Goal: Task Accomplishment & Management: Use online tool/utility

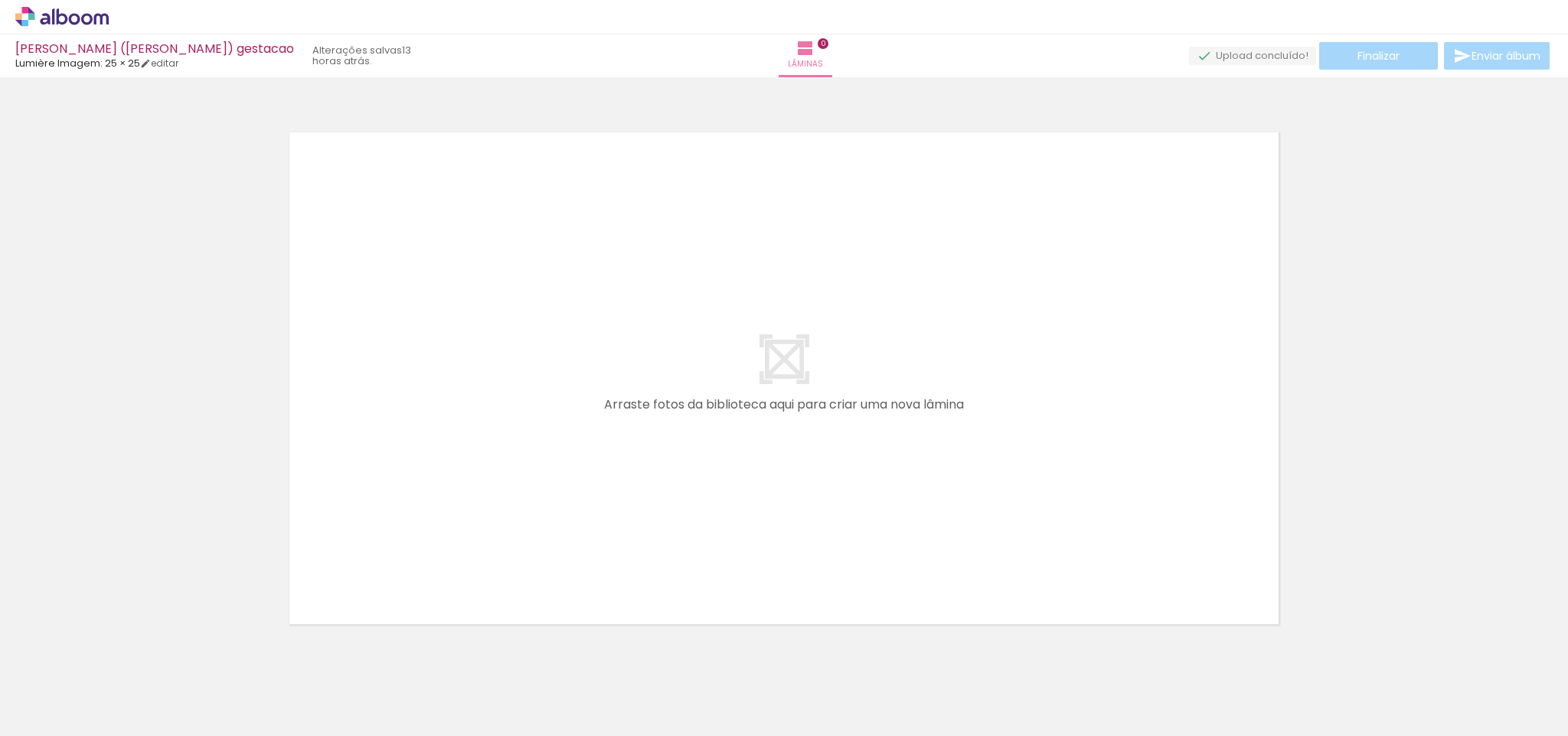
drag, startPoint x: 175, startPoint y: 676, endPoint x: 497, endPoint y: 466, distance: 384.4
click at [497, 466] on quentale-workspace at bounding box center [784, 368] width 1568 height 736
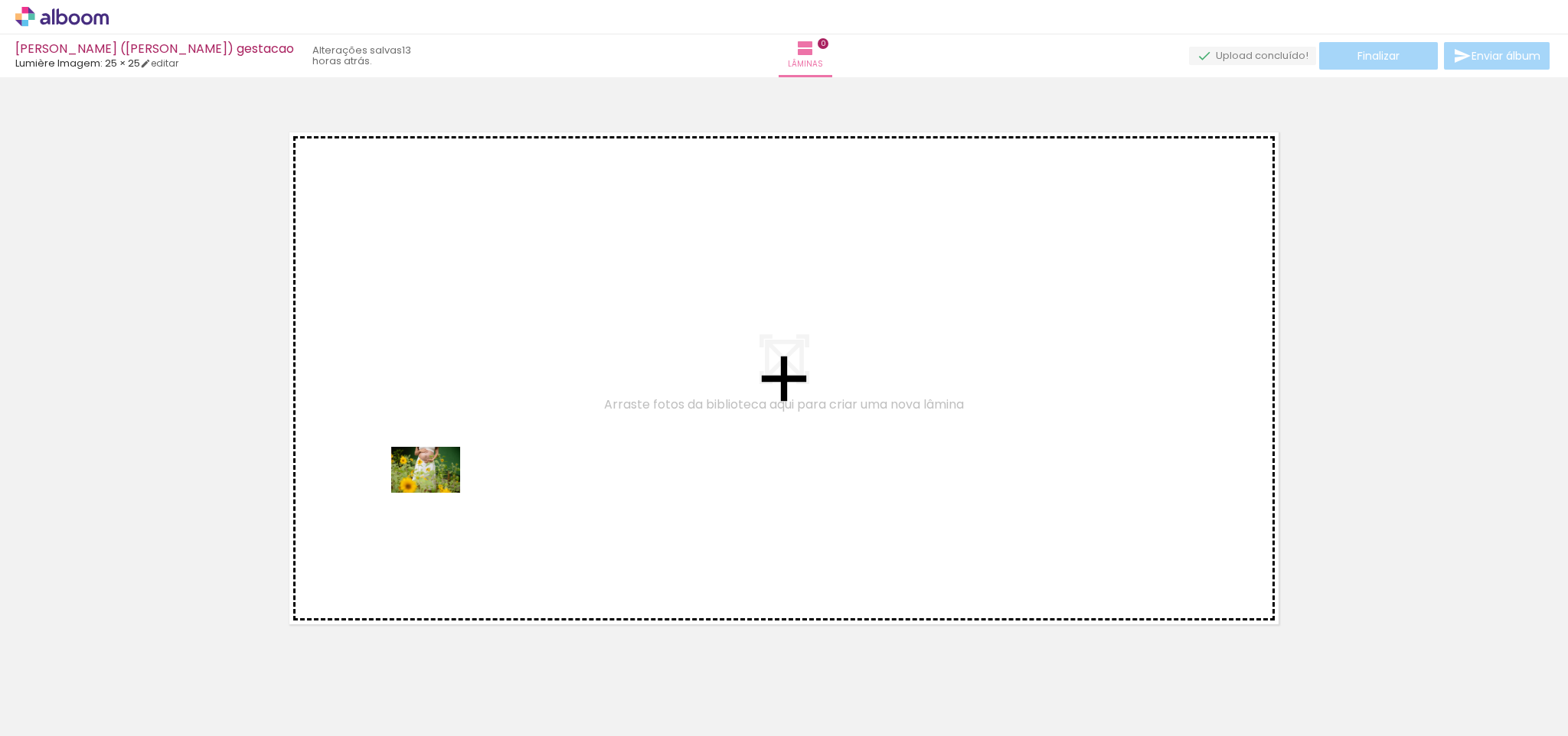
drag, startPoint x: 308, startPoint y: 583, endPoint x: 438, endPoint y: 492, distance: 158.7
click at [438, 492] on quentale-workspace at bounding box center [784, 368] width 1568 height 736
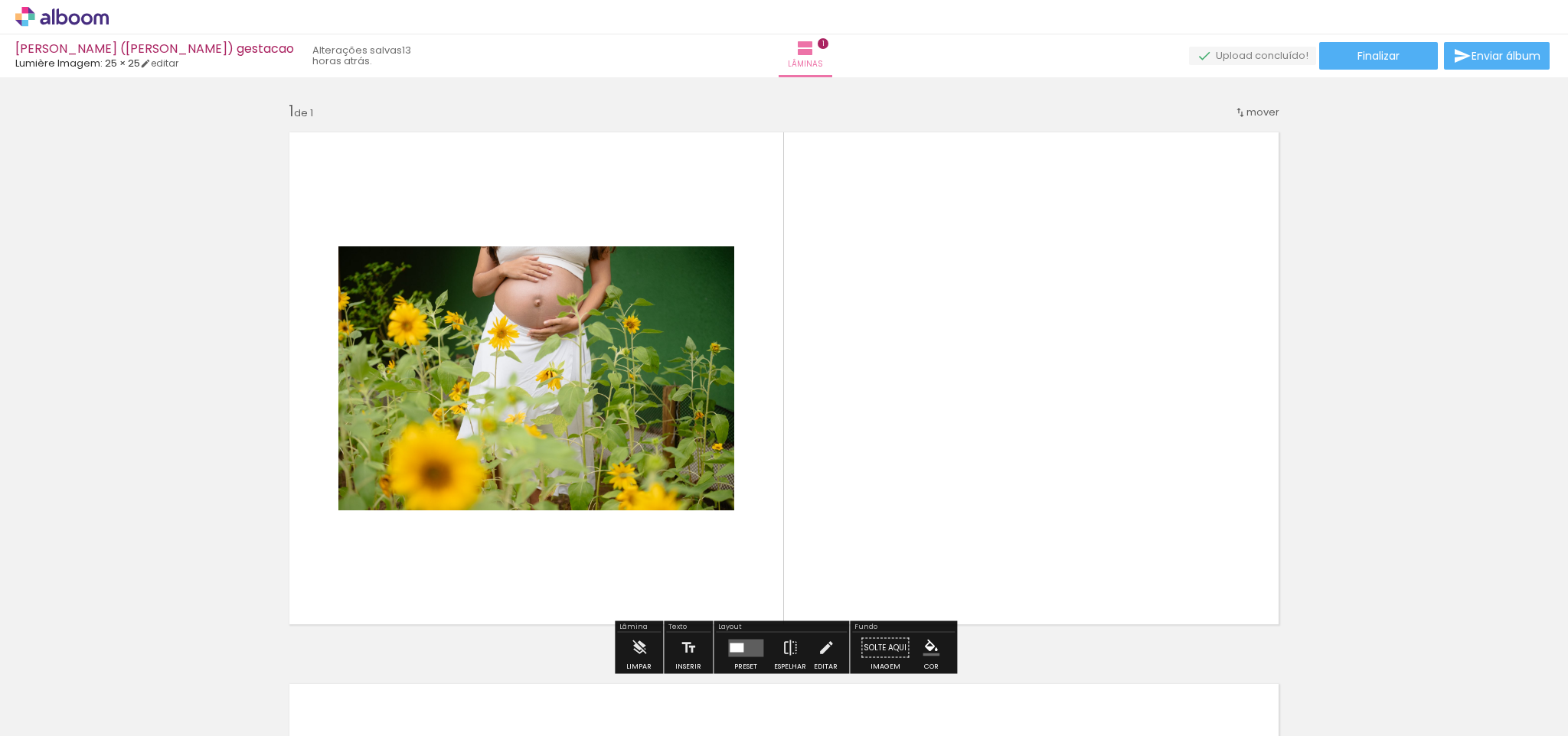
scroll to position [20, 0]
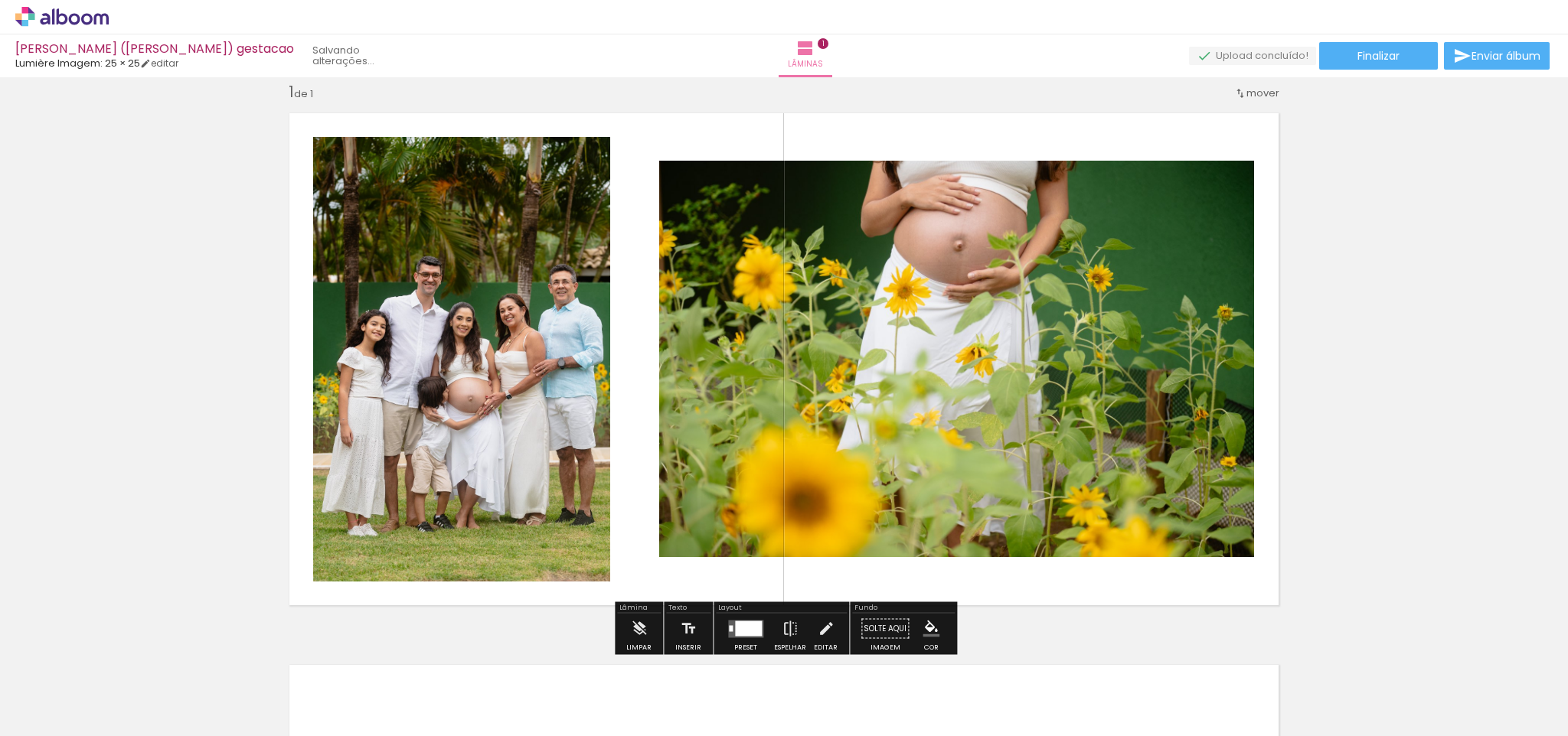
drag, startPoint x: 854, startPoint y: 698, endPoint x: 930, endPoint y: 479, distance: 231.8
click at [930, 479] on quentale-workspace at bounding box center [784, 368] width 1568 height 736
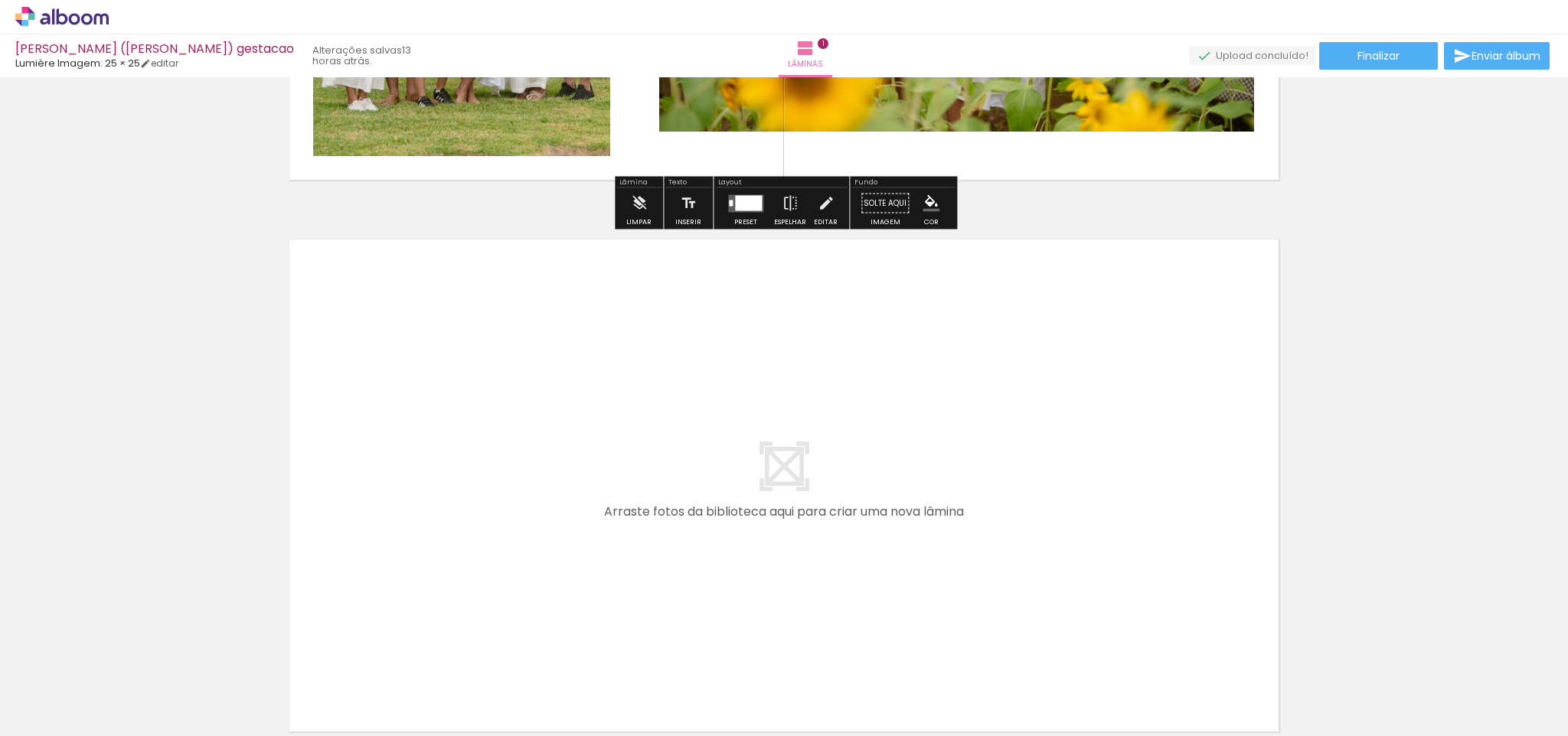
scroll to position [475, 0]
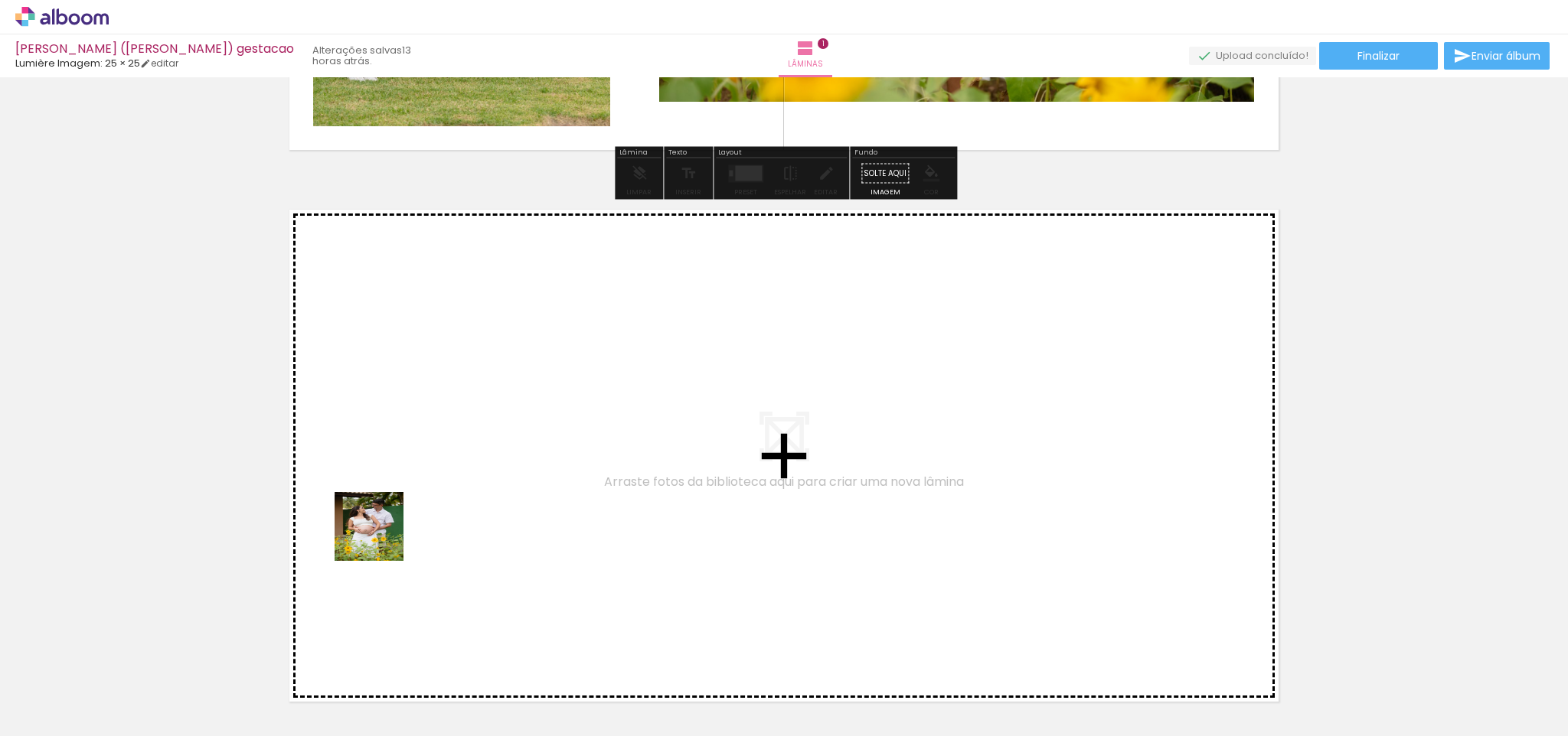
drag, startPoint x: 342, startPoint y: 587, endPoint x: 383, endPoint y: 534, distance: 67.0
click at [383, 534] on quentale-workspace at bounding box center [784, 368] width 1568 height 736
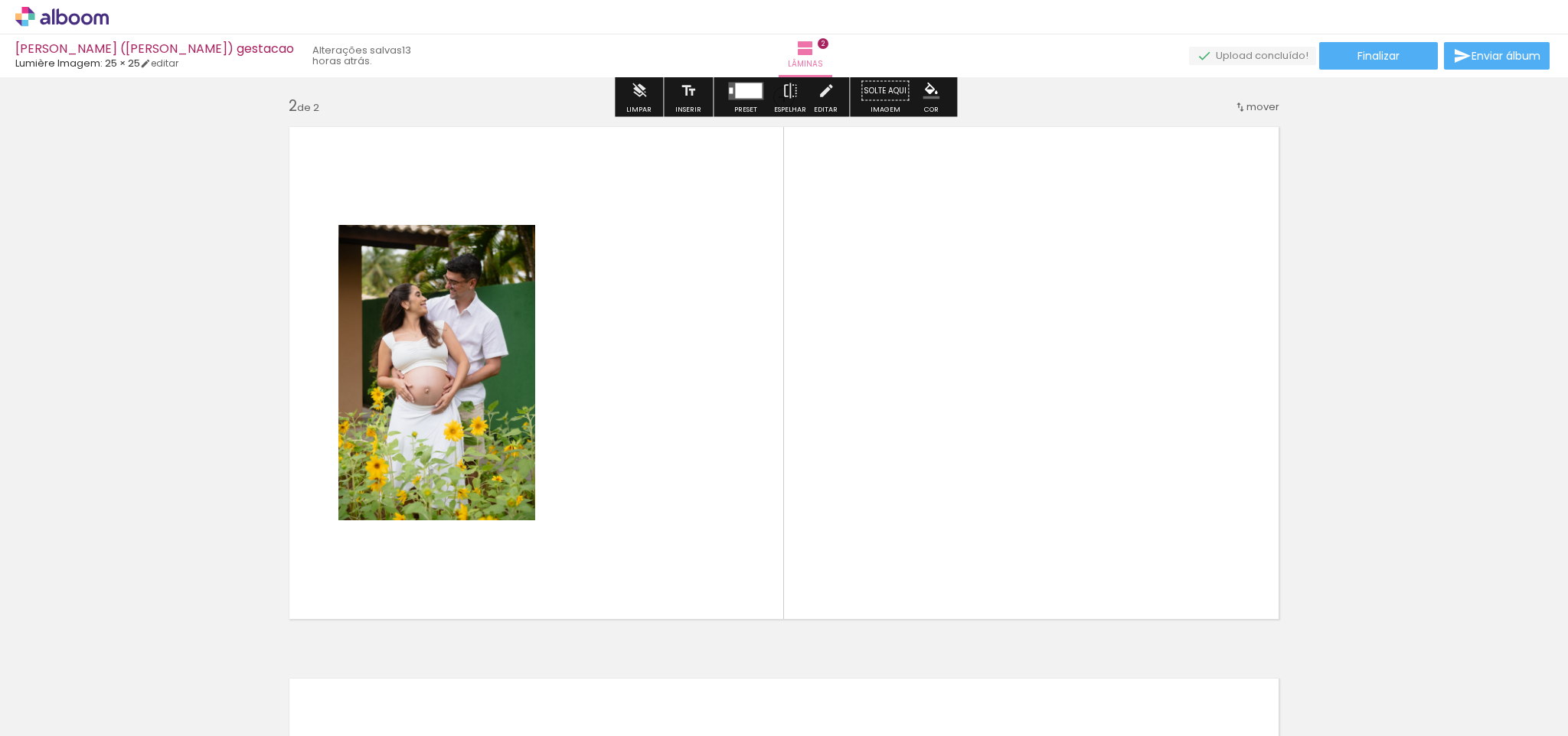
scroll to position [571, 0]
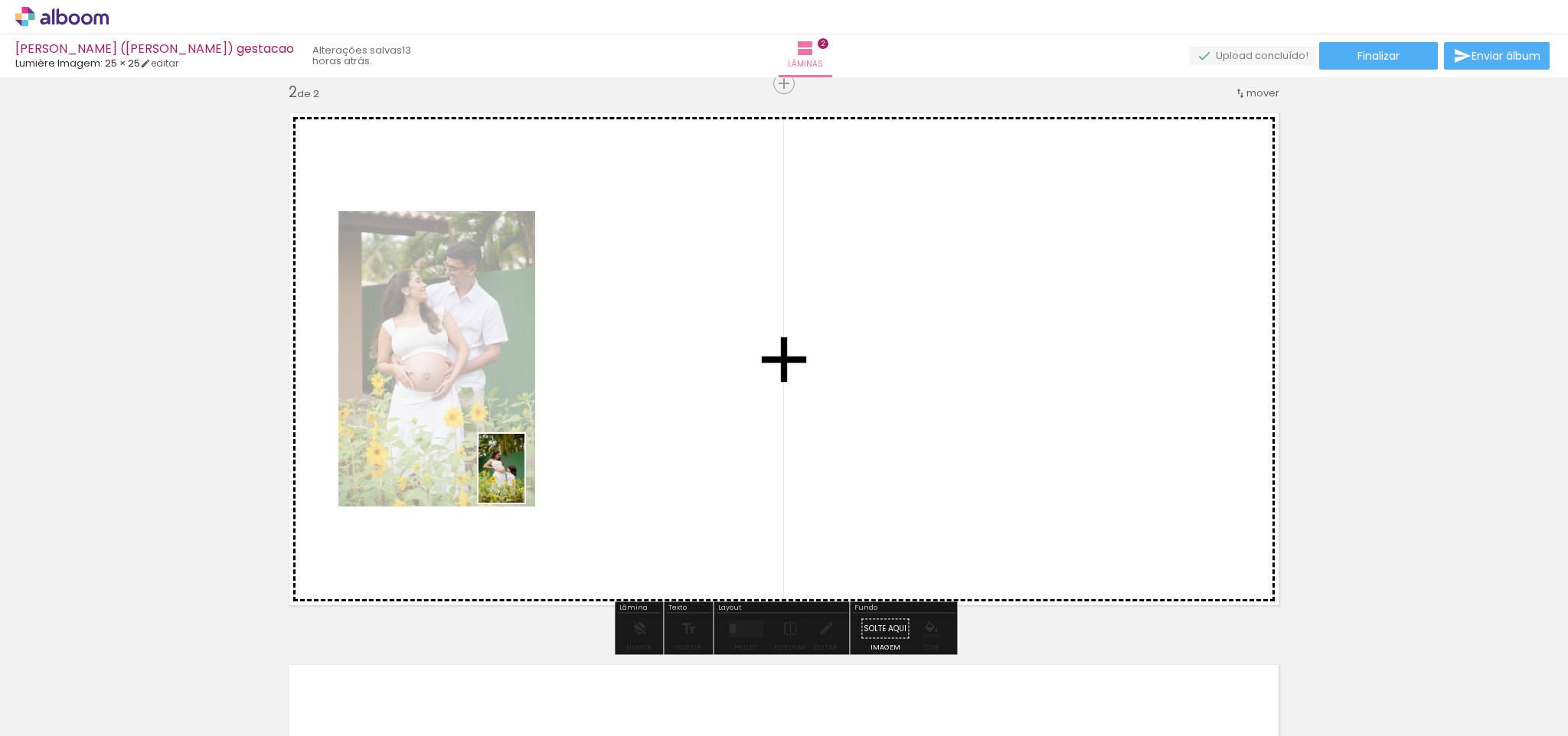
drag, startPoint x: 323, startPoint y: 700, endPoint x: 542, endPoint y: 466, distance: 320.5
click at [542, 466] on quentale-workspace at bounding box center [784, 368] width 1568 height 736
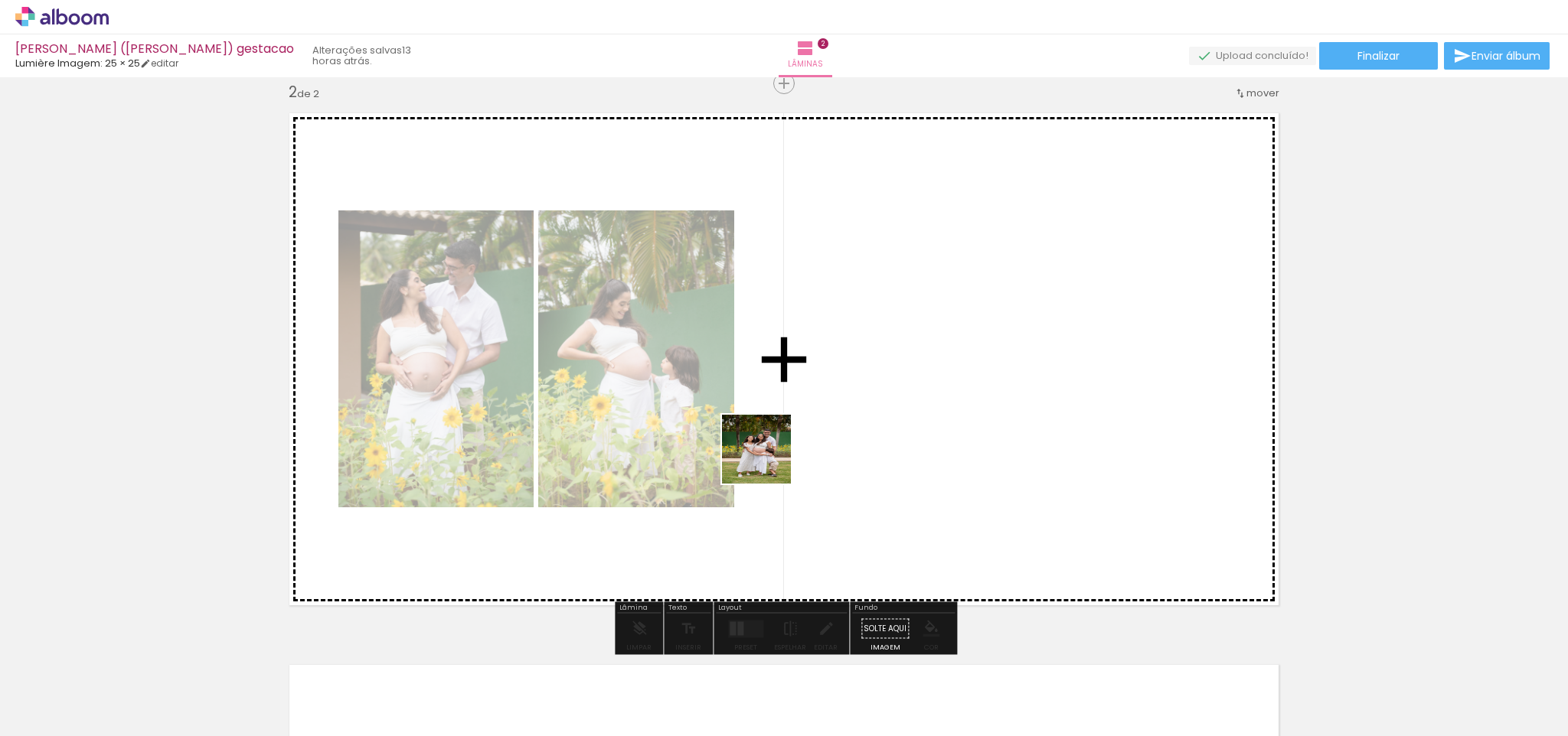
drag, startPoint x: 412, startPoint y: 688, endPoint x: 778, endPoint y: 454, distance: 434.4
click at [778, 454] on quentale-workspace at bounding box center [784, 368] width 1568 height 736
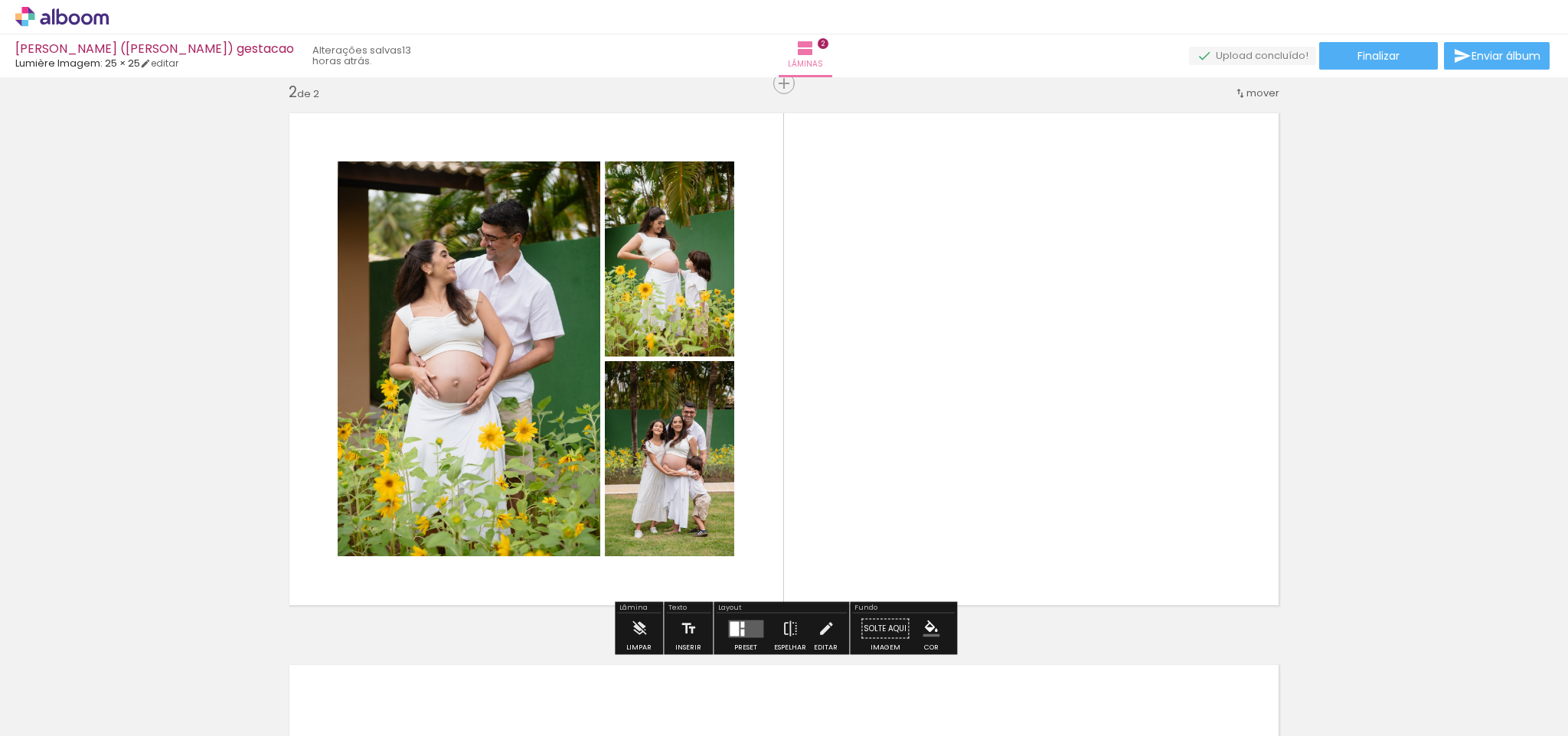
drag, startPoint x: 502, startPoint y: 696, endPoint x: 887, endPoint y: 409, distance: 480.2
click at [887, 409] on quentale-workspace at bounding box center [784, 368] width 1568 height 736
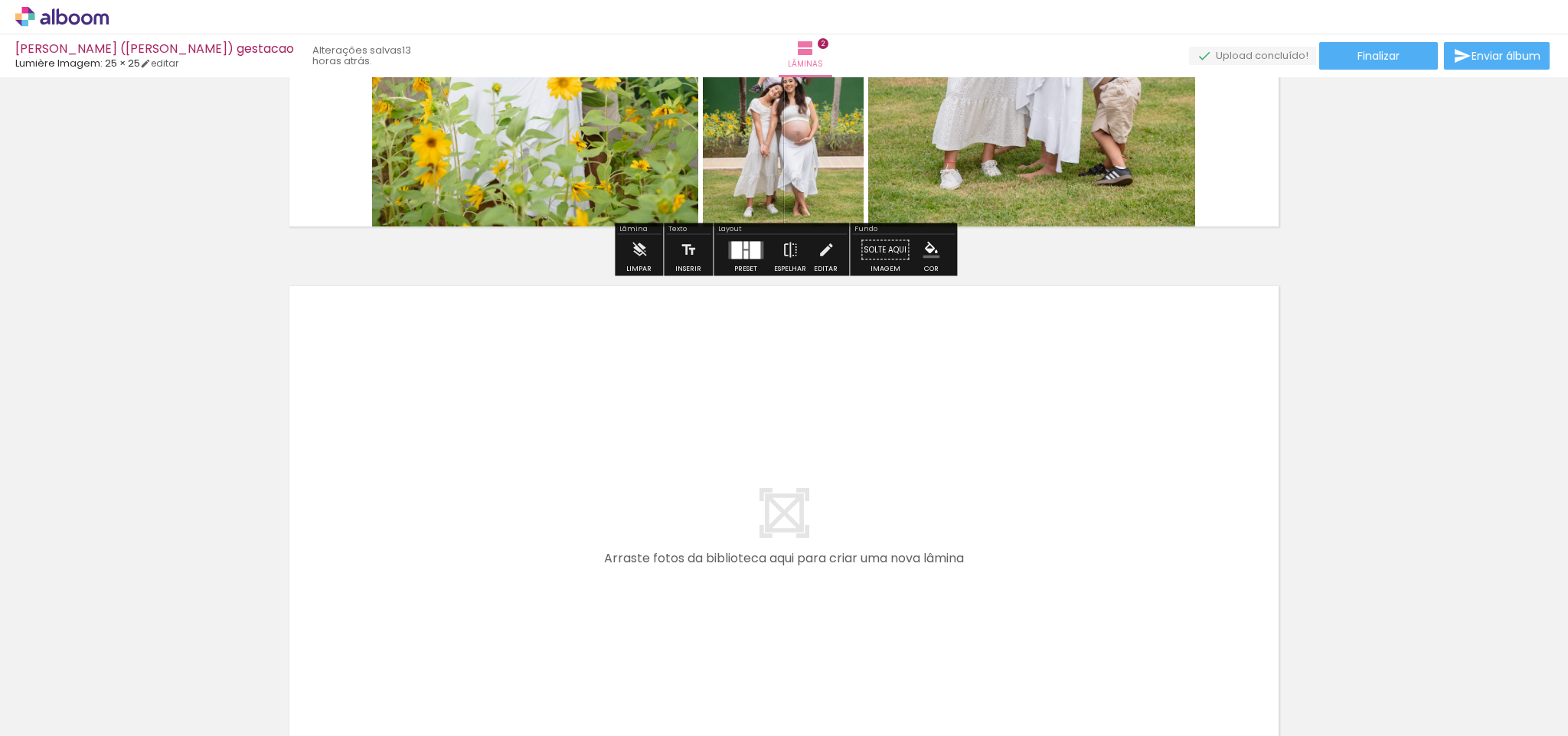
scroll to position [958, 0]
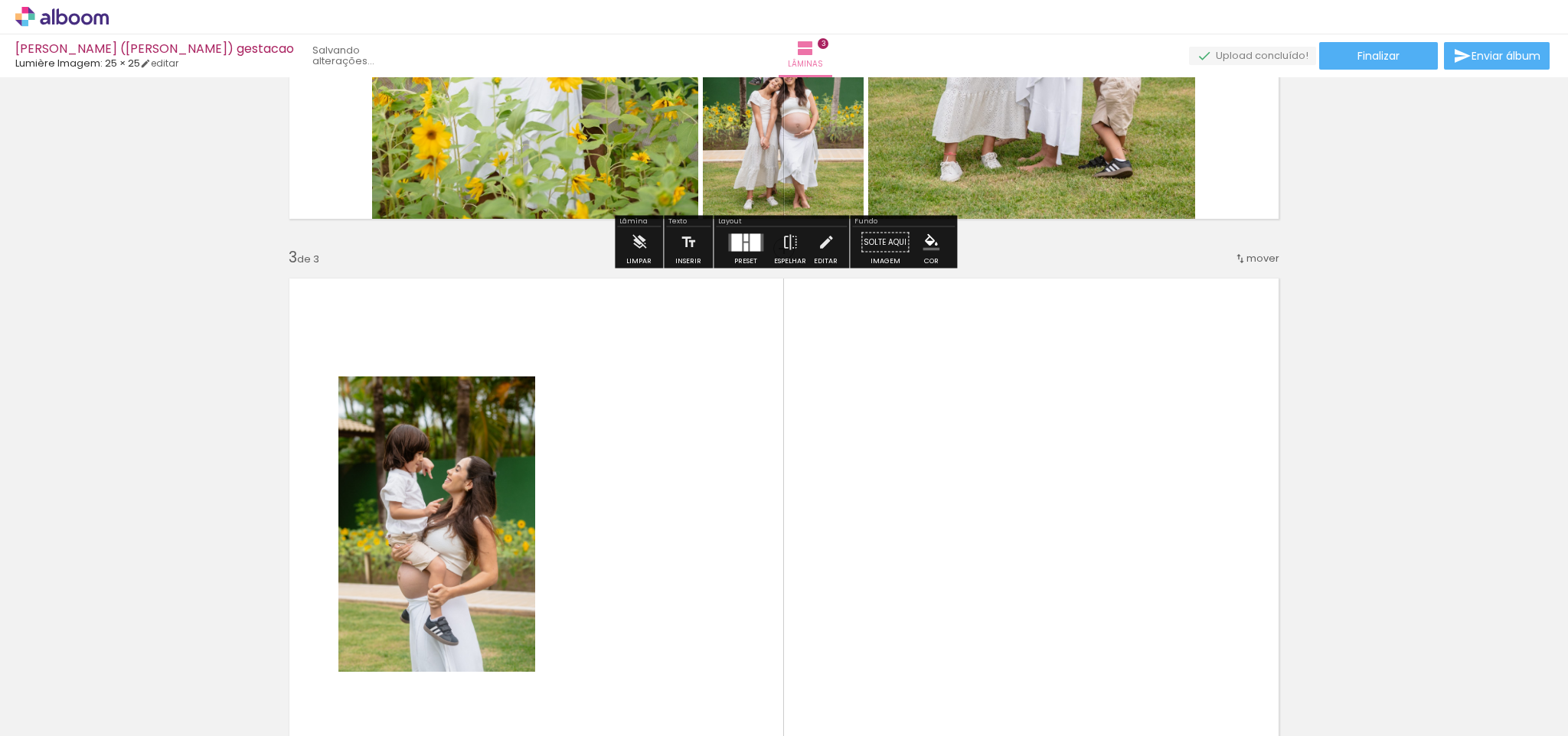
drag, startPoint x: 606, startPoint y: 677, endPoint x: 608, endPoint y: 572, distance: 105.0
click at [608, 572] on quentale-workspace at bounding box center [784, 368] width 1568 height 736
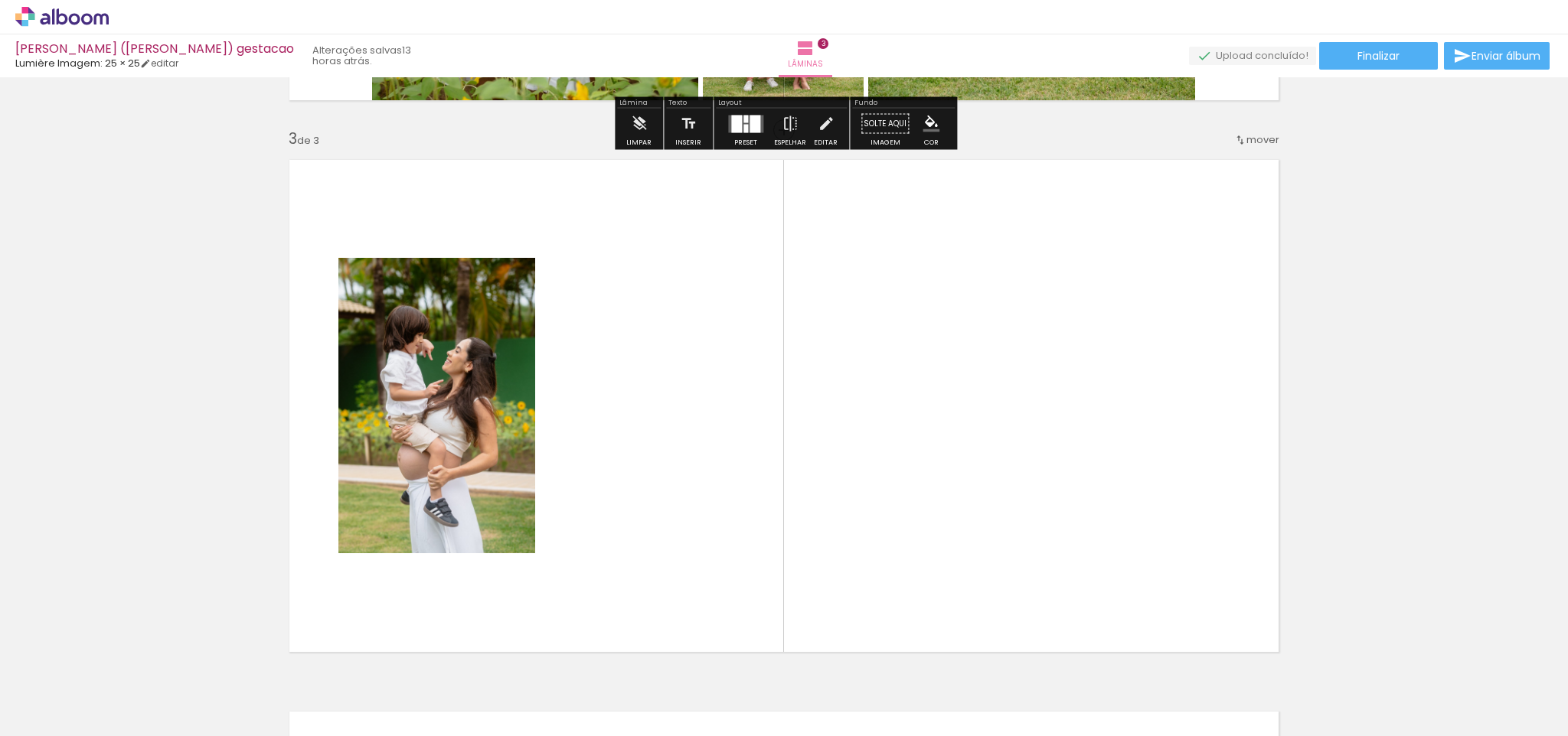
scroll to position [1123, 0]
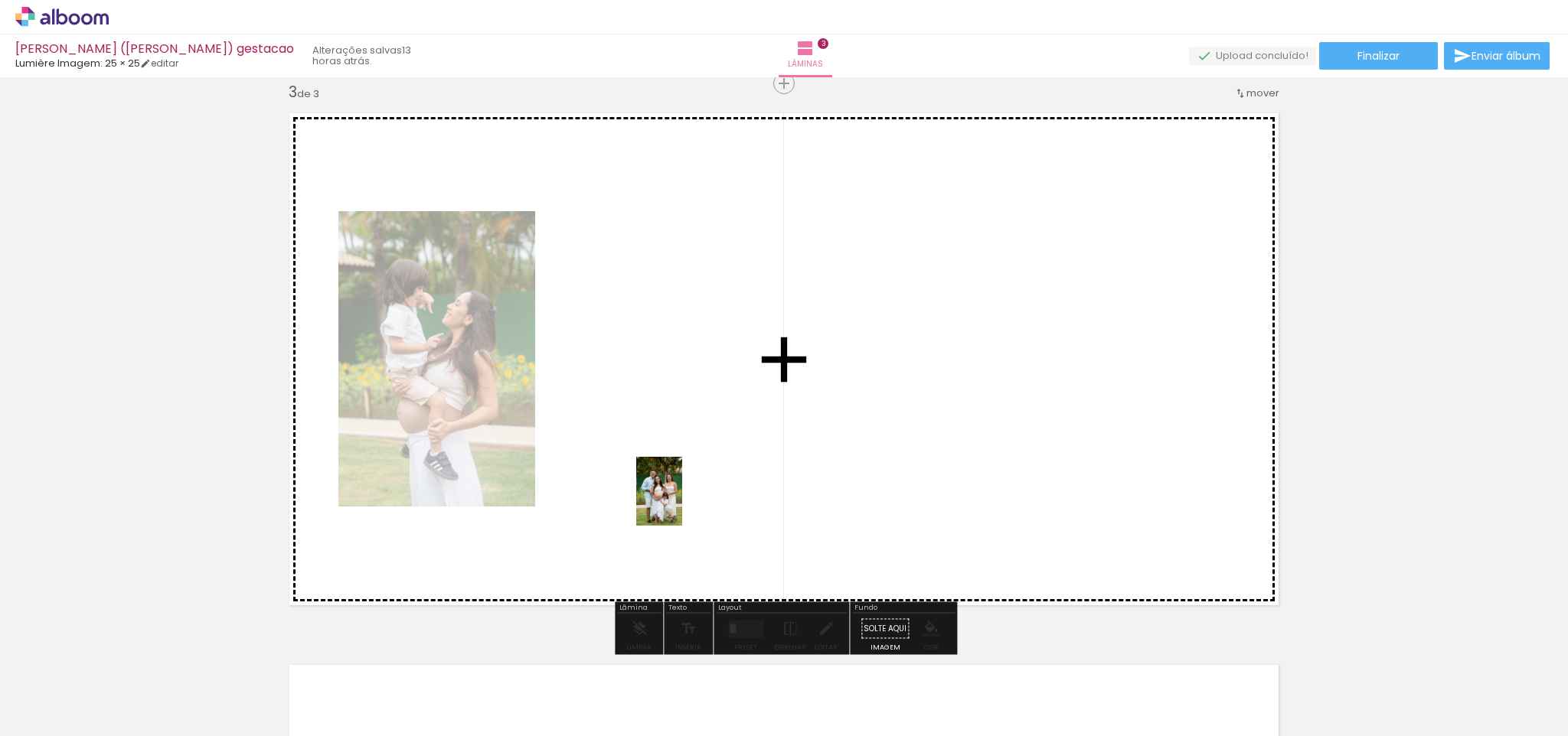
drag, startPoint x: 680, startPoint y: 684, endPoint x: 684, endPoint y: 496, distance: 188.0
click at [684, 496] on quentale-workspace at bounding box center [784, 368] width 1568 height 736
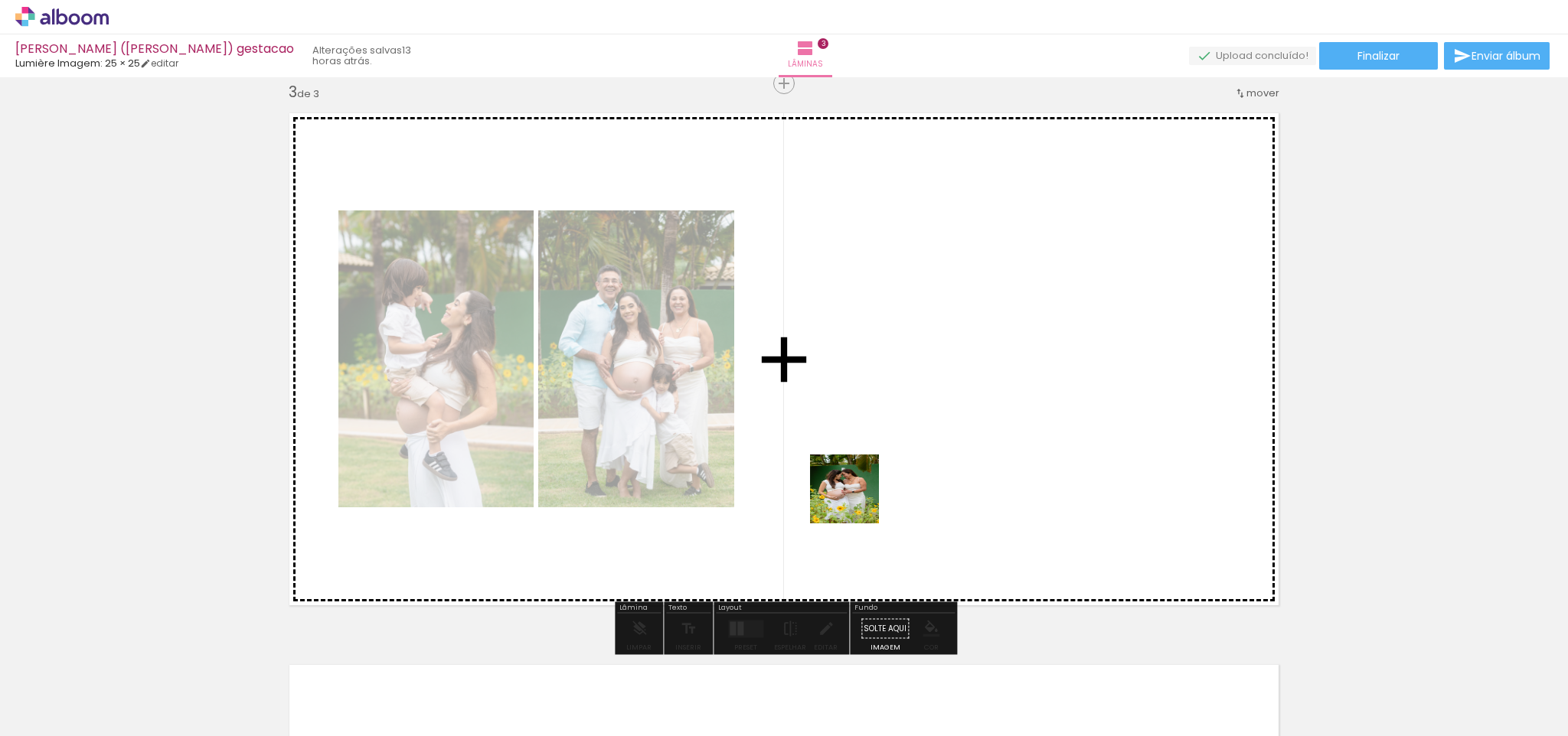
drag, startPoint x: 913, startPoint y: 681, endPoint x: 835, endPoint y: 425, distance: 267.6
click at [835, 425] on quentale-workspace at bounding box center [784, 368] width 1568 height 736
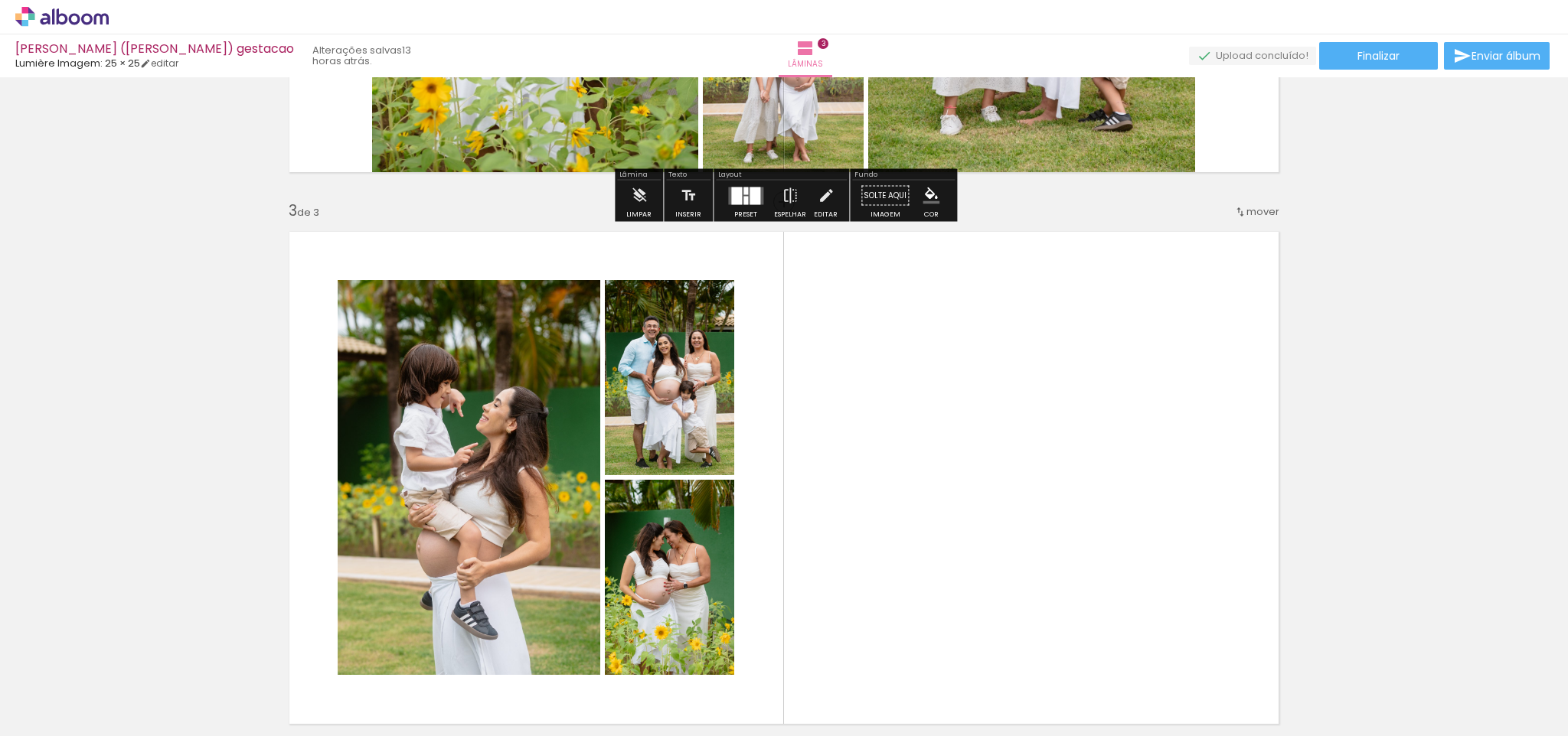
scroll to position [986, 0]
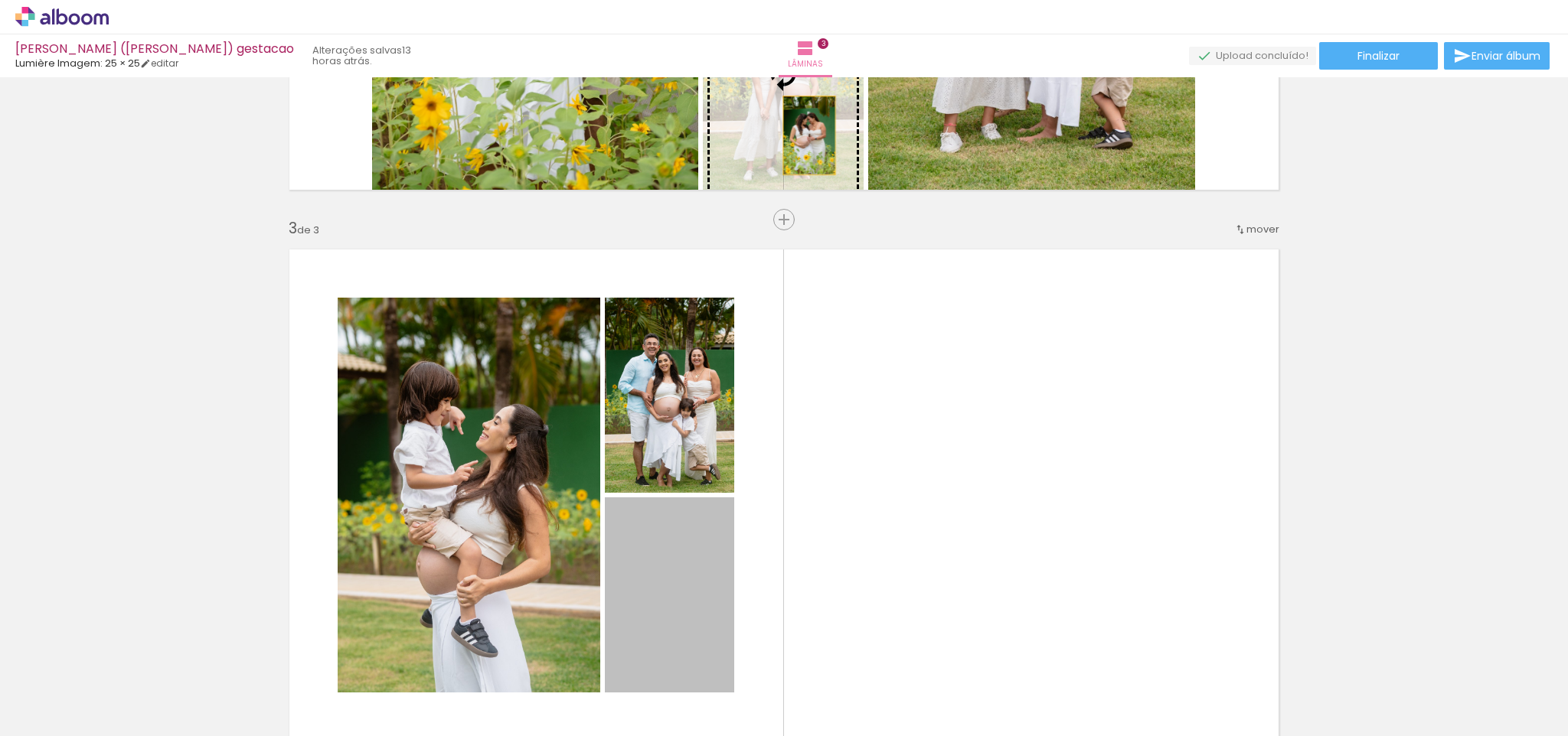
drag, startPoint x: 808, startPoint y: 347, endPoint x: 809, endPoint y: 136, distance: 211.0
click at [809, 136] on div "Inserir lâmina 1 de 3 Inserir lâmina 2 de 3 Inserir lâmina 3 de 3" at bounding box center [784, 199] width 1568 height 2208
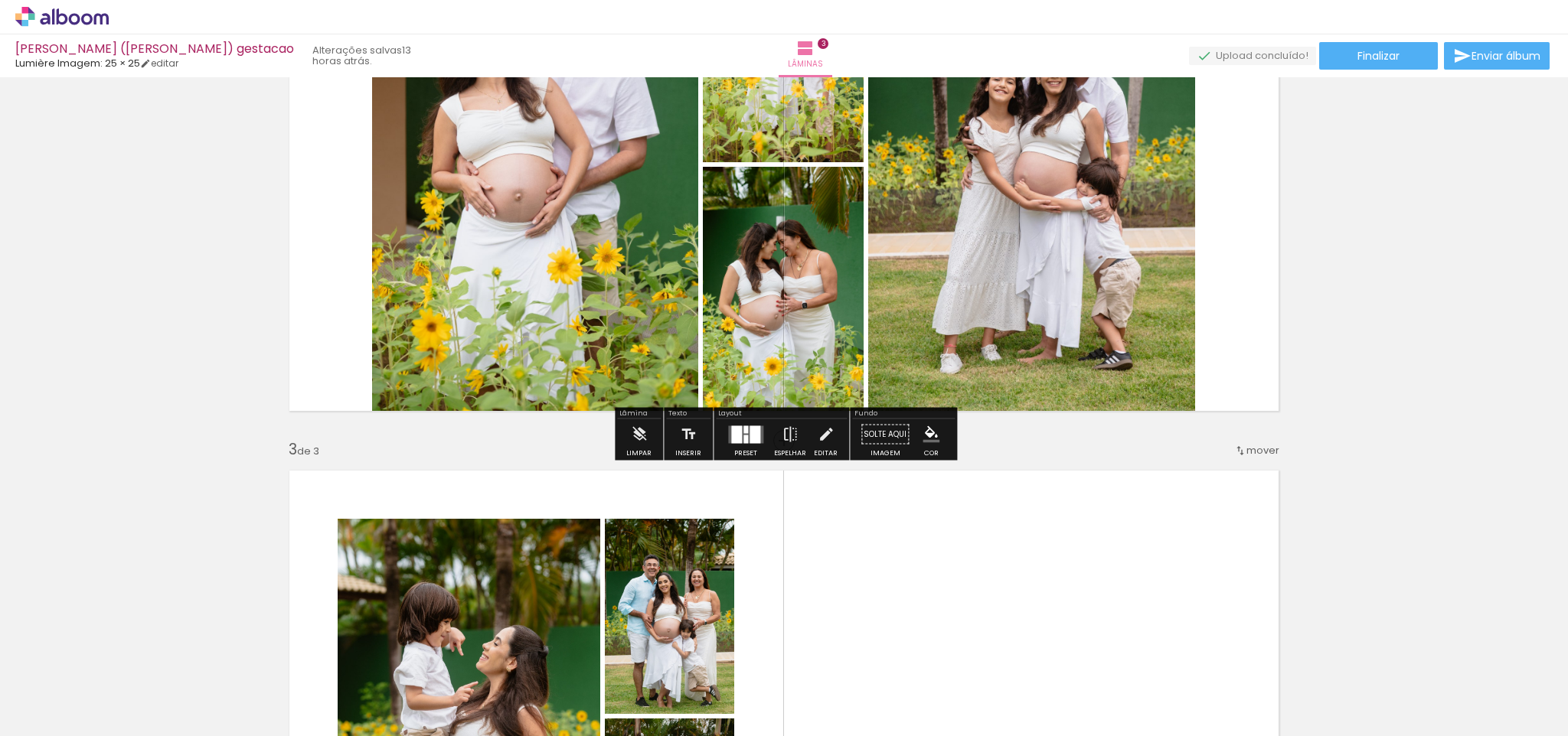
scroll to position [751, 0]
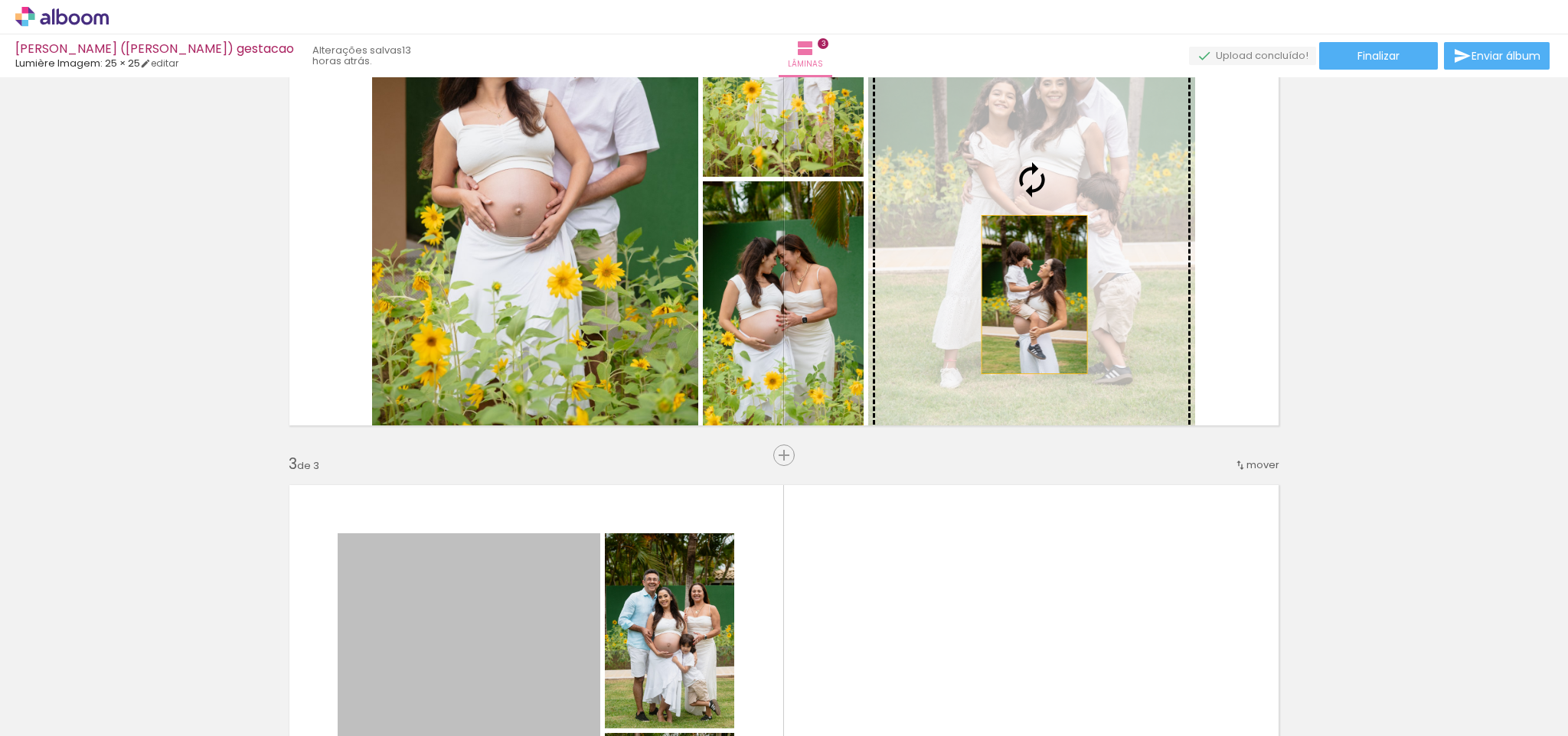
drag, startPoint x: 546, startPoint y: 605, endPoint x: 1034, endPoint y: 295, distance: 578.1
click at [1034, 295] on div "Inserir lâmina 1 de 3 Inserir lâmina 2 de 3 Inserir lâmina 3 de 3" at bounding box center [784, 435] width 1568 height 2208
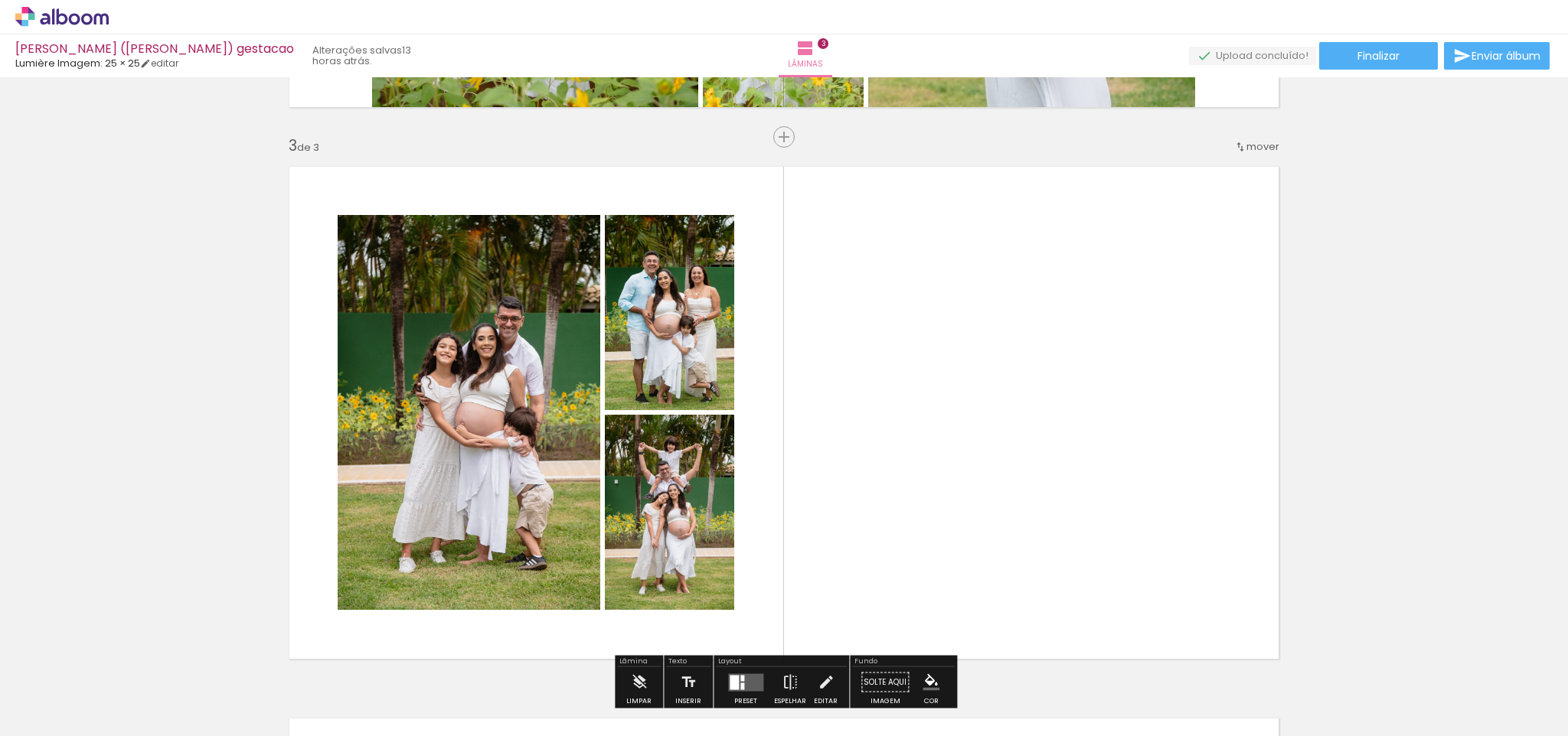
scroll to position [1067, 0]
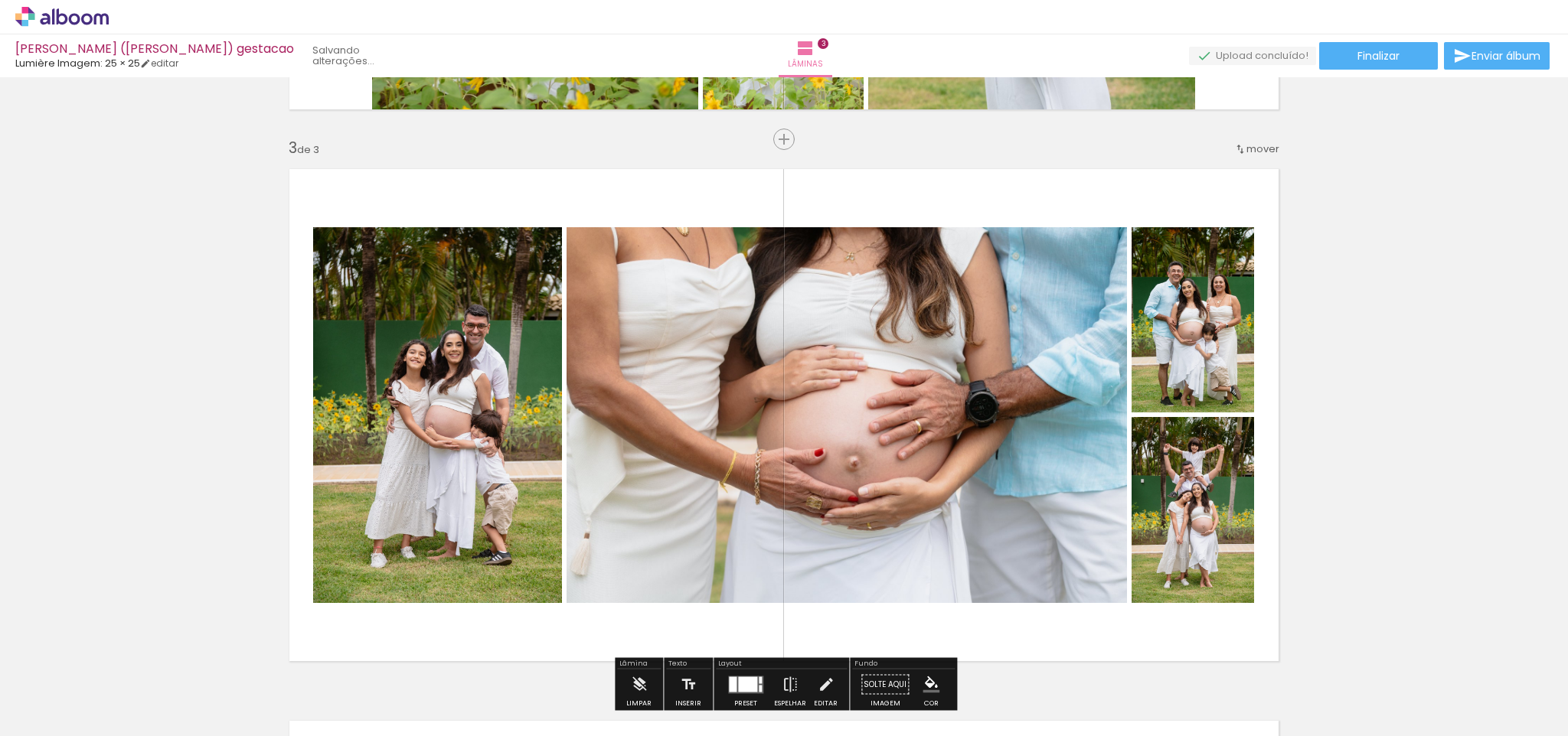
drag, startPoint x: 767, startPoint y: 680, endPoint x: 851, endPoint y: 455, distance: 240.2
click at [851, 455] on quentale-workspace at bounding box center [784, 368] width 1568 height 736
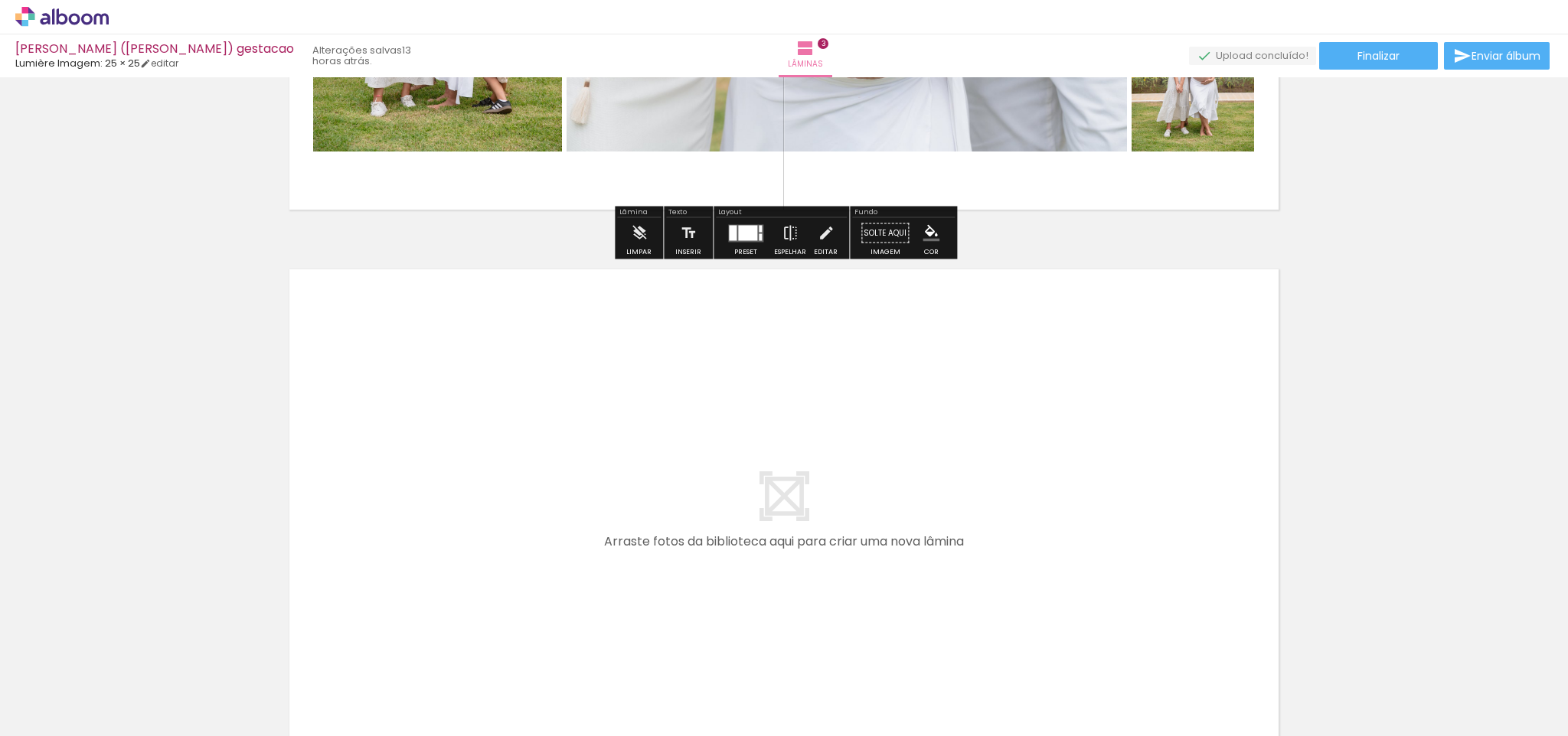
scroll to position [1592, 0]
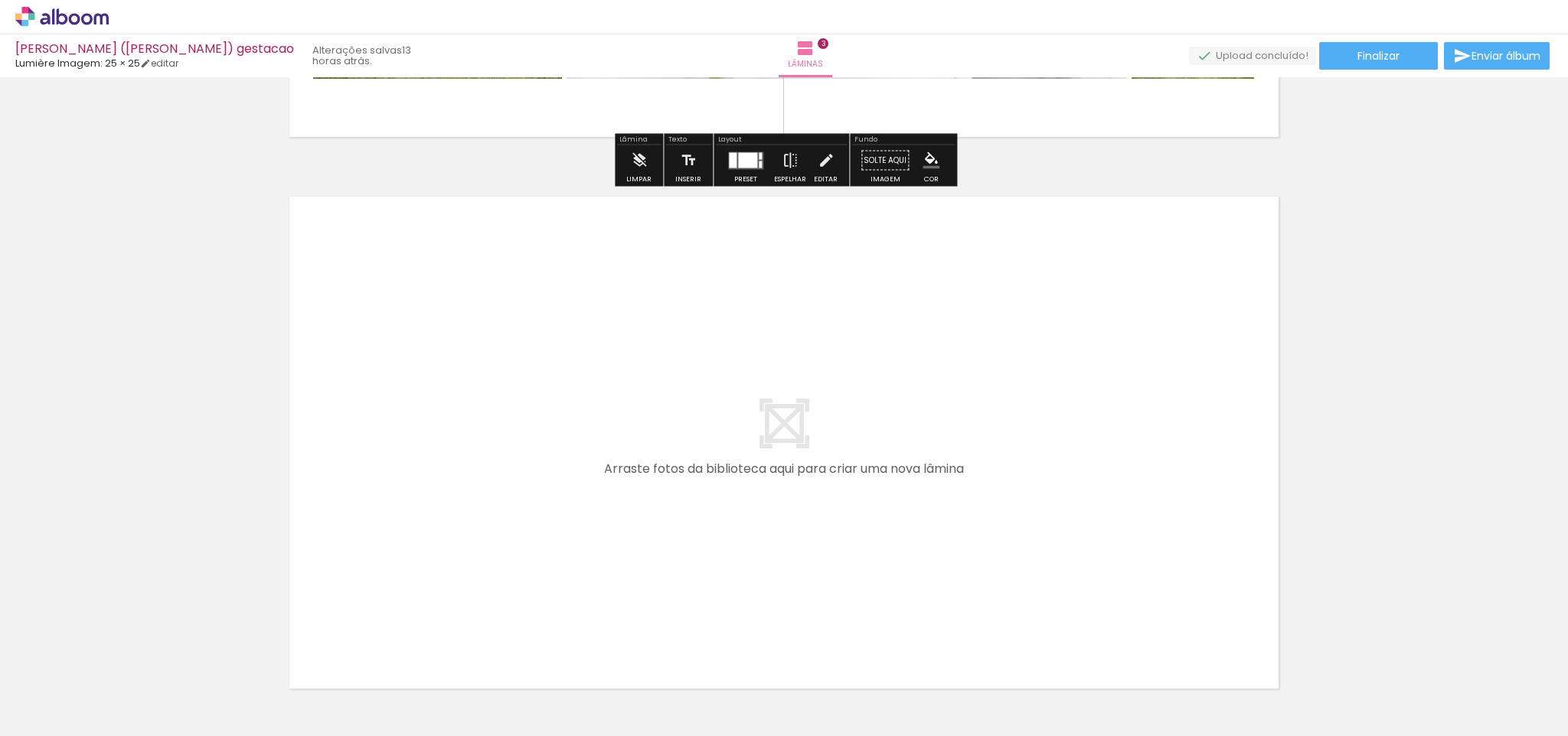
drag, startPoint x: 1016, startPoint y: 680, endPoint x: 941, endPoint y: 563, distance: 139.0
click at [941, 563] on quentale-workspace at bounding box center [784, 368] width 1568 height 736
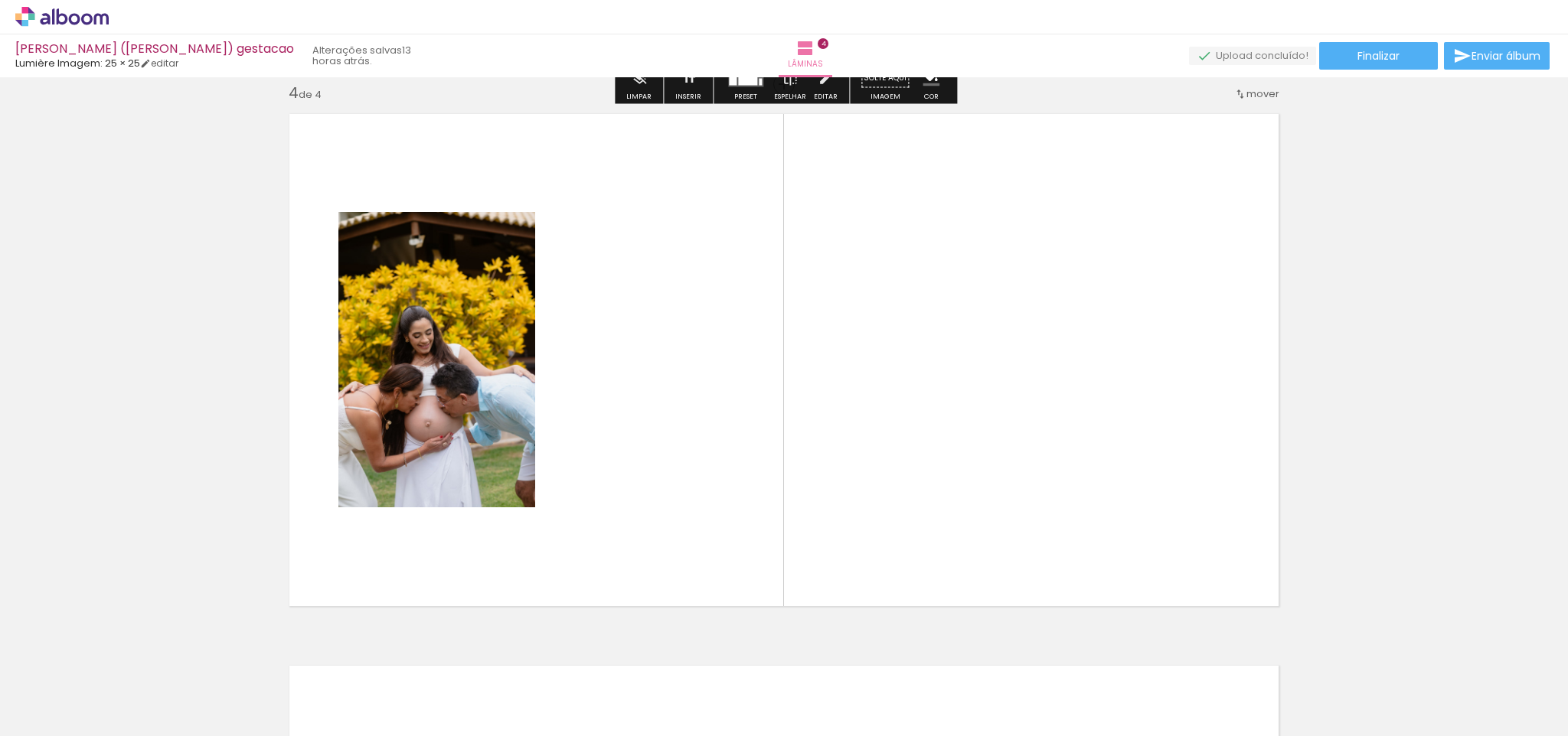
scroll to position [1675, 0]
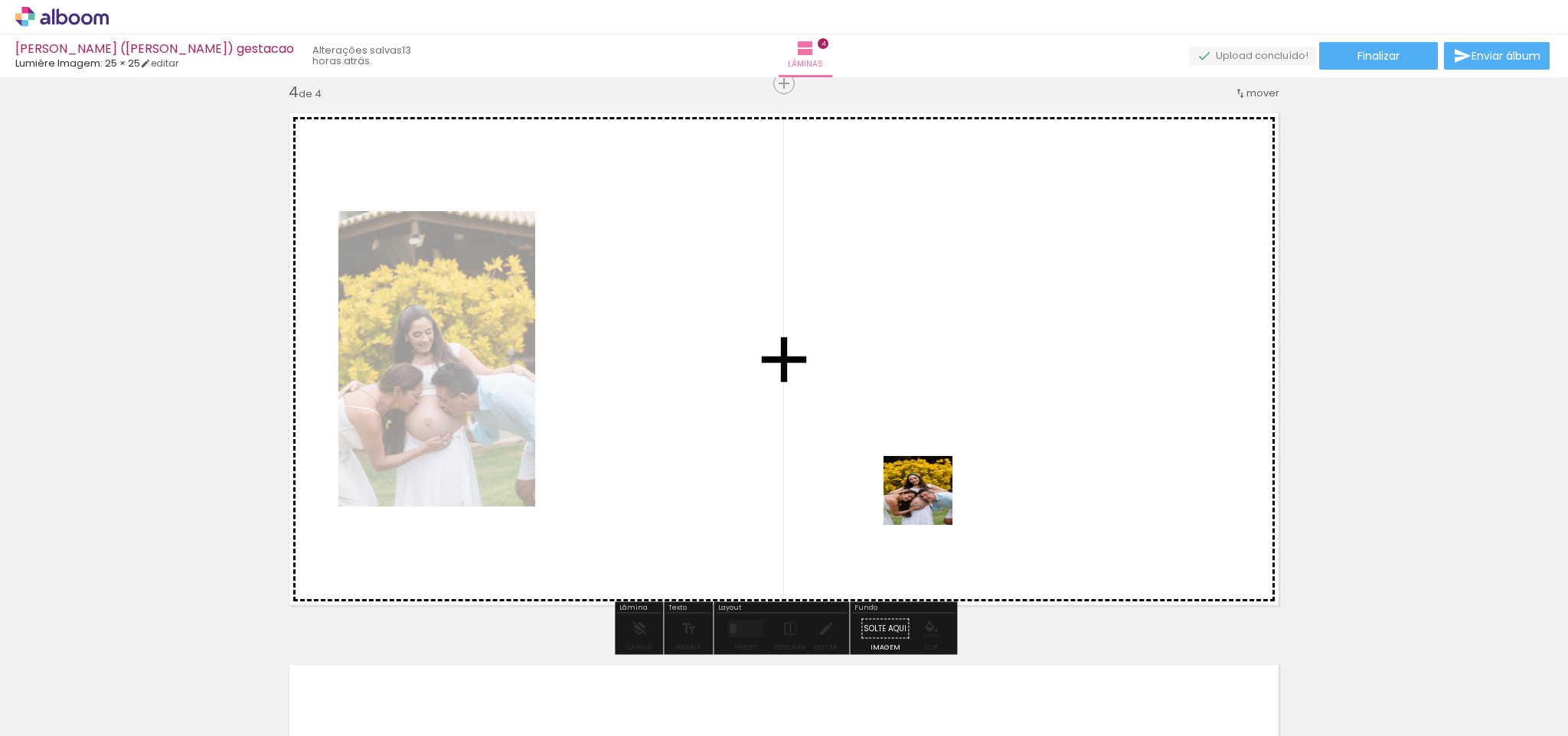
drag, startPoint x: 1081, startPoint y: 670, endPoint x: 910, endPoint y: 481, distance: 254.9
click at [910, 481] on quentale-workspace at bounding box center [784, 368] width 1568 height 736
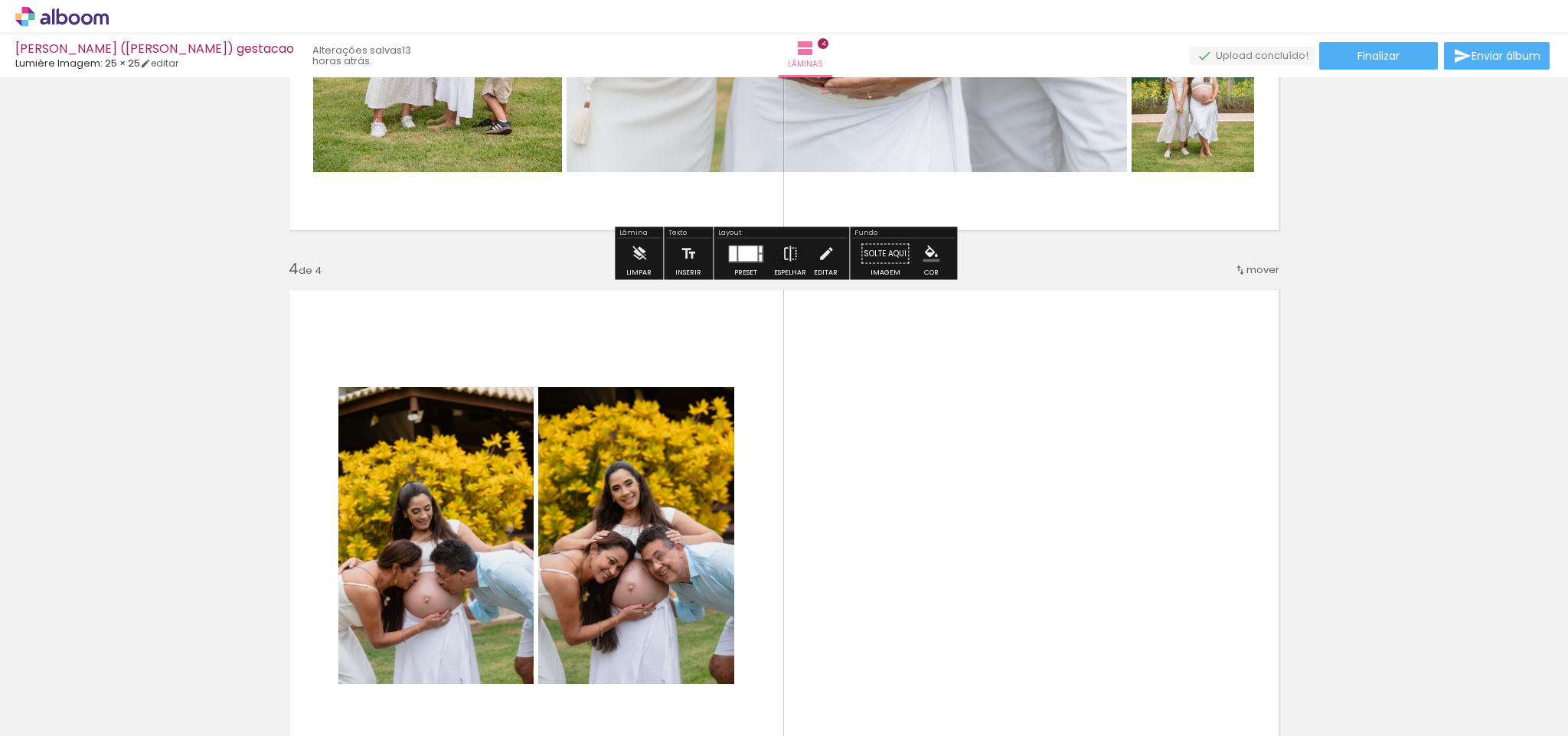
scroll to position [1393, 0]
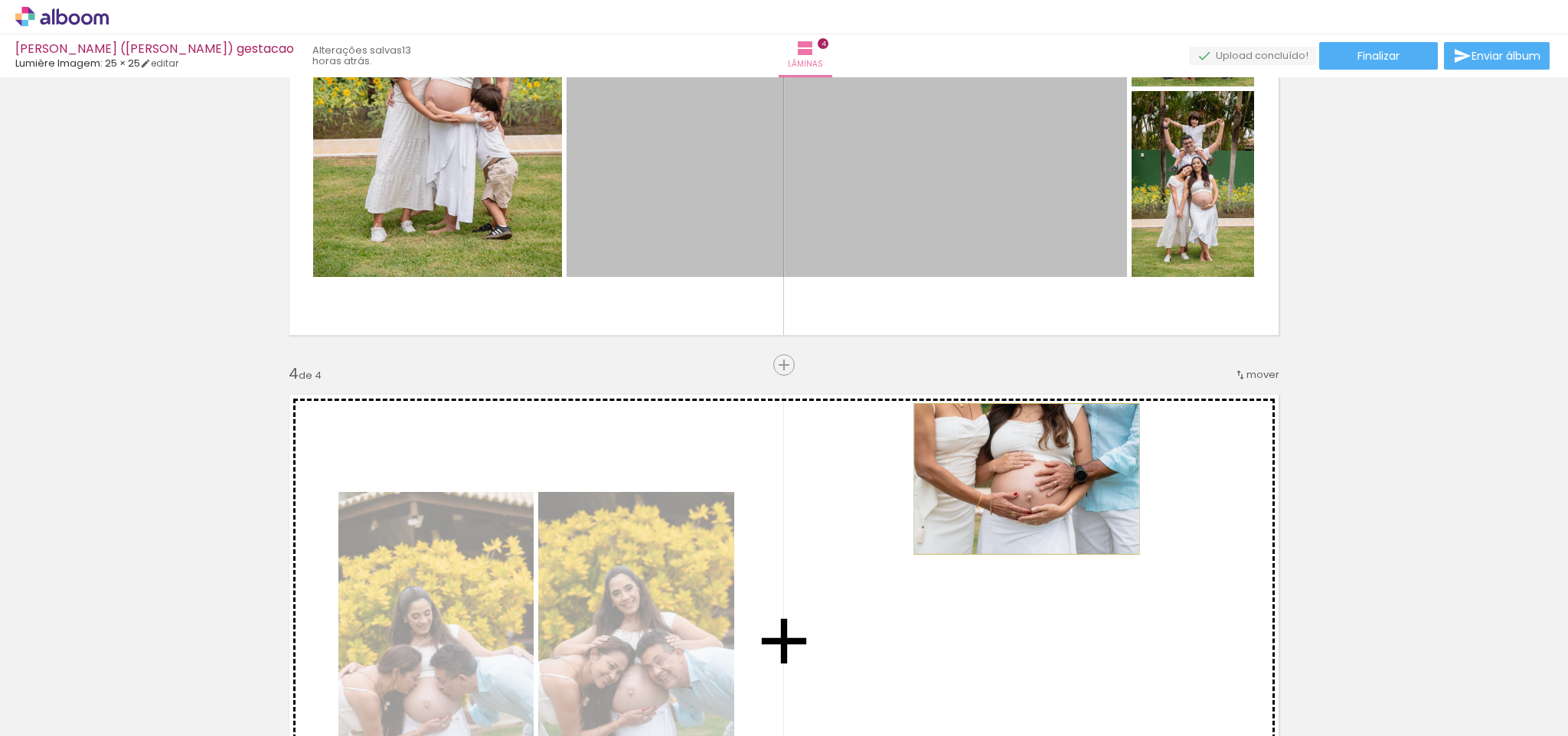
drag, startPoint x: 959, startPoint y: 171, endPoint x: 1026, endPoint y: 479, distance: 315.2
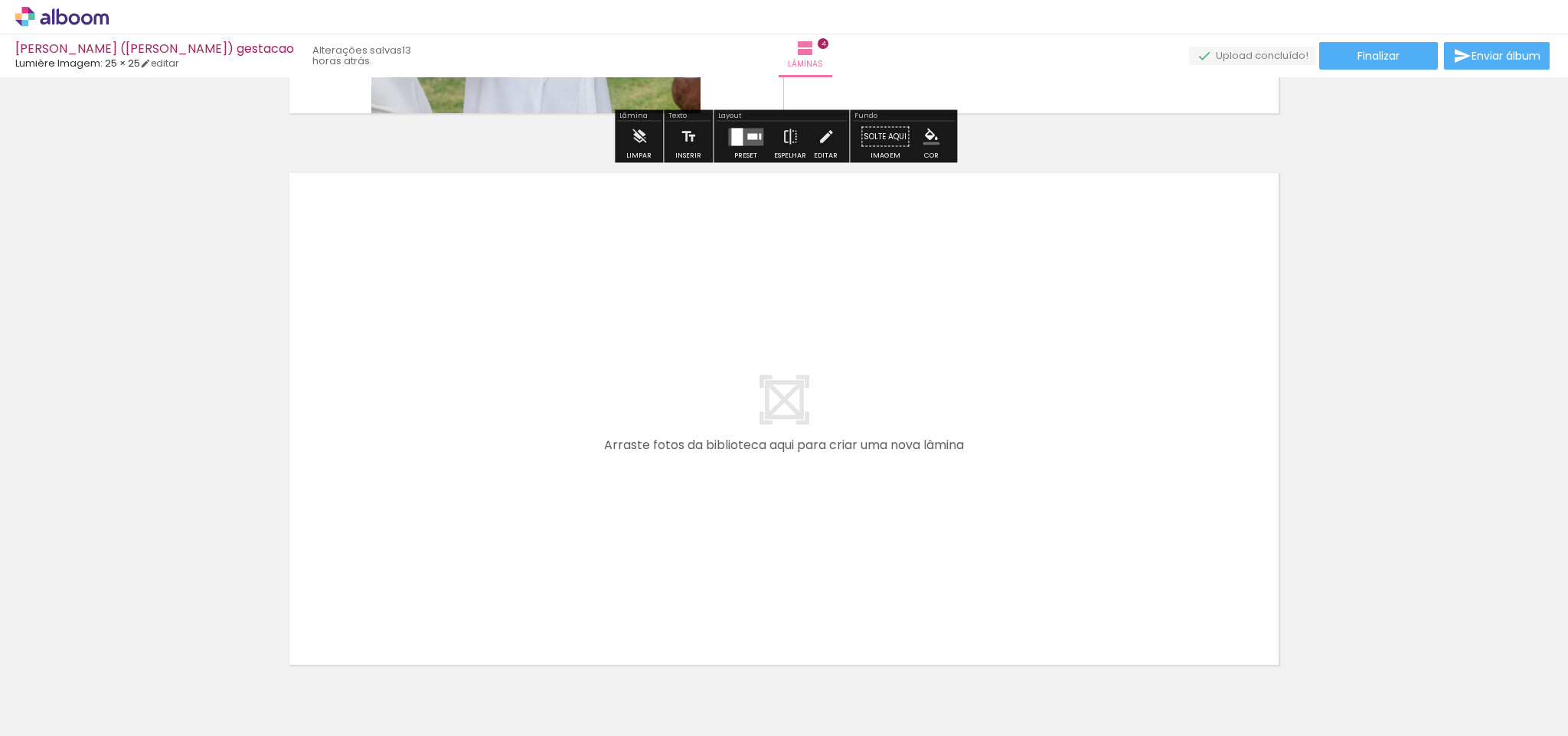
scroll to position [0, 0]
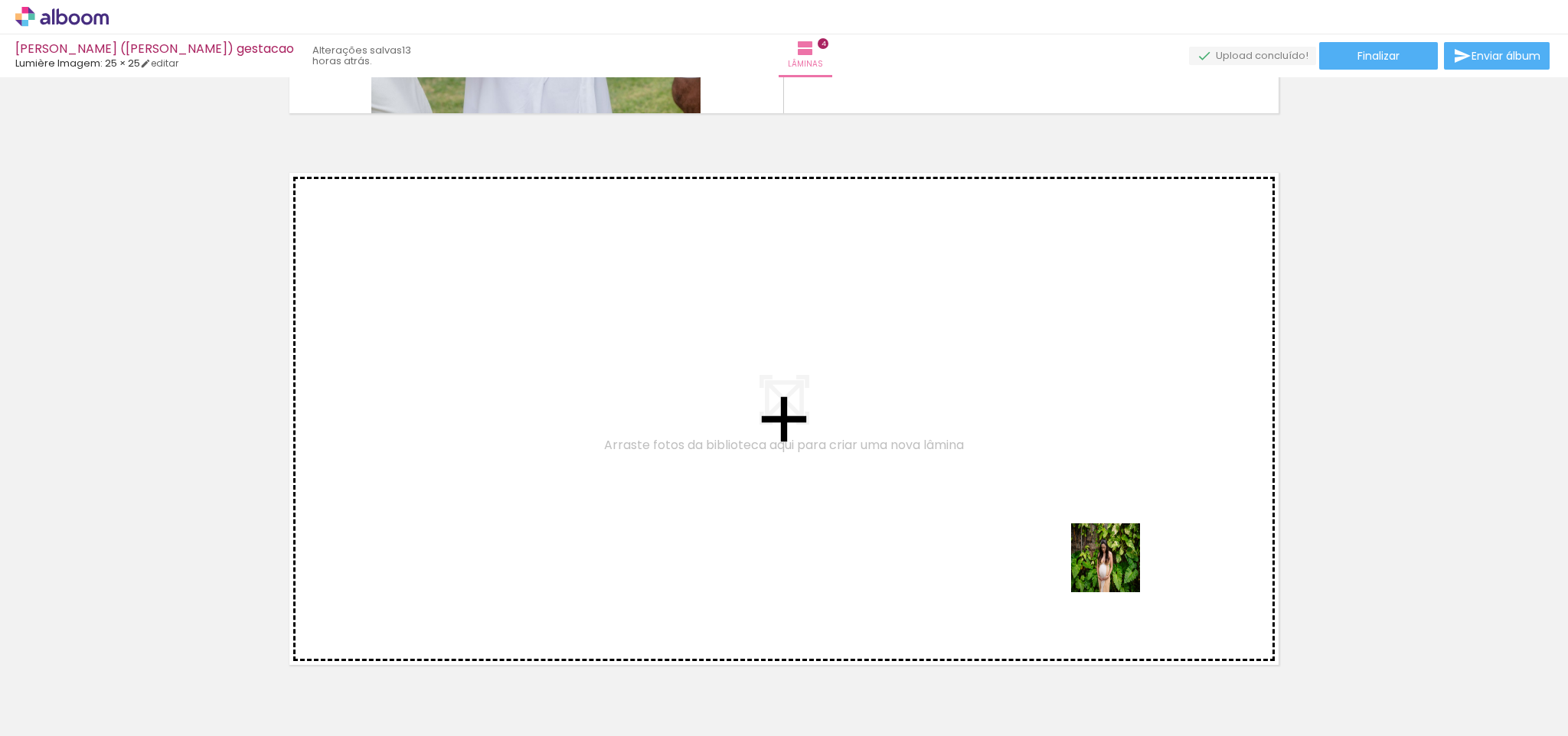
drag, startPoint x: 1200, startPoint y: 688, endPoint x: 1116, endPoint y: 570, distance: 144.8
click at [1116, 570] on quentale-workspace at bounding box center [784, 368] width 1568 height 736
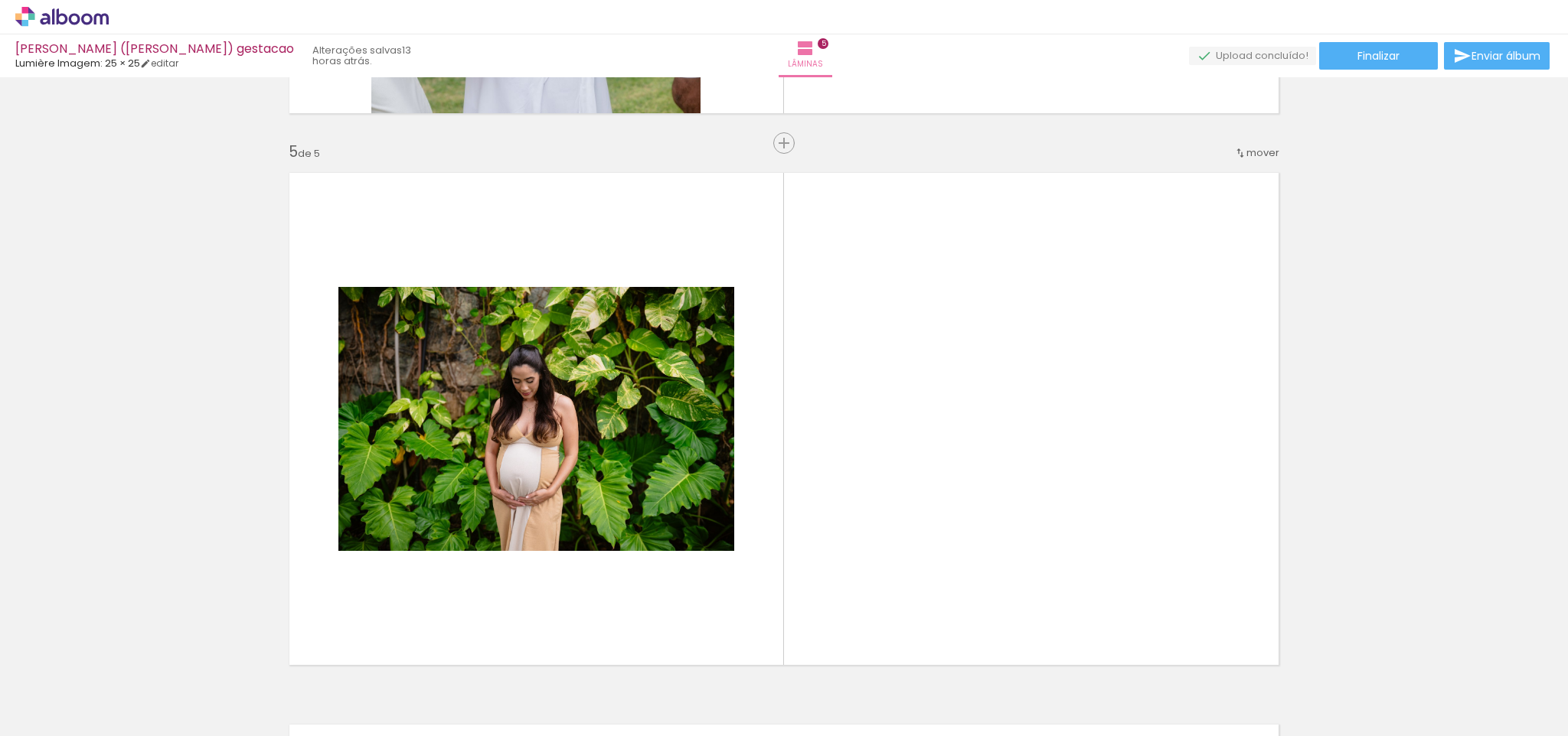
scroll to position [2227, 0]
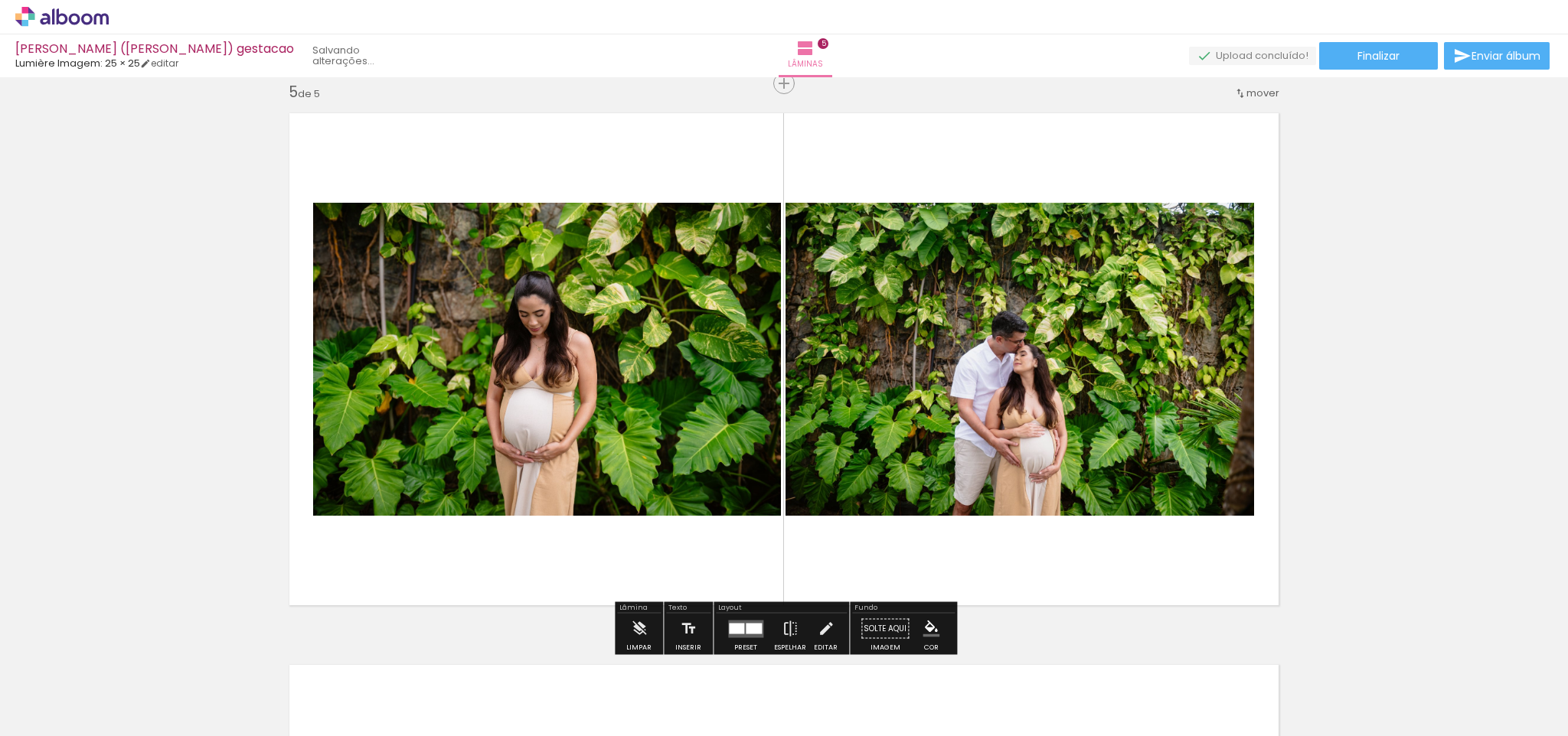
drag, startPoint x: 1273, startPoint y: 685, endPoint x: 1043, endPoint y: 504, distance: 292.7
click at [1043, 504] on quentale-workspace at bounding box center [784, 368] width 1568 height 736
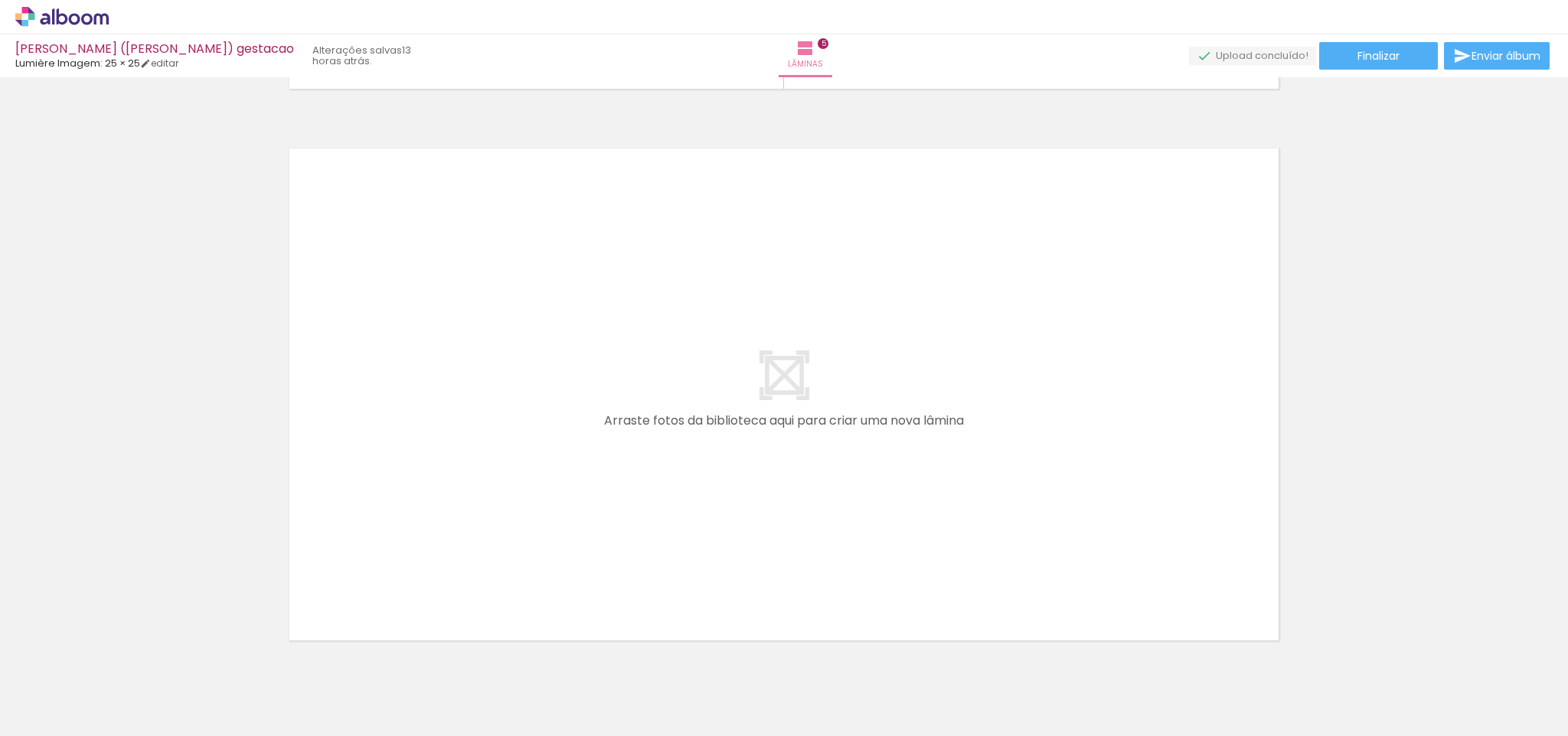
scroll to position [0, 646]
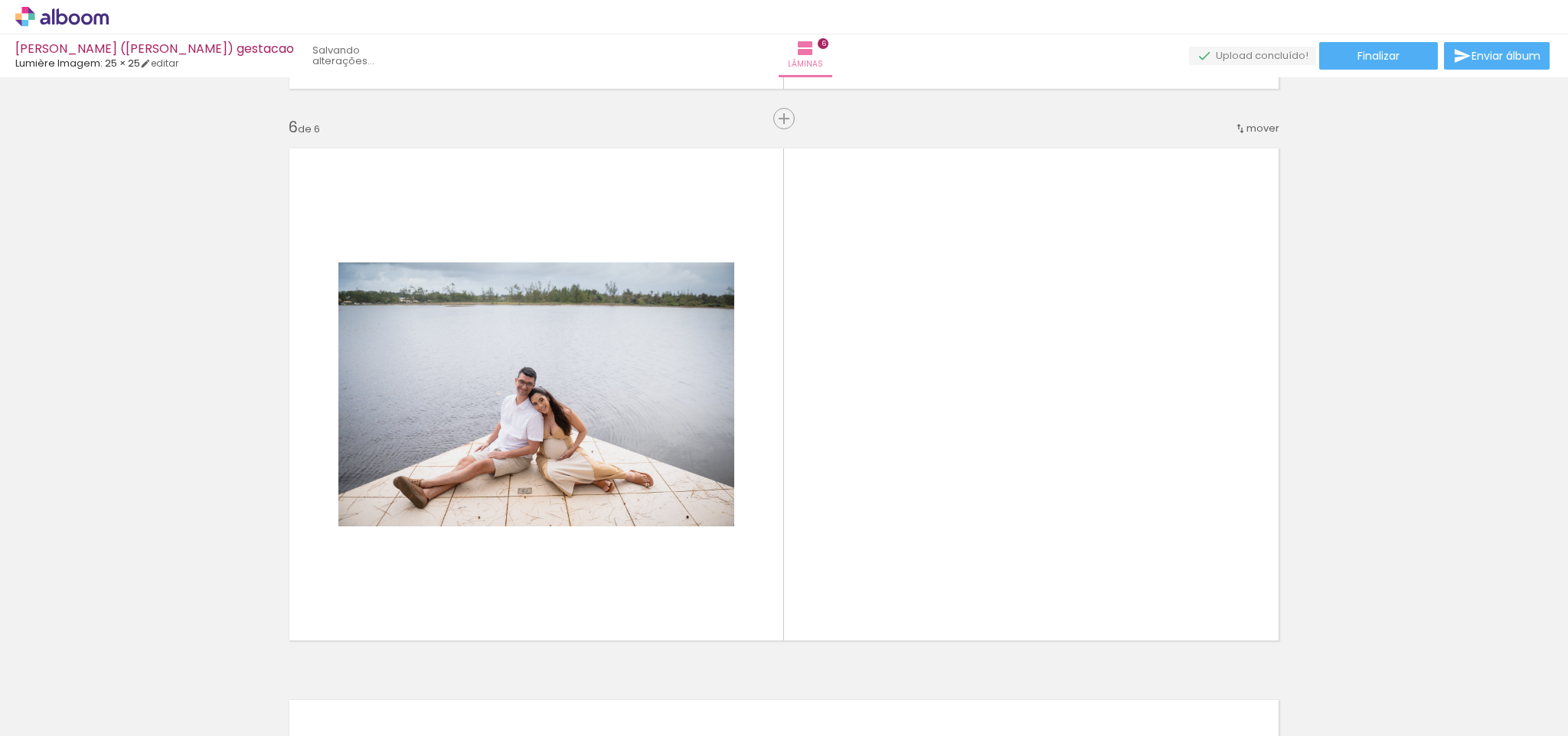
drag, startPoint x: 717, startPoint y: 680, endPoint x: 673, endPoint y: 541, distance: 145.8
click at [673, 541] on quentale-workspace at bounding box center [784, 368] width 1568 height 736
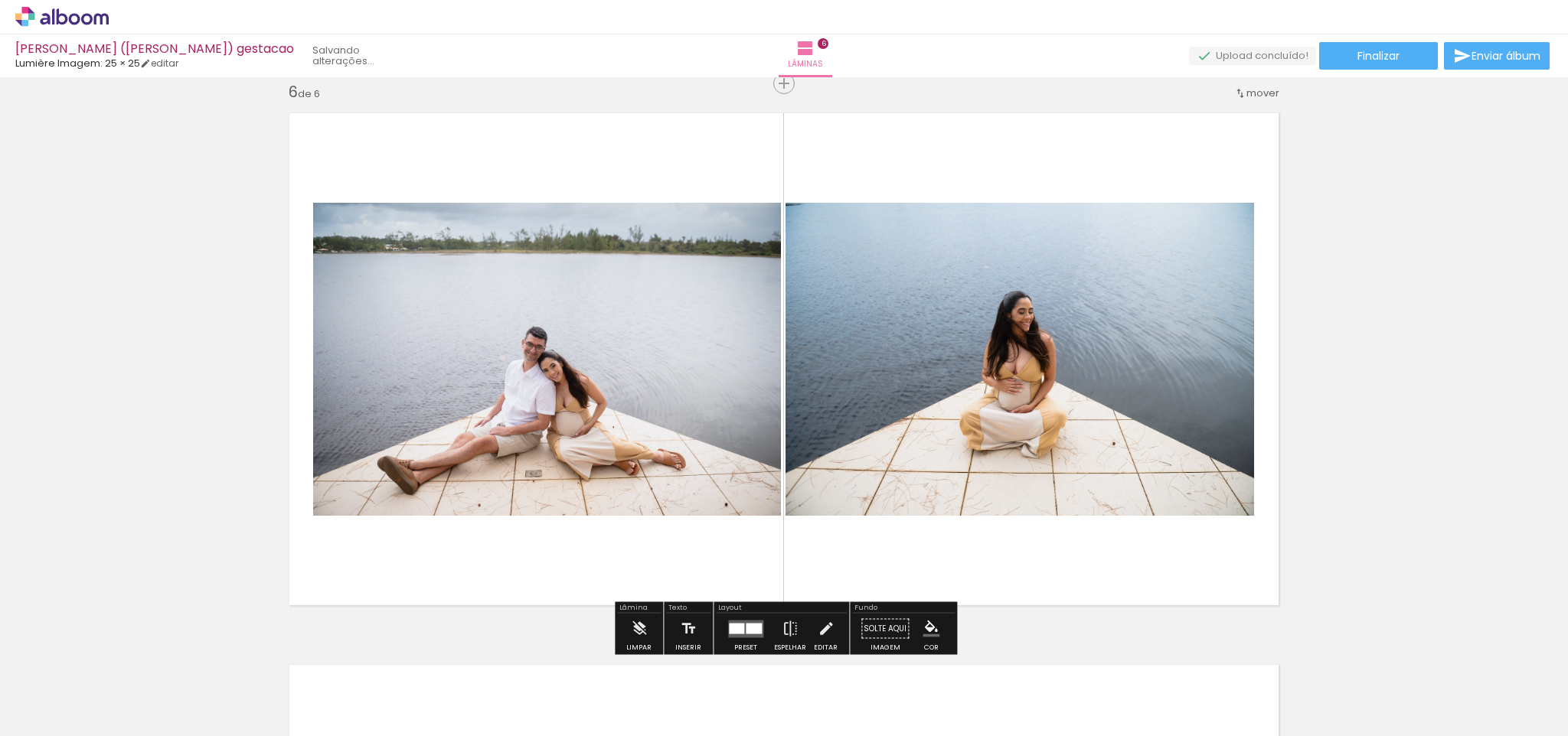
drag, startPoint x: 806, startPoint y: 694, endPoint x: 833, endPoint y: 534, distance: 162.3
click at [833, 534] on quentale-workspace at bounding box center [784, 368] width 1568 height 736
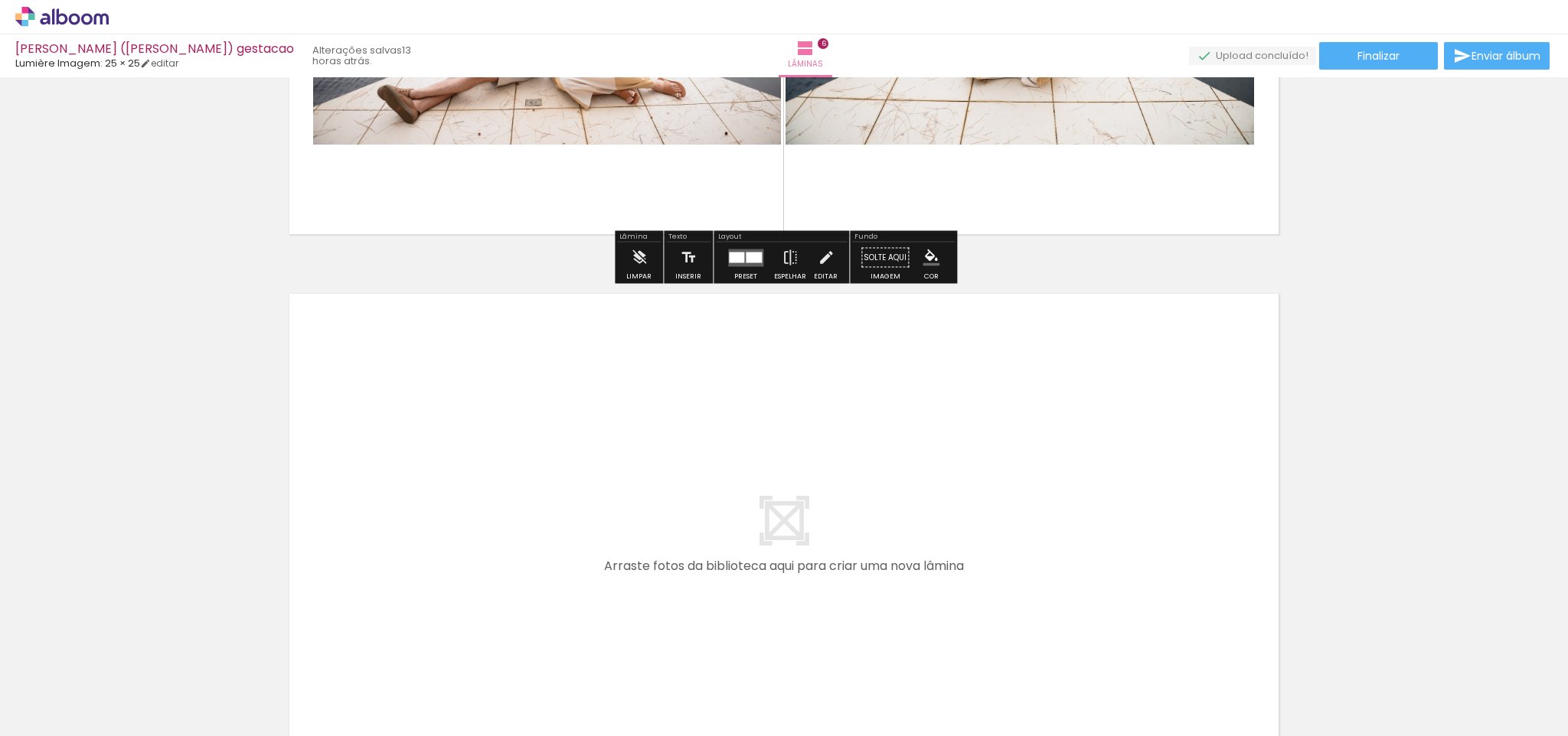
scroll to position [2877, 0]
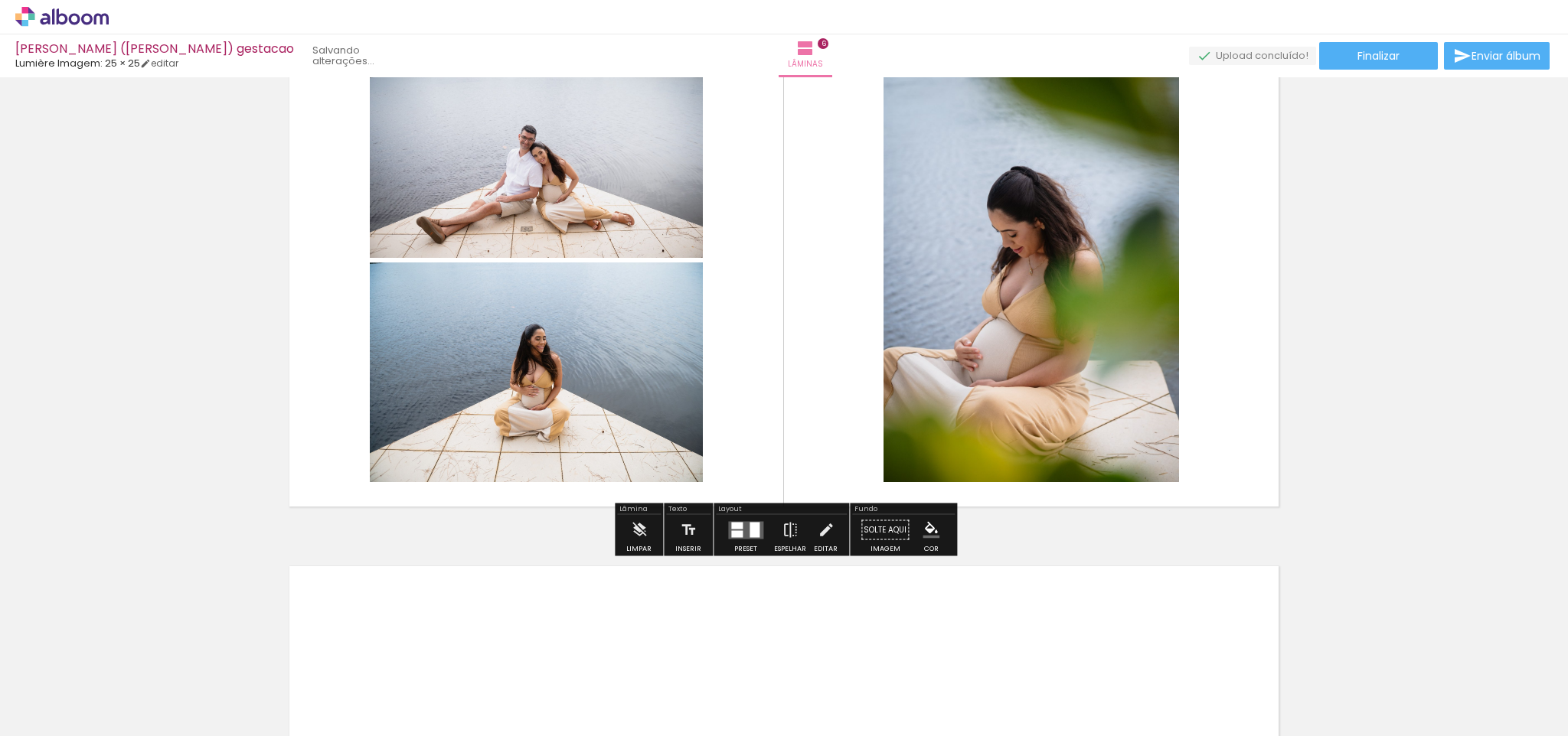
drag, startPoint x: 889, startPoint y: 699, endPoint x: 779, endPoint y: 470, distance: 254.0
click at [779, 470] on quentale-workspace at bounding box center [784, 368] width 1568 height 736
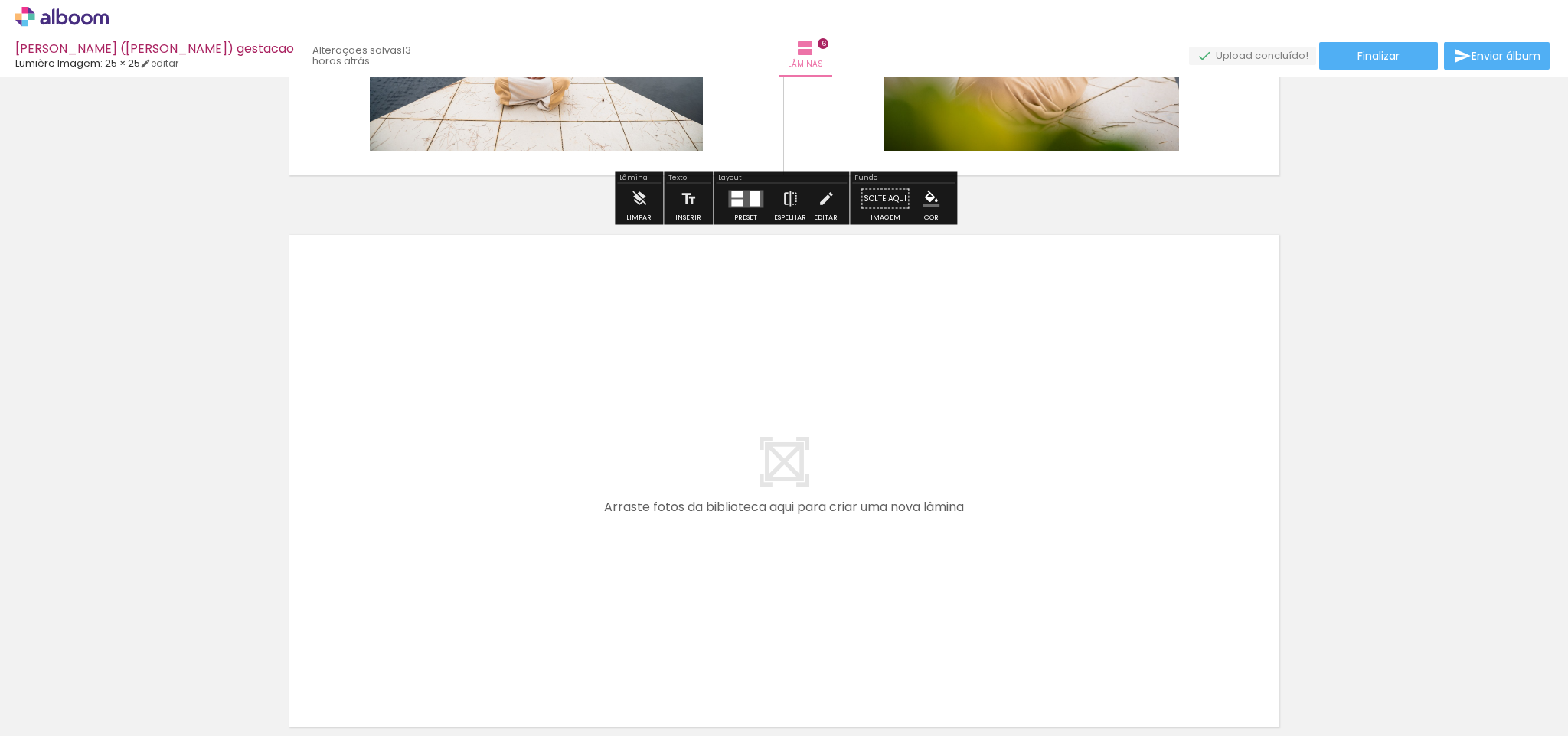
scroll to position [3221, 0]
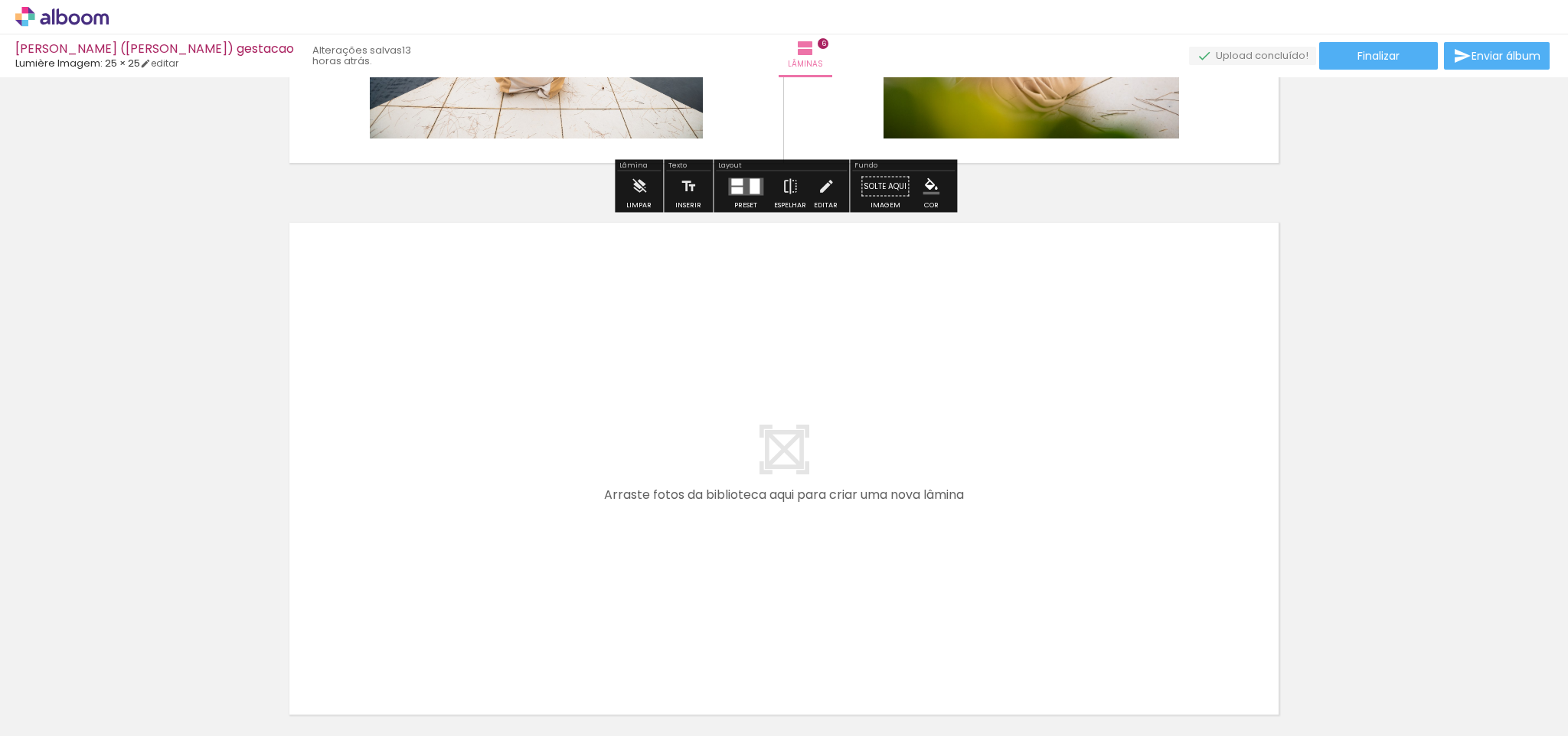
drag, startPoint x: 992, startPoint y: 698, endPoint x: 943, endPoint y: 561, distance: 145.5
click at [943, 561] on quentale-workspace at bounding box center [784, 368] width 1568 height 736
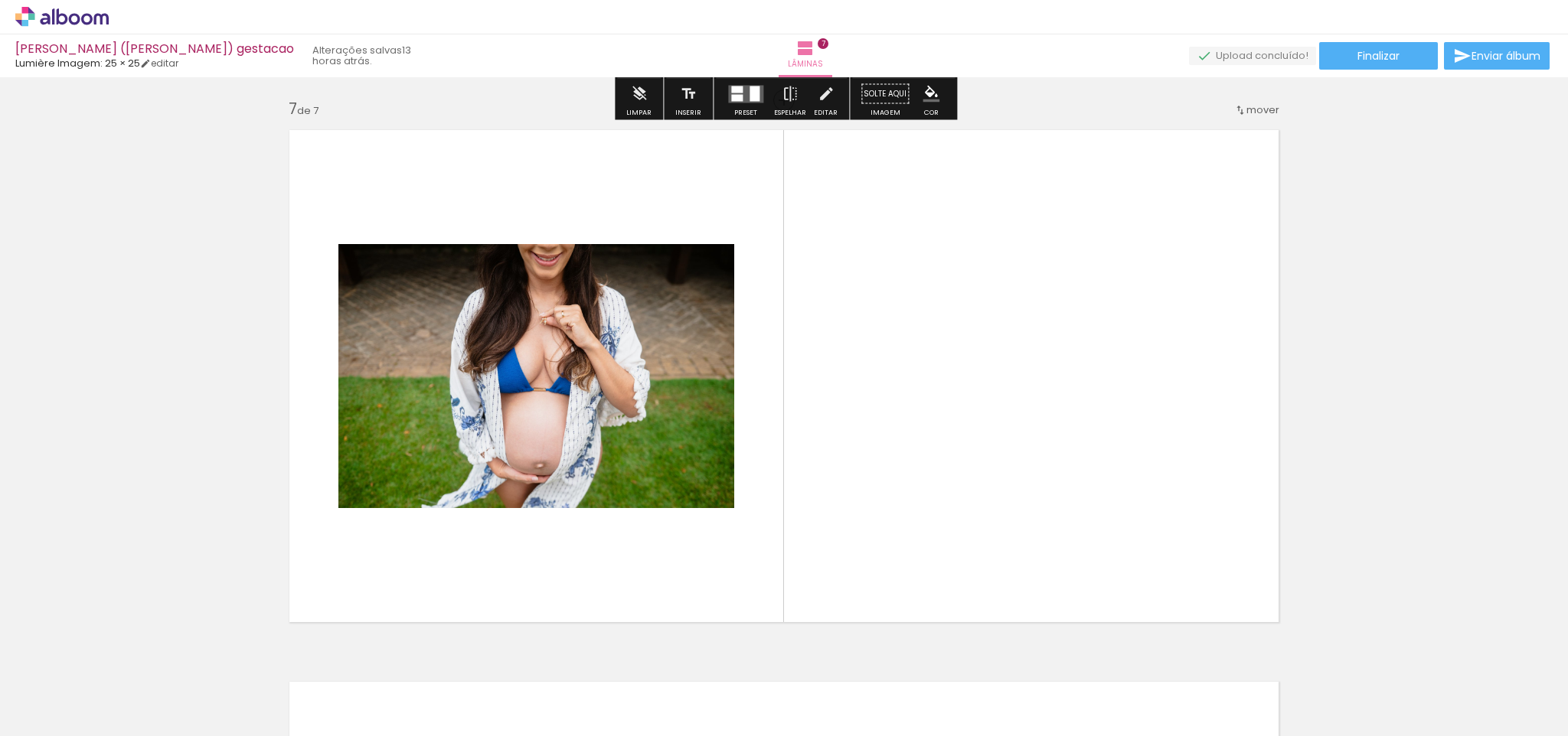
scroll to position [3330, 0]
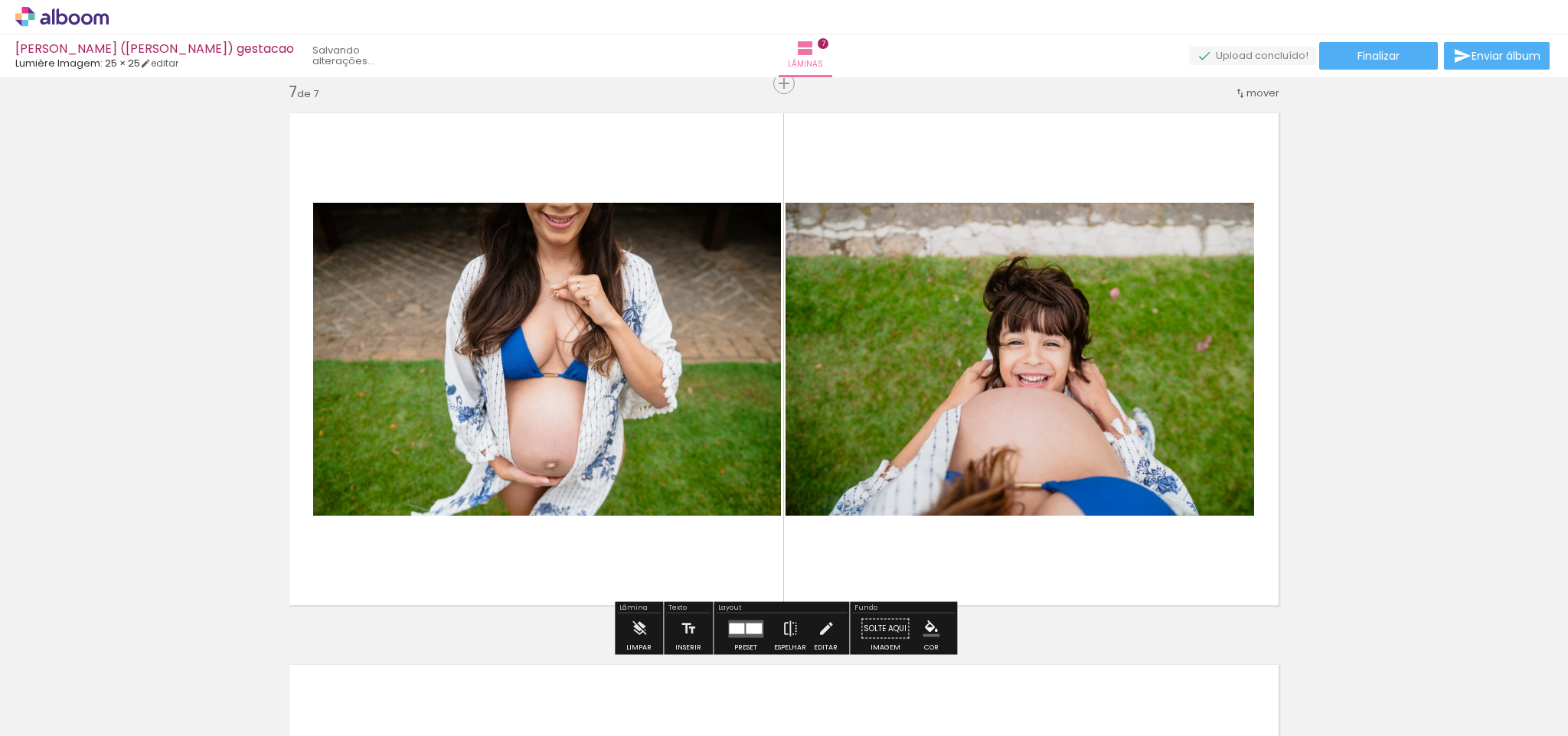
drag, startPoint x: 1071, startPoint y: 687, endPoint x: 1049, endPoint y: 370, distance: 317.8
click at [1049, 370] on quentale-workspace at bounding box center [784, 368] width 1568 height 736
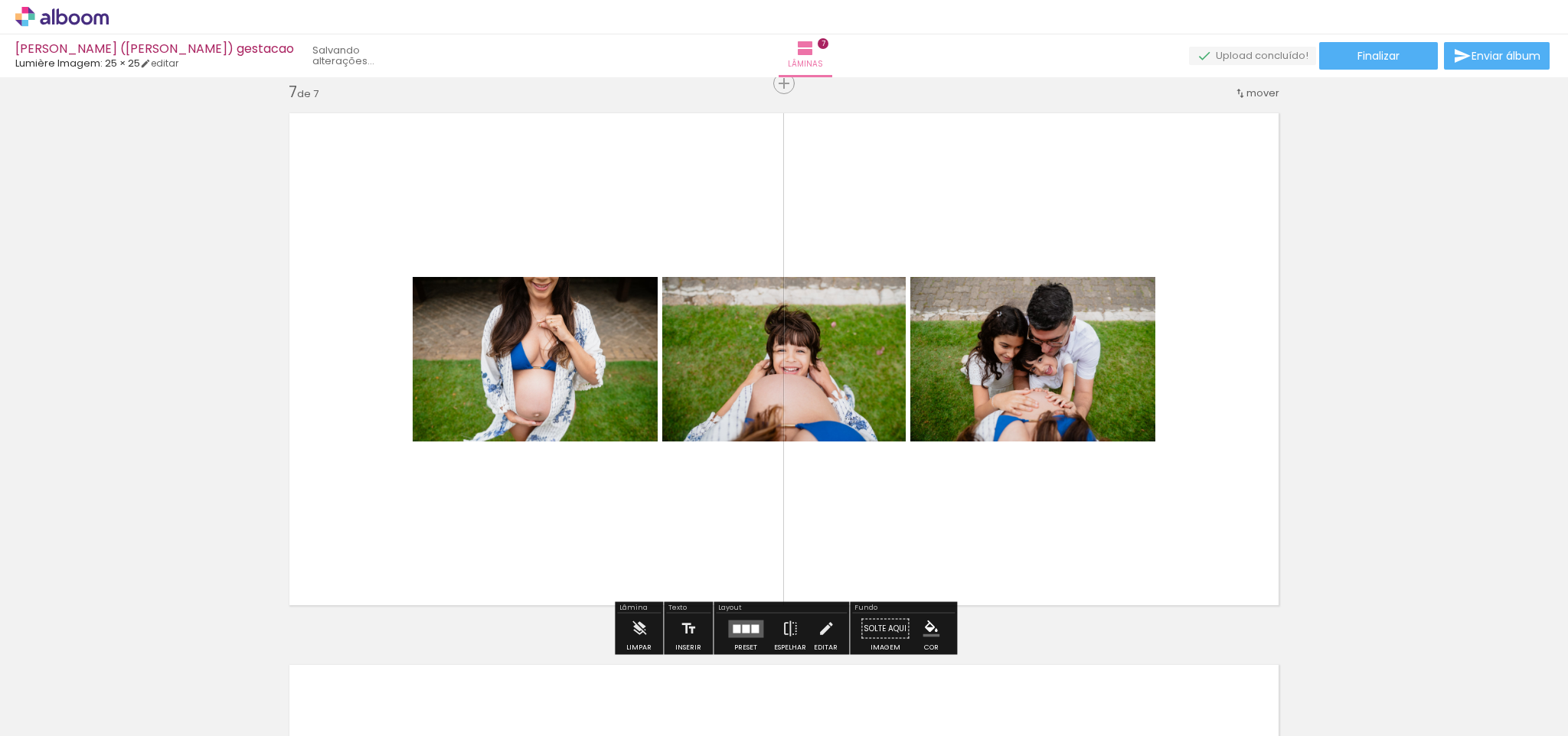
drag, startPoint x: 1138, startPoint y: 688, endPoint x: 761, endPoint y: 486, distance: 427.7
click at [761, 486] on quentale-workspace at bounding box center [784, 368] width 1568 height 736
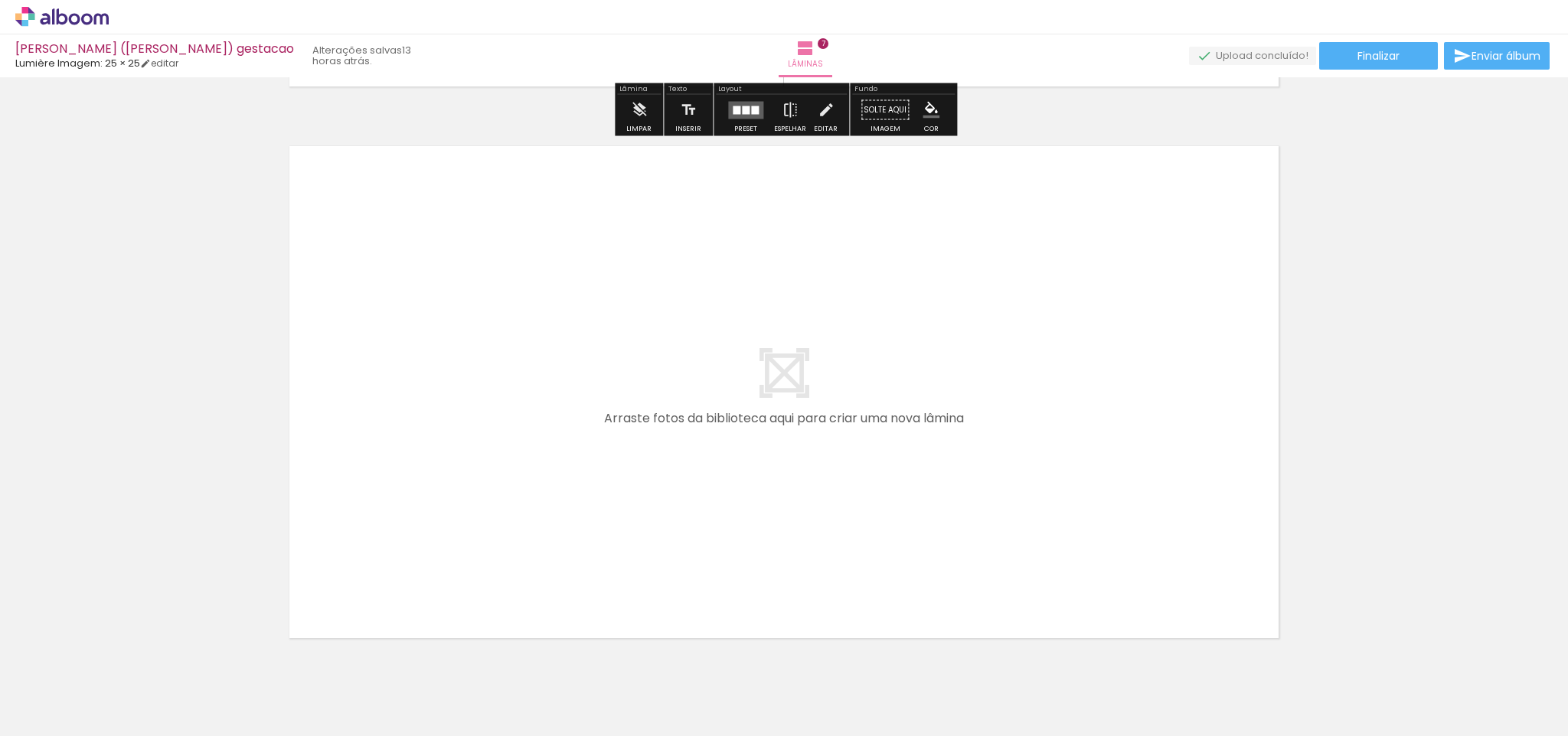
scroll to position [0, 1119]
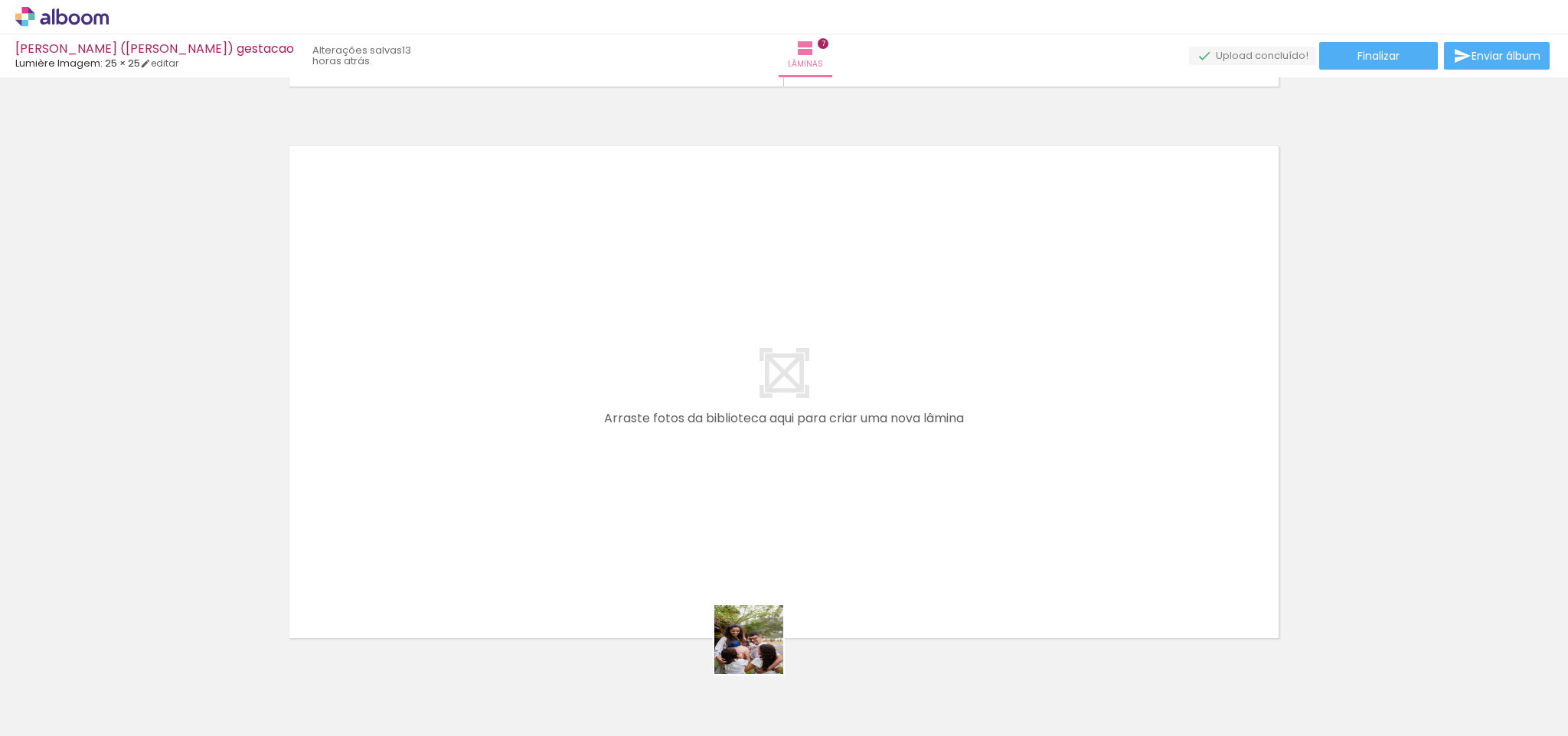
drag, startPoint x: 762, startPoint y: 666, endPoint x: 744, endPoint y: 535, distance: 132.2
click at [744, 535] on quentale-workspace at bounding box center [784, 368] width 1568 height 736
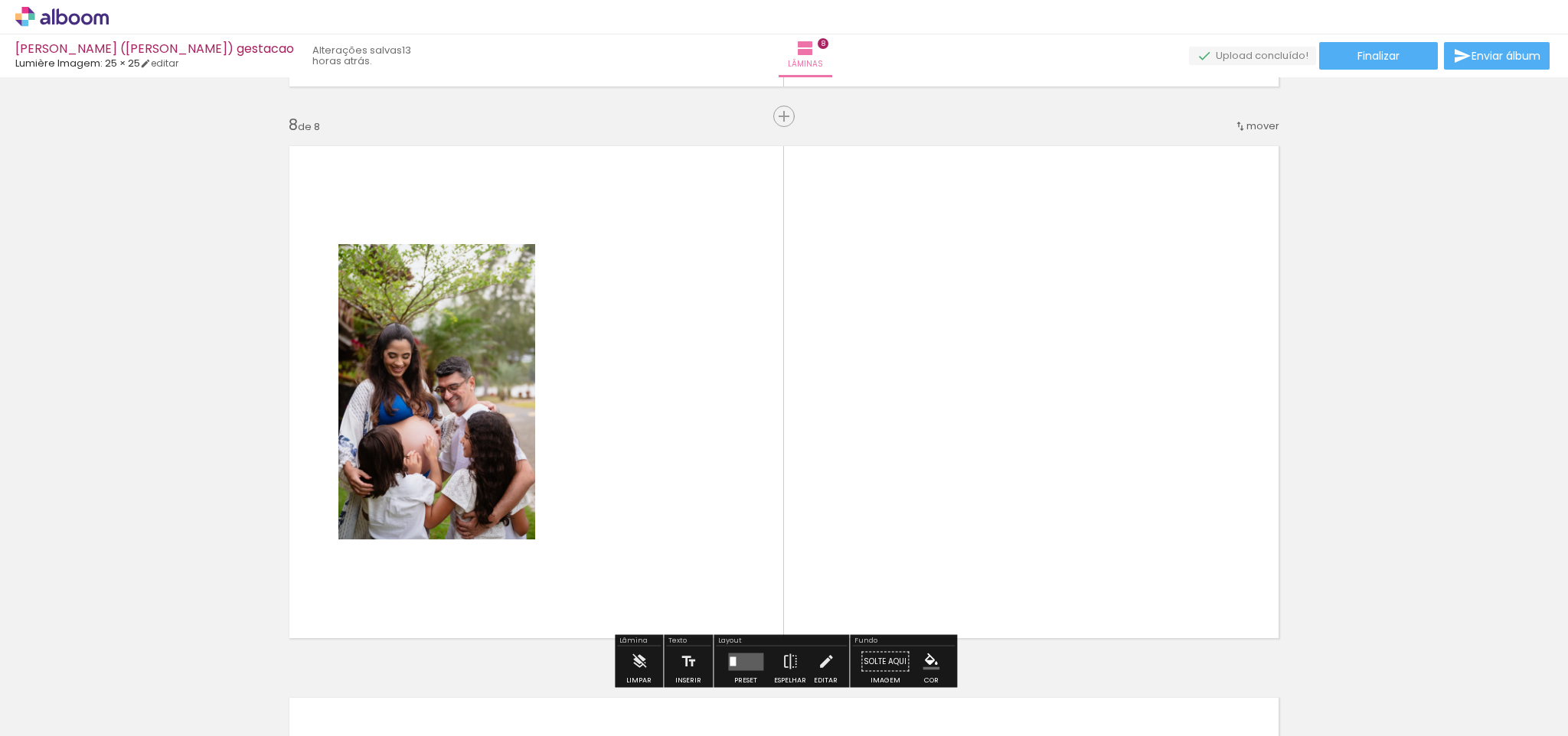
scroll to position [3882, 0]
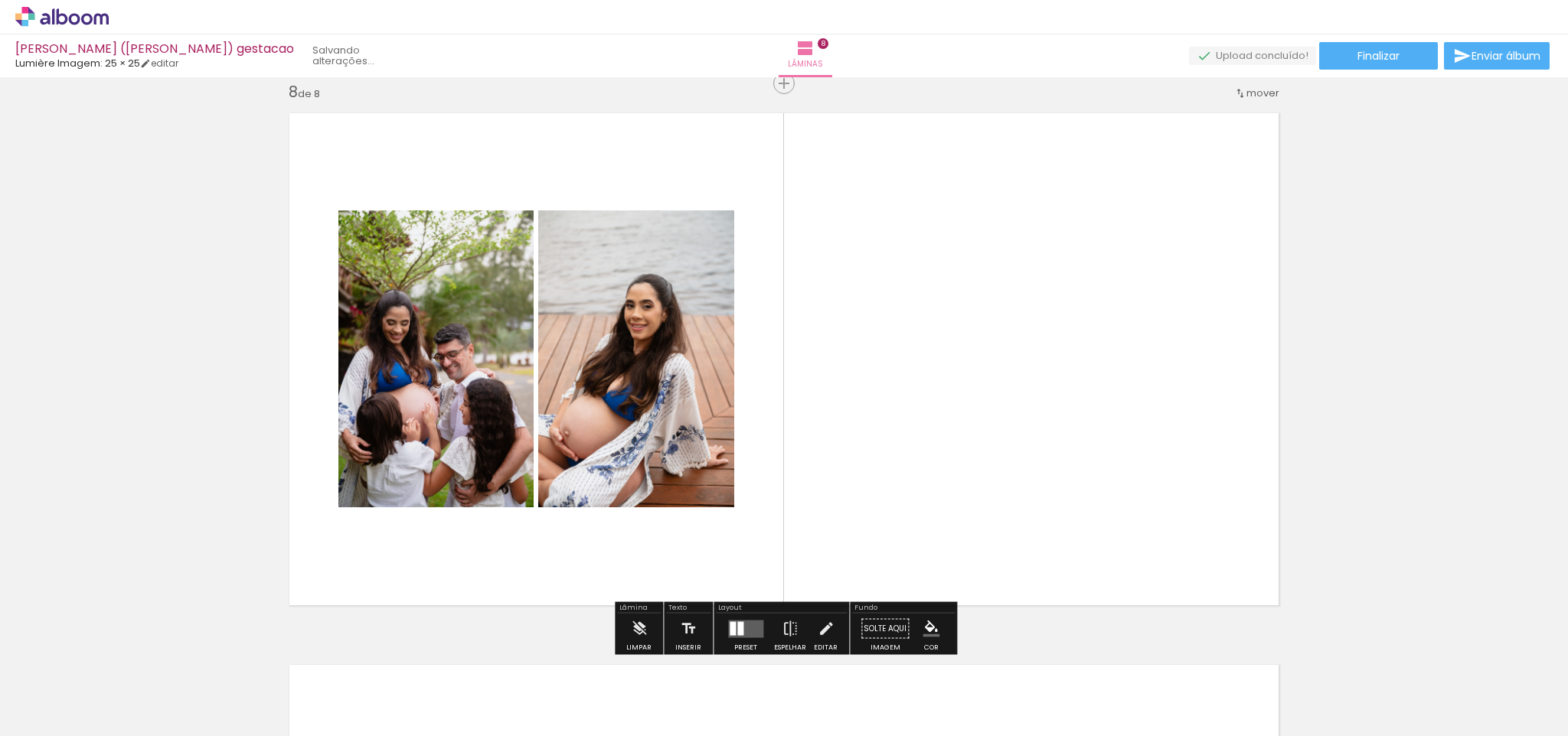
drag, startPoint x: 834, startPoint y: 677, endPoint x: 814, endPoint y: 463, distance: 214.9
click at [814, 463] on quentale-workspace at bounding box center [784, 368] width 1568 height 736
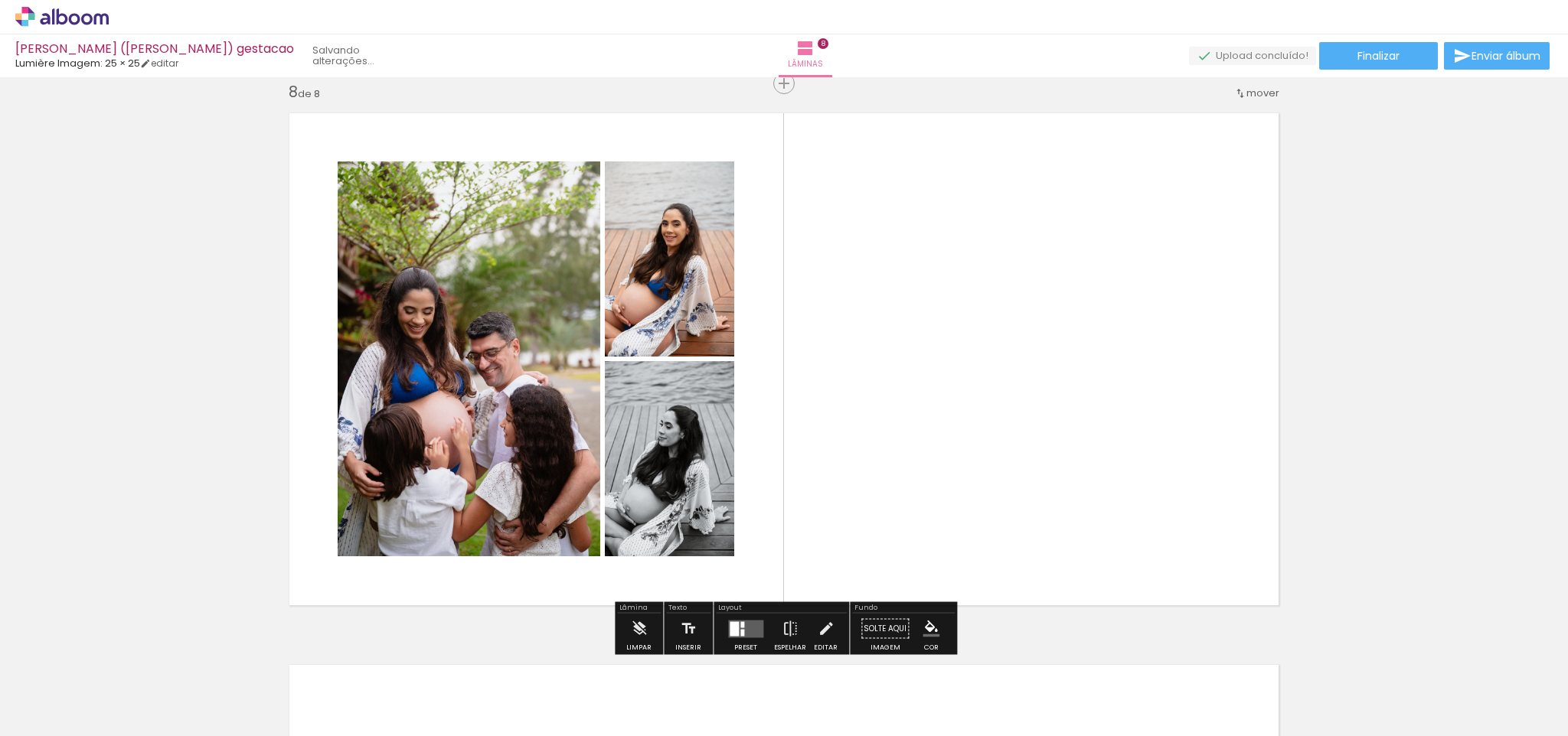
drag, startPoint x: 922, startPoint y: 675, endPoint x: 922, endPoint y: 435, distance: 240.0
click at [922, 435] on quentale-workspace at bounding box center [784, 368] width 1568 height 736
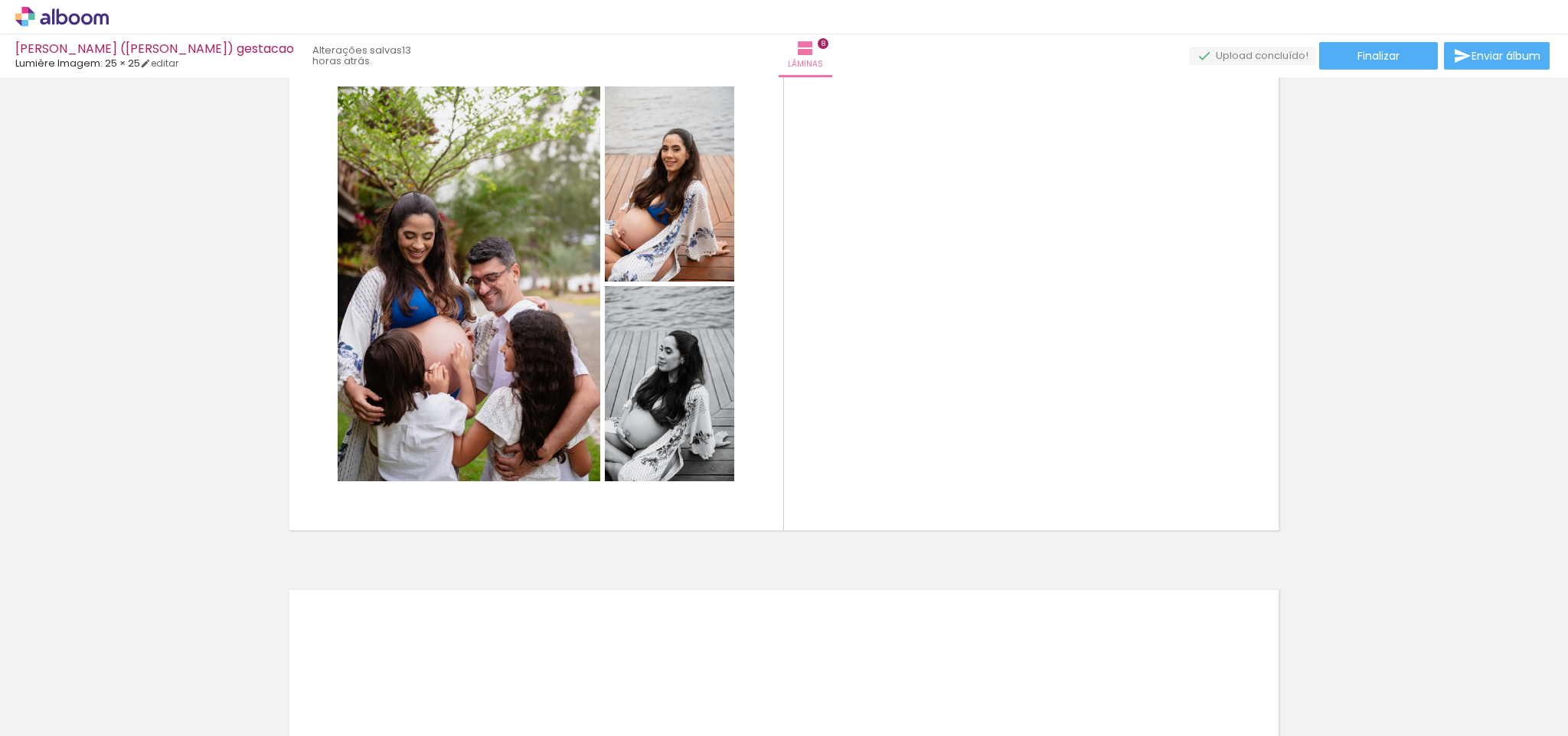
scroll to position [3946, 0]
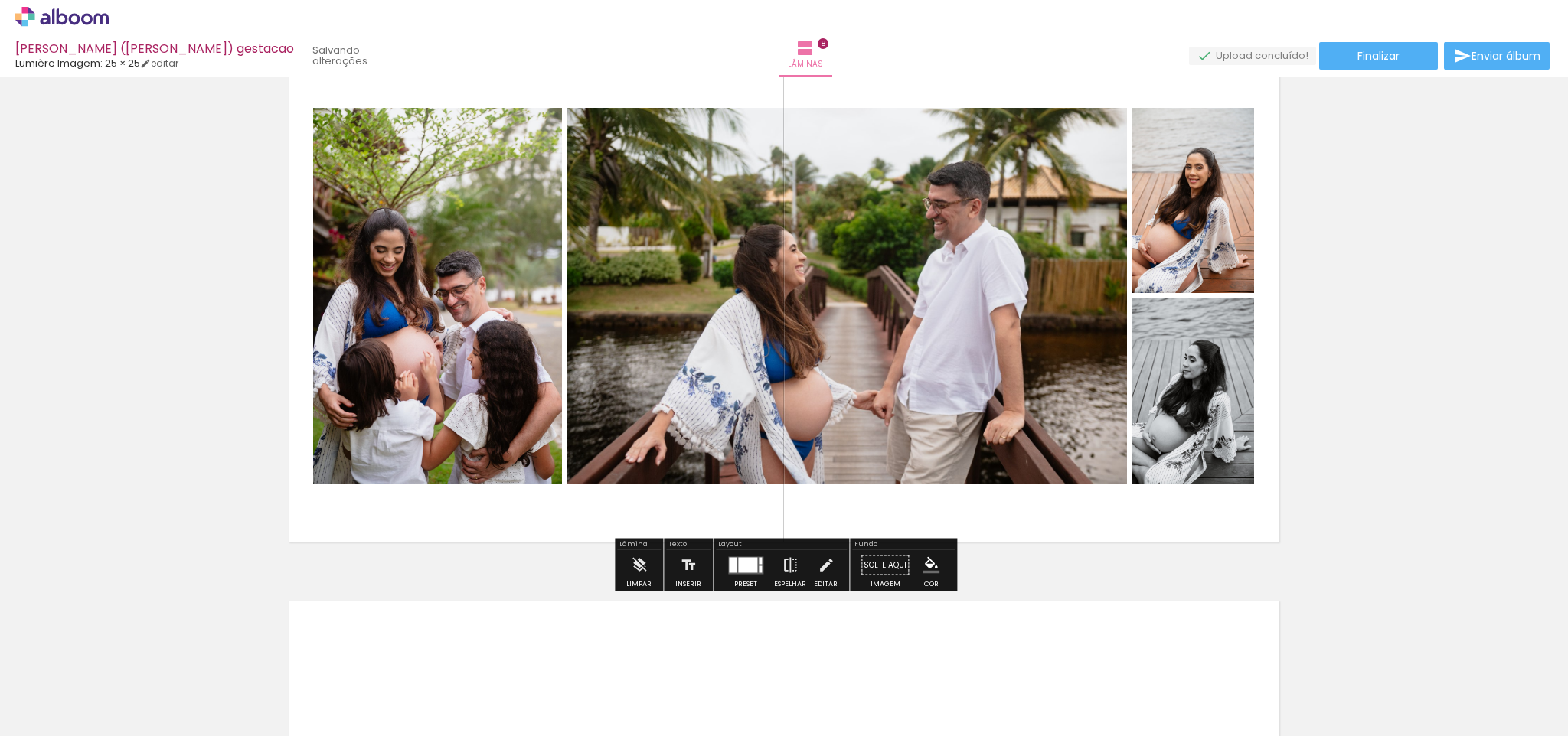
drag, startPoint x: 1005, startPoint y: 675, endPoint x: 953, endPoint y: 469, distance: 212.5
click at [953, 469] on quentale-workspace at bounding box center [784, 368] width 1568 height 736
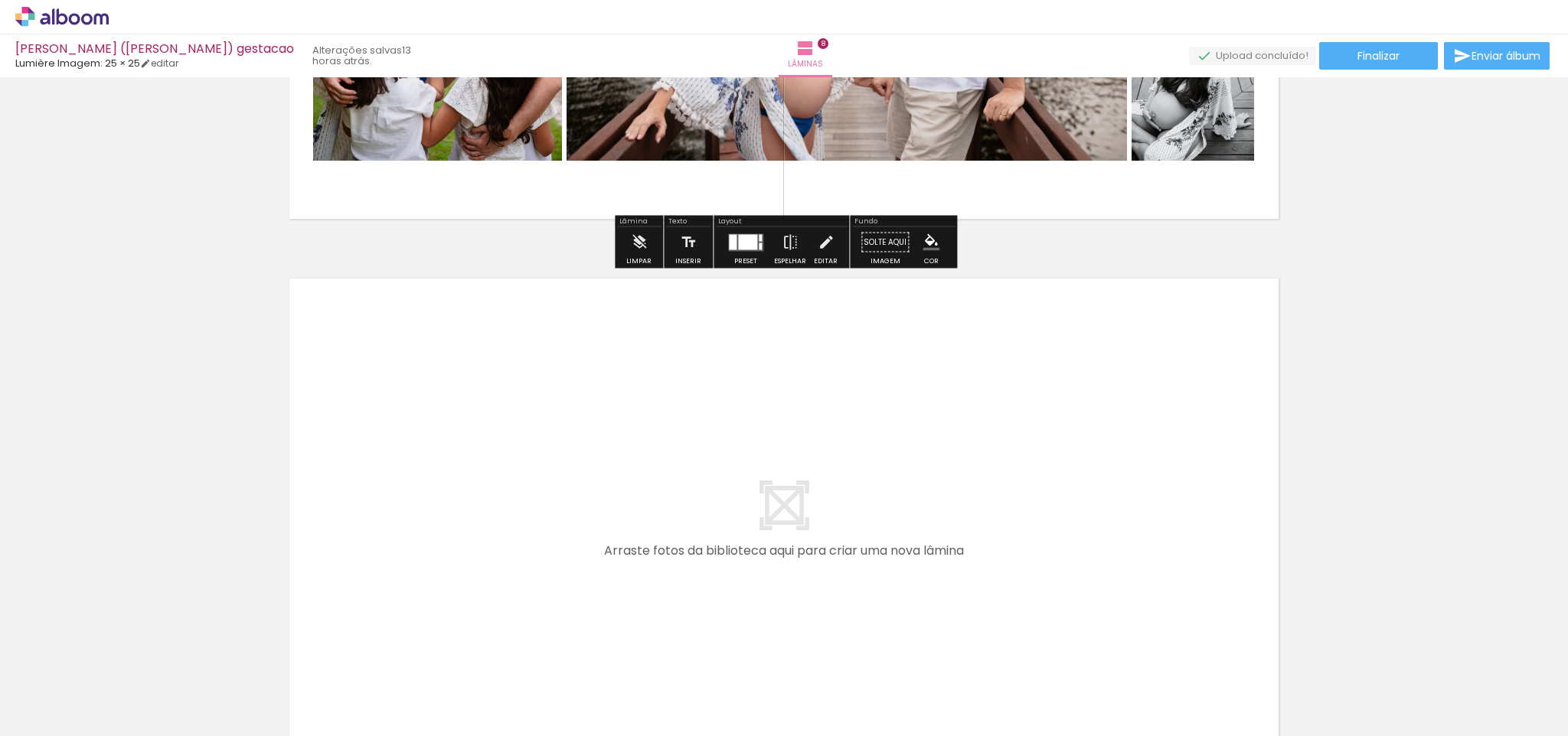
scroll to position [0, 0]
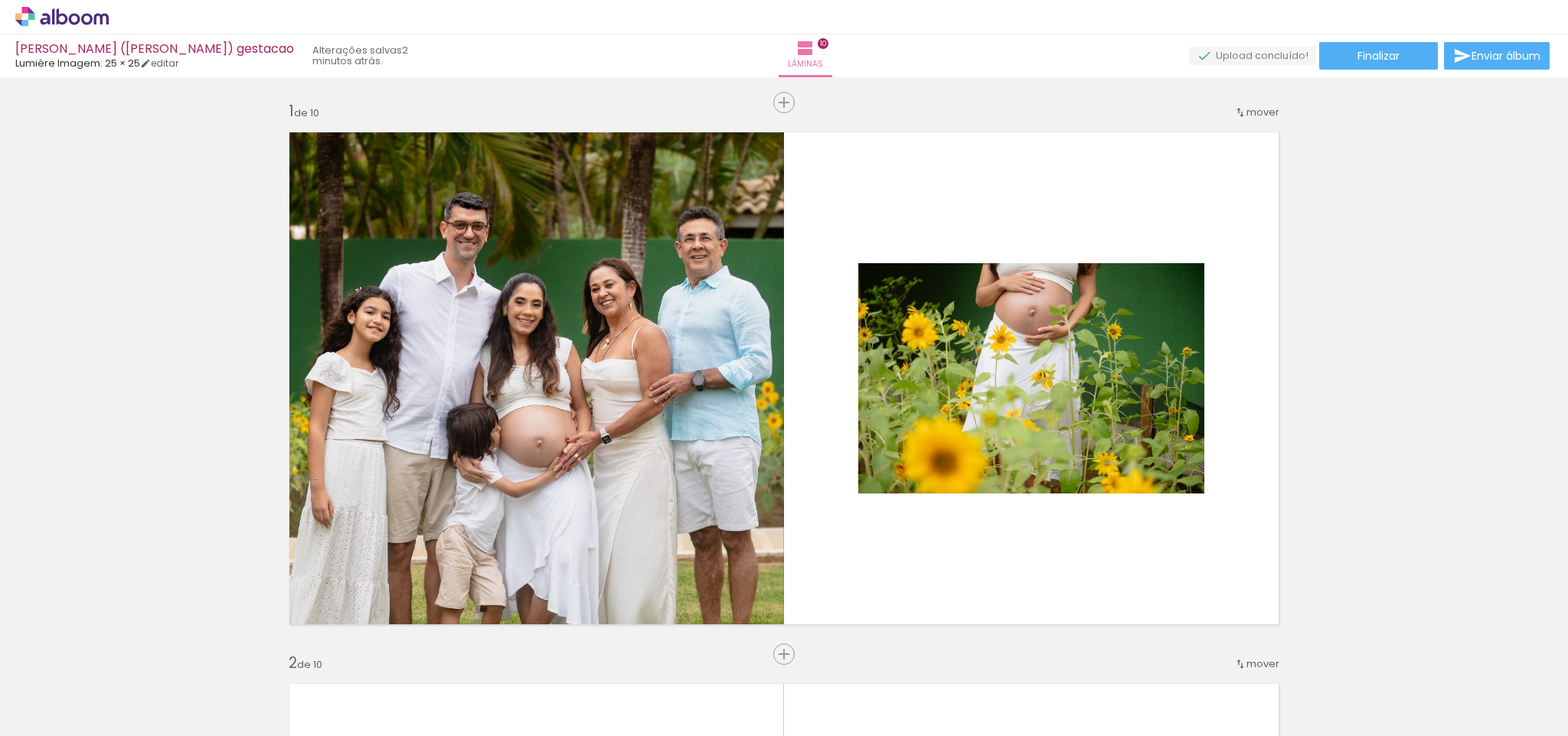
scroll to position [6024, 0]
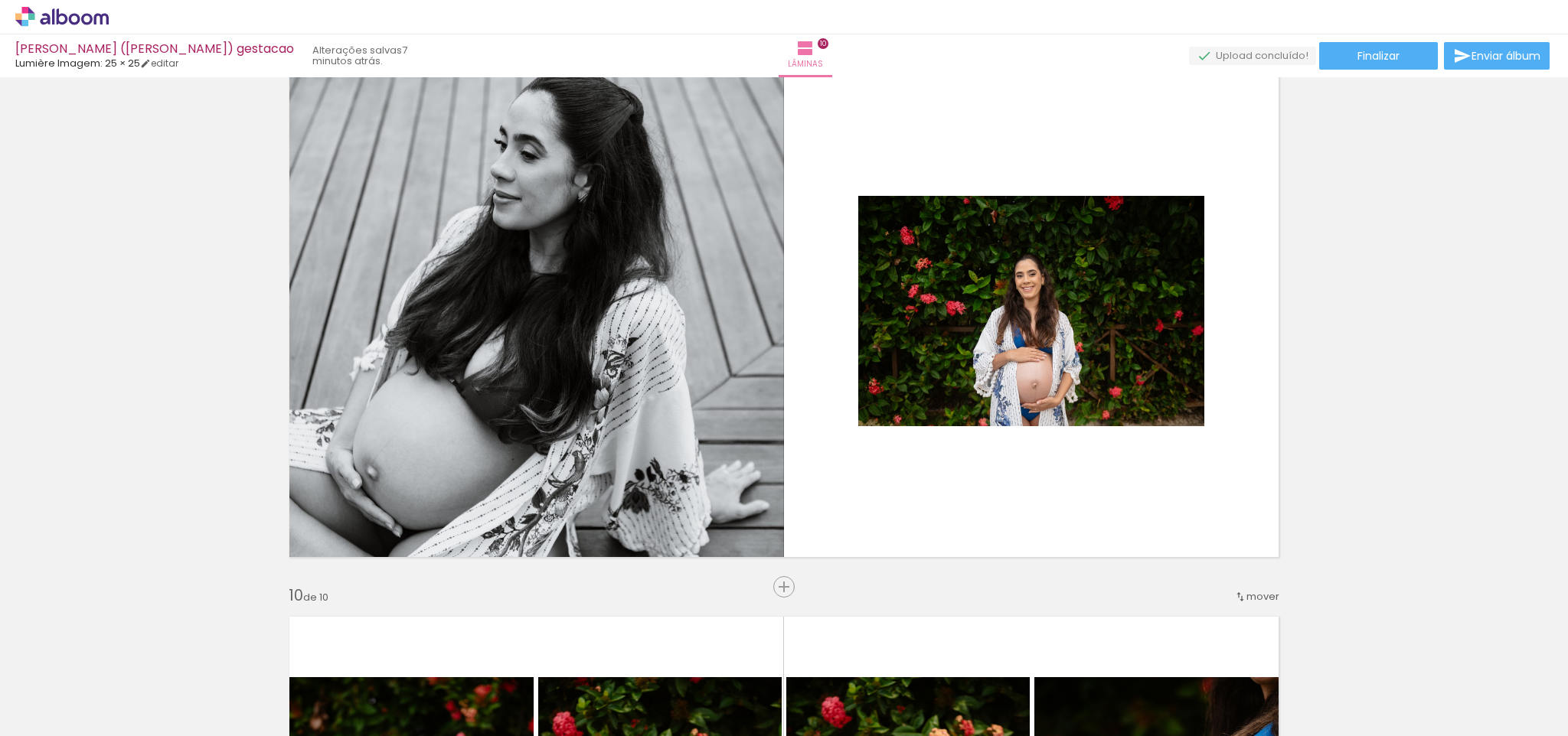
scroll to position [6024, 0]
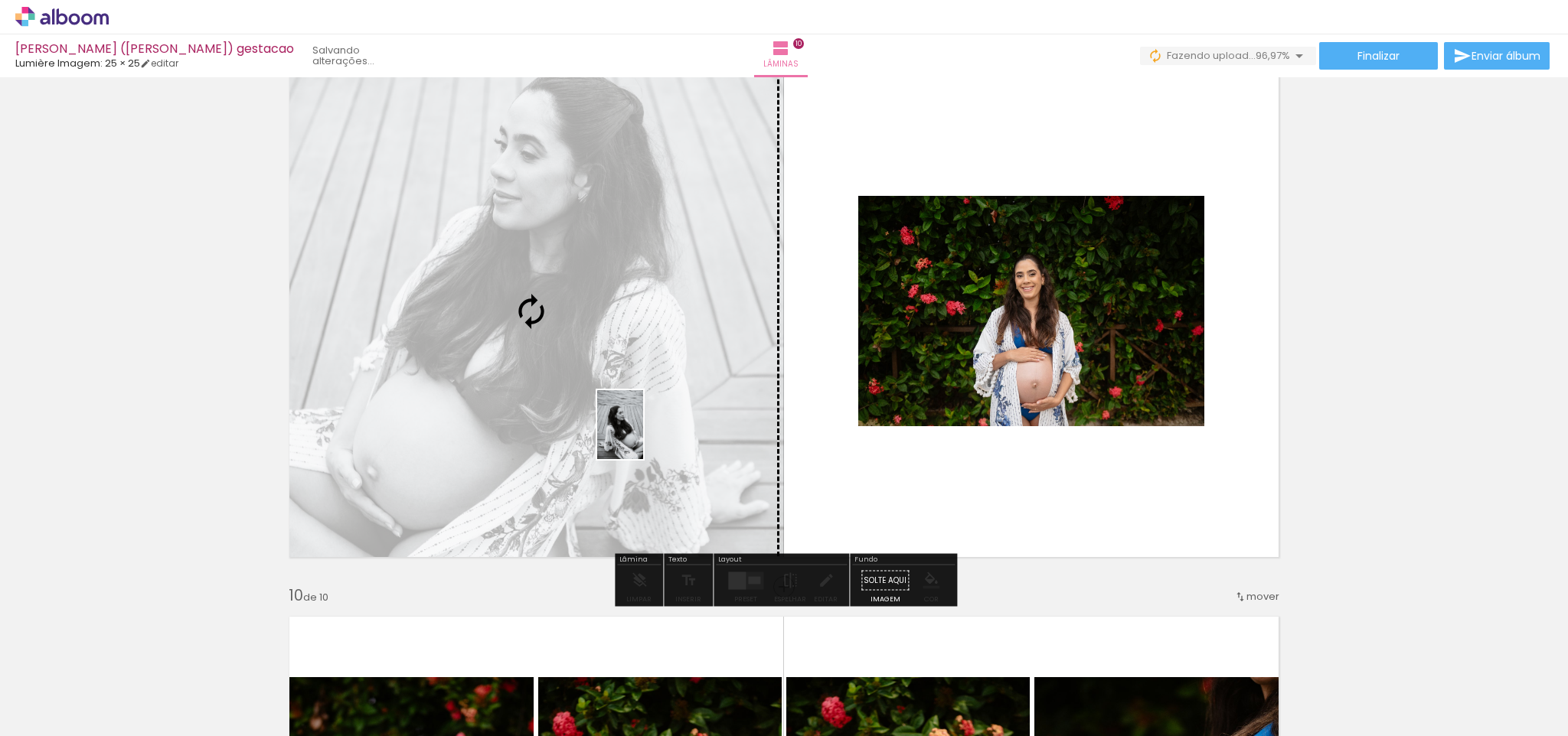
drag, startPoint x: 1529, startPoint y: 683, endPoint x: 643, endPoint y: 436, distance: 919.8
click at [643, 436] on quentale-workspace at bounding box center [784, 368] width 1568 height 736
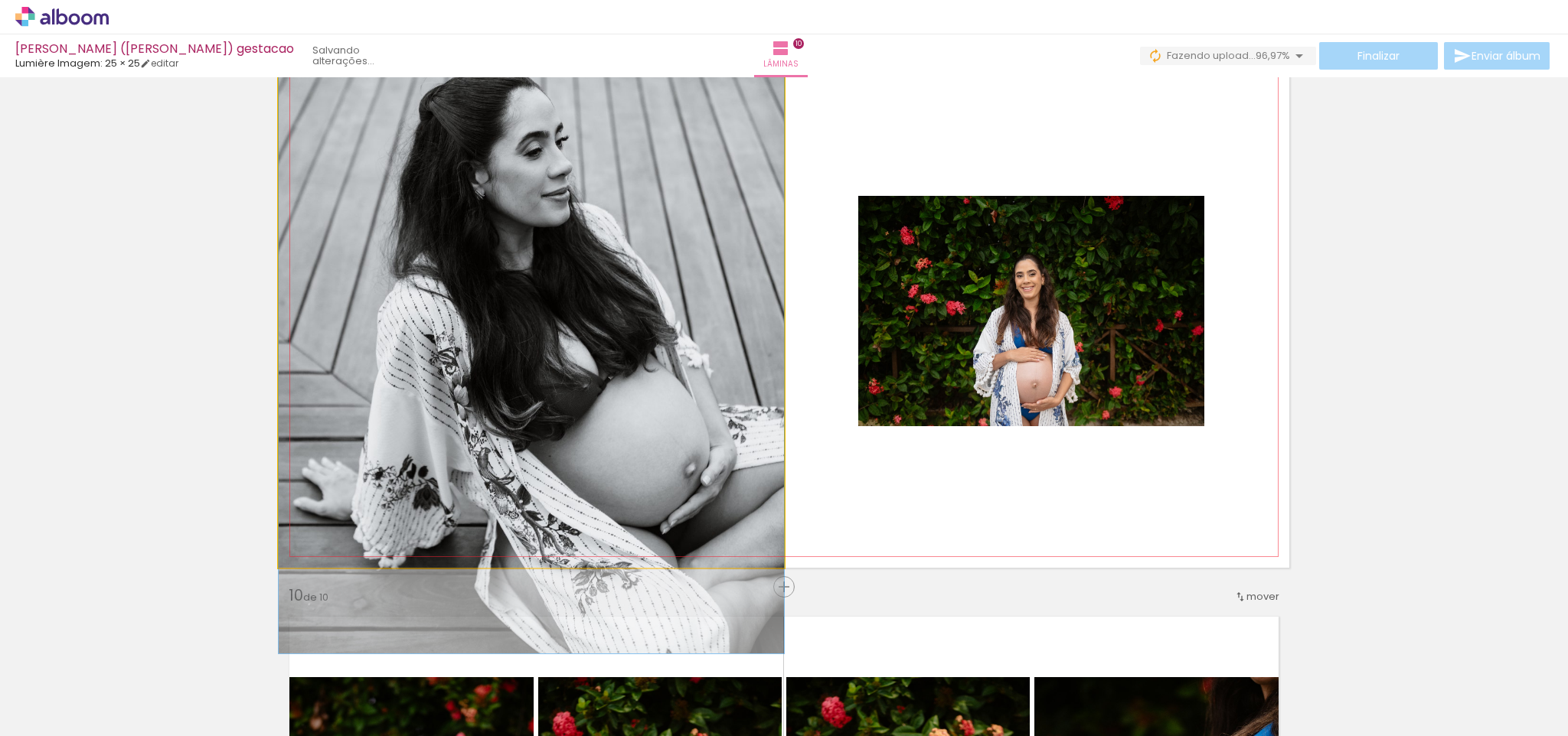
drag, startPoint x: 642, startPoint y: 436, endPoint x: 640, endPoint y: 429, distance: 7.3
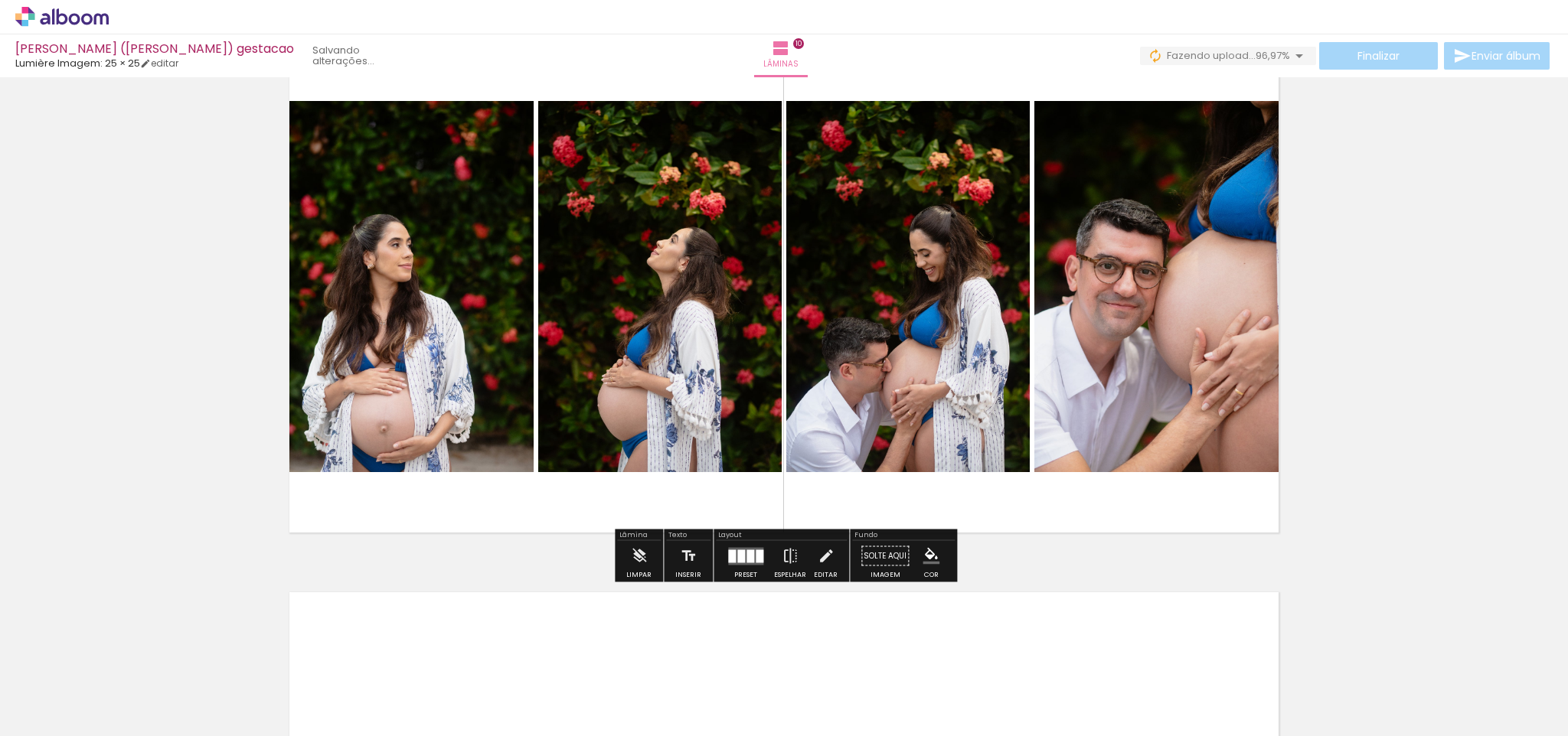
scroll to position [5070, 0]
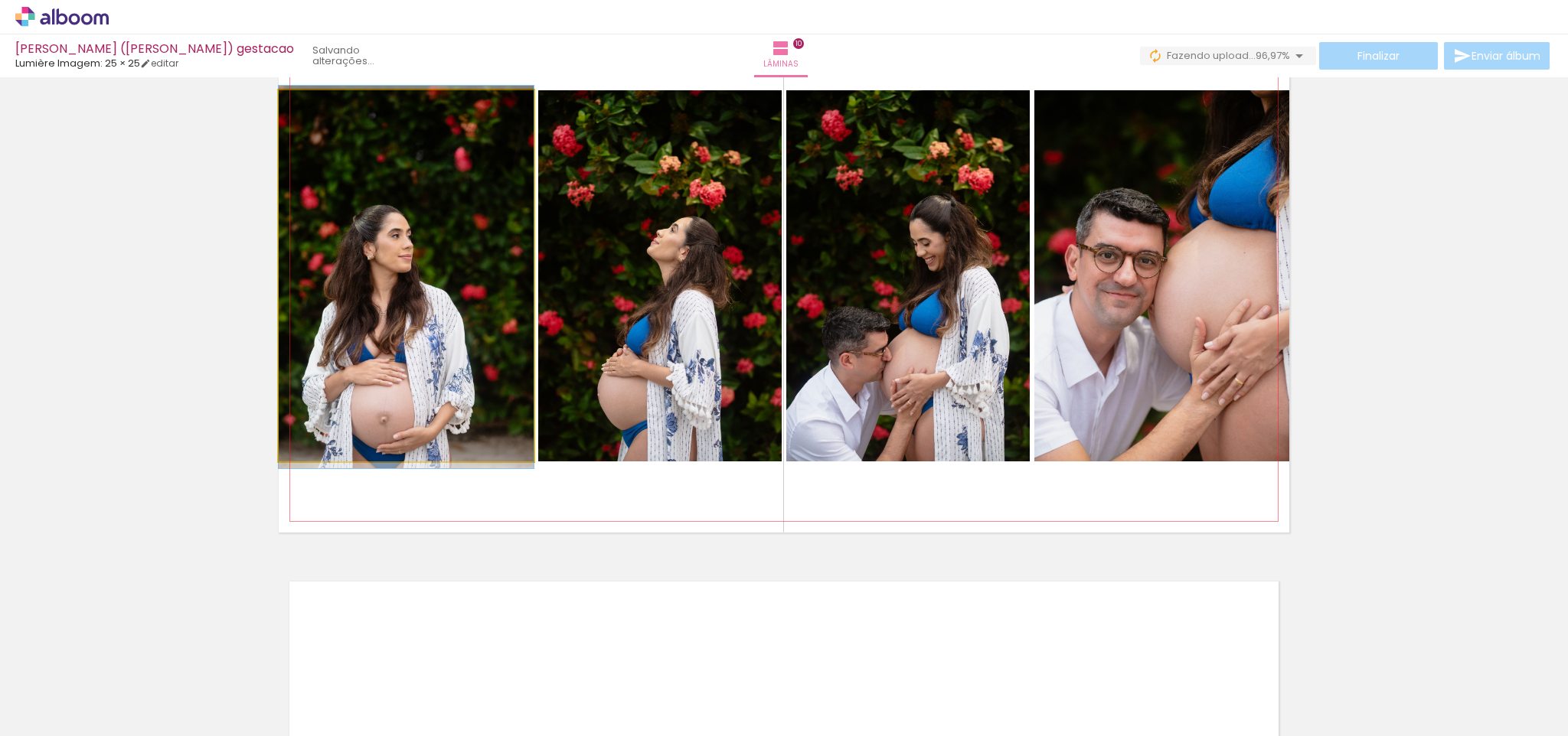
drag, startPoint x: 365, startPoint y: 284, endPoint x: 403, endPoint y: 284, distance: 38.0
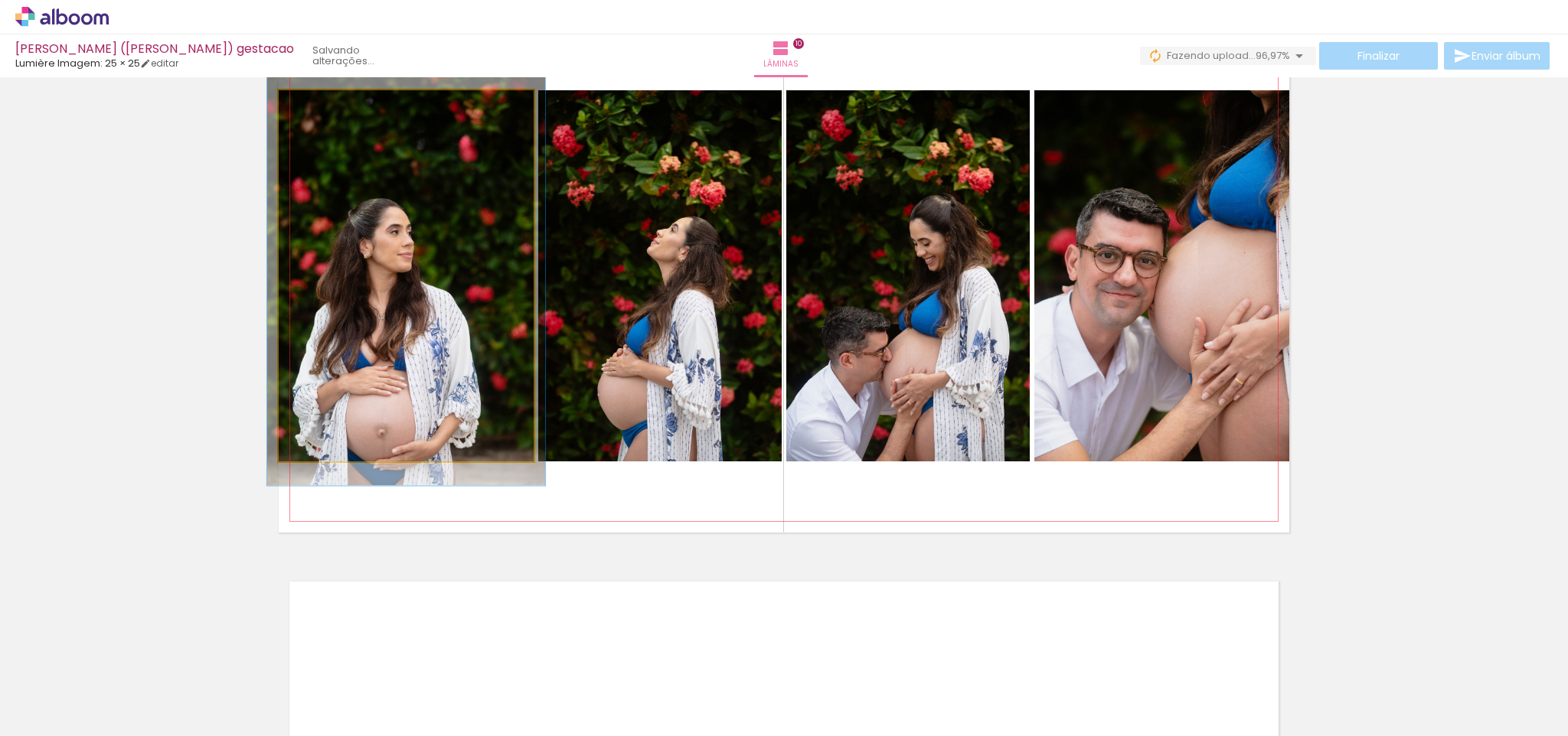
type paper-slider "109"
click at [323, 110] on div at bounding box center [319, 106] width 25 height 25
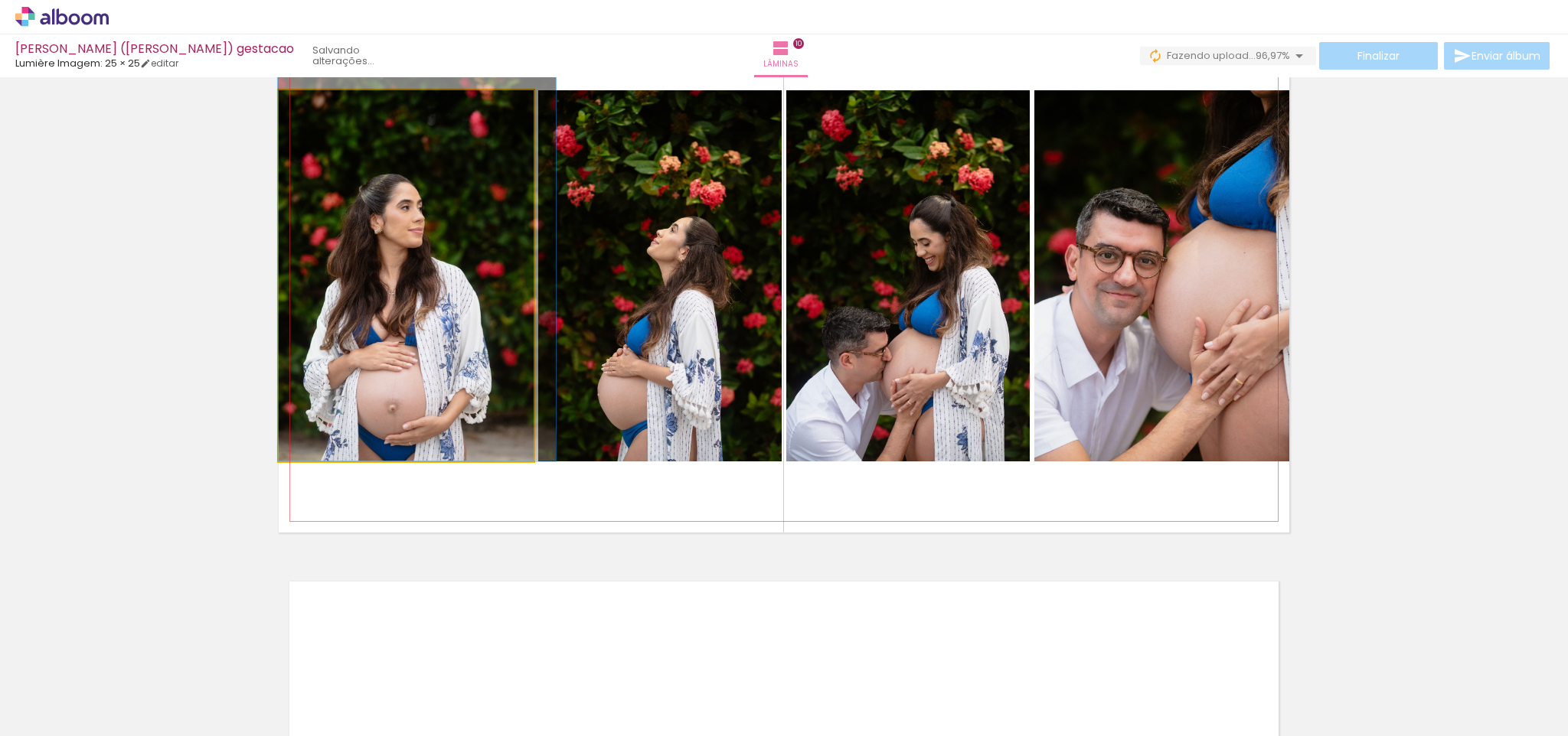
drag, startPoint x: 396, startPoint y: 331, endPoint x: 455, endPoint y: 295, distance: 69.1
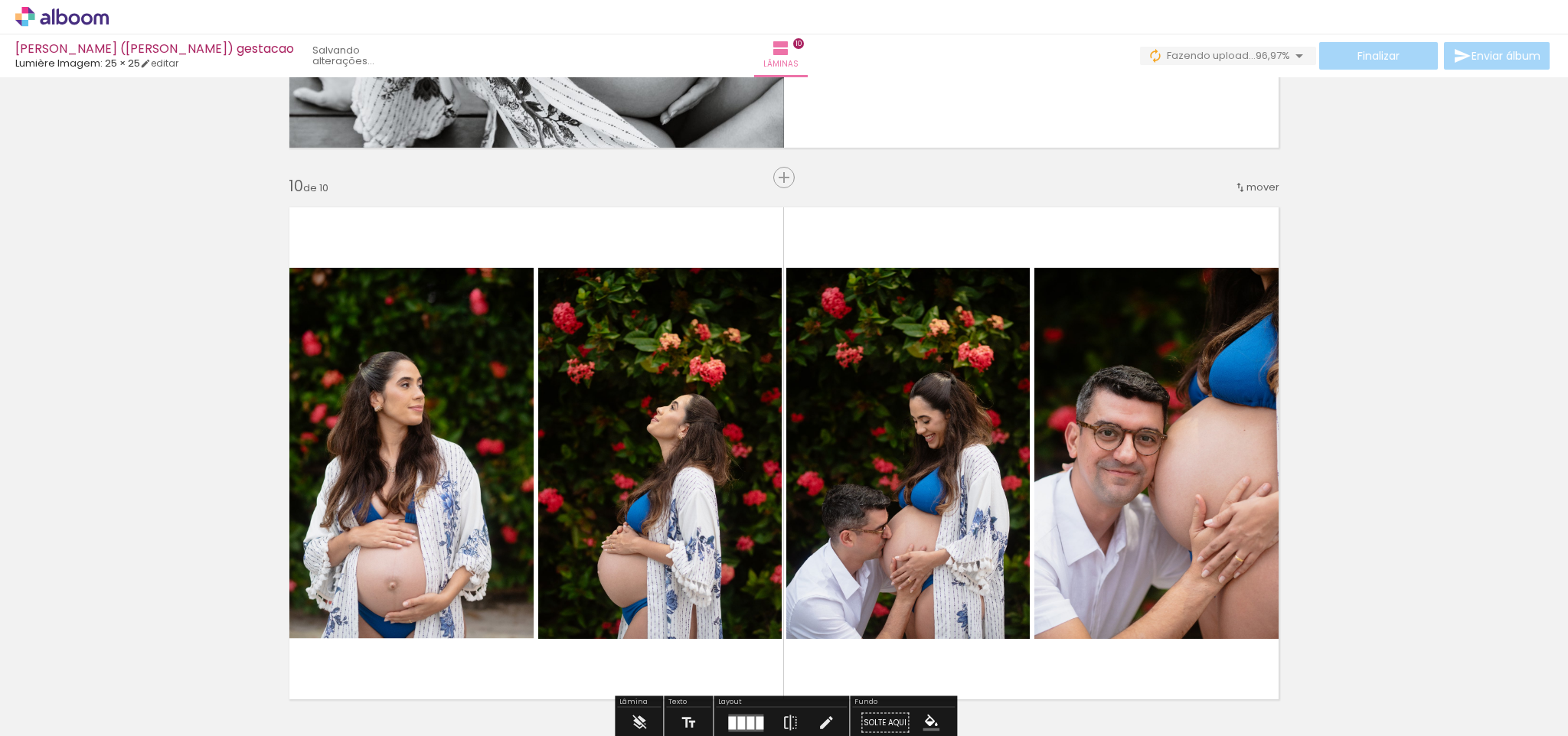
scroll to position [4893, 0]
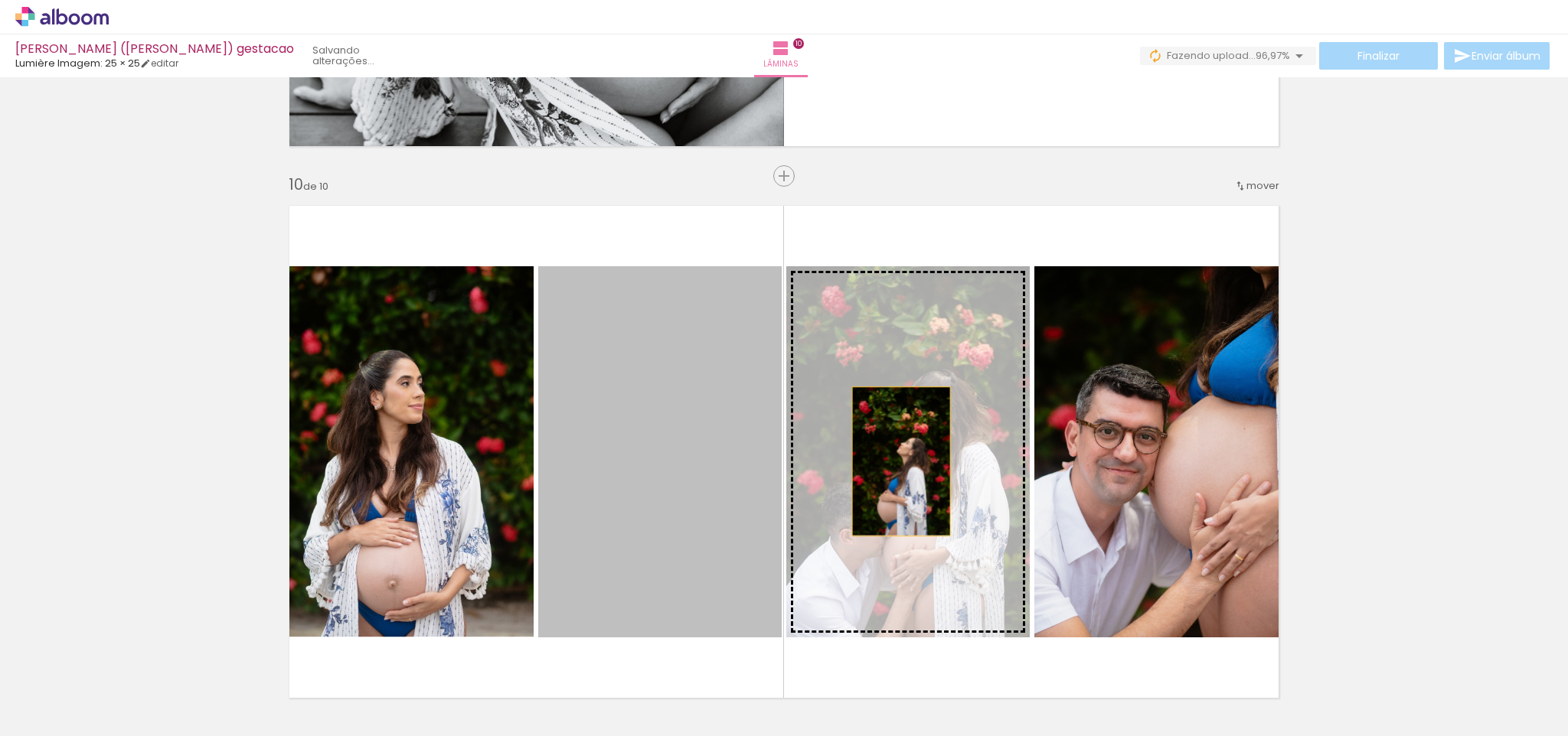
drag, startPoint x: 642, startPoint y: 473, endPoint x: 901, endPoint y: 462, distance: 259.2
click at [0, 0] on slot at bounding box center [0, 0] width 0 height 0
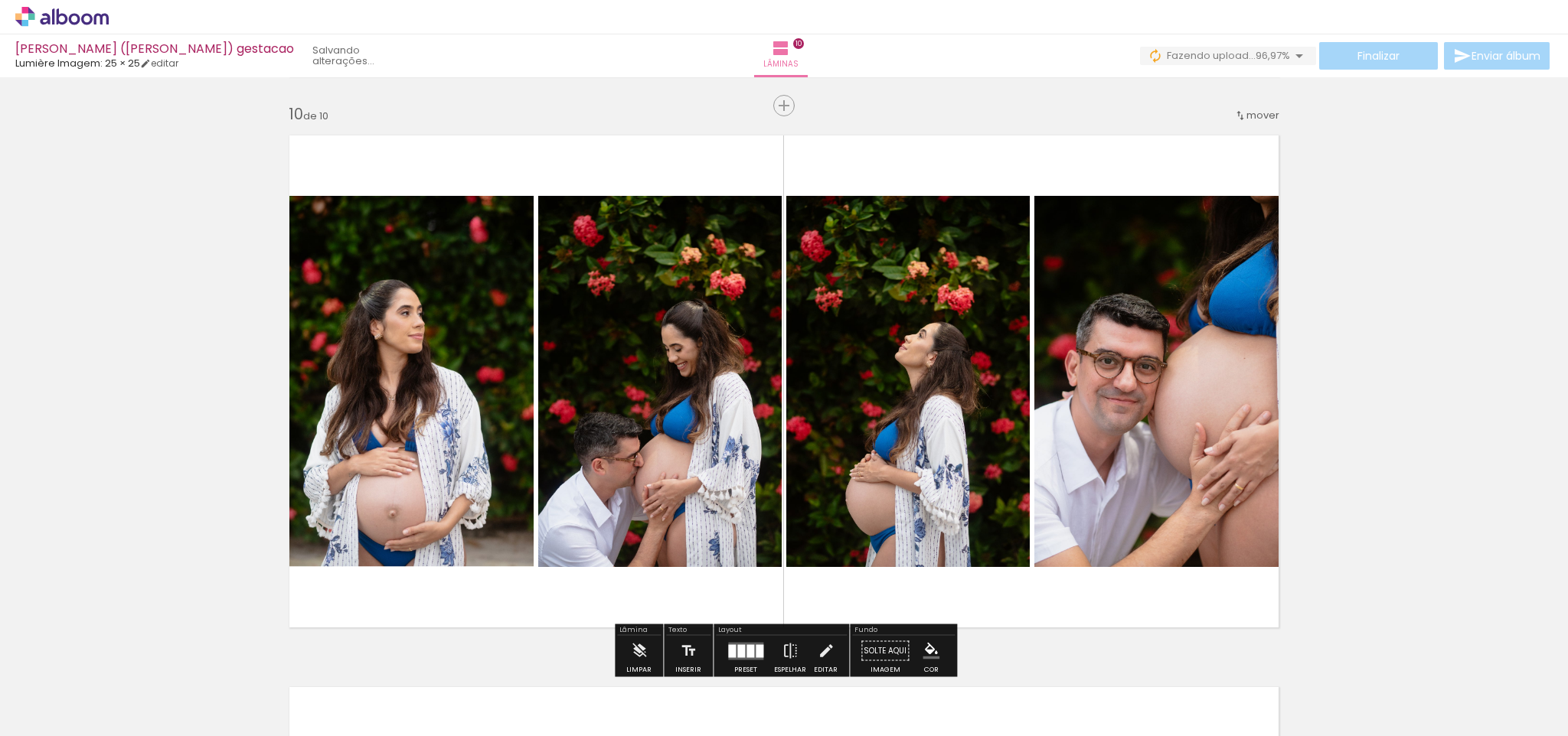
scroll to position [4967, 0]
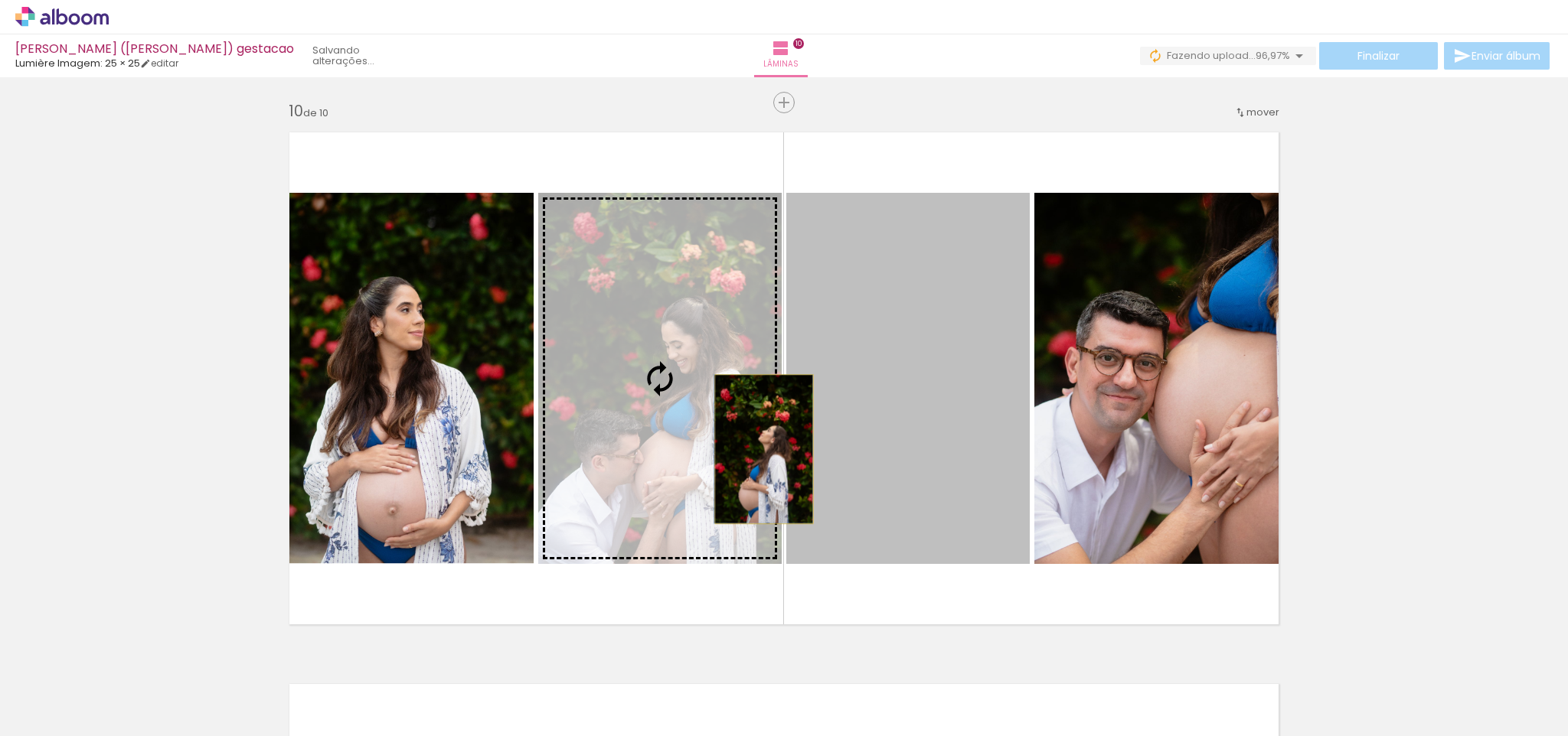
drag, startPoint x: 901, startPoint y: 462, endPoint x: 764, endPoint y: 449, distance: 137.6
click at [0, 0] on slot at bounding box center [0, 0] width 0 height 0
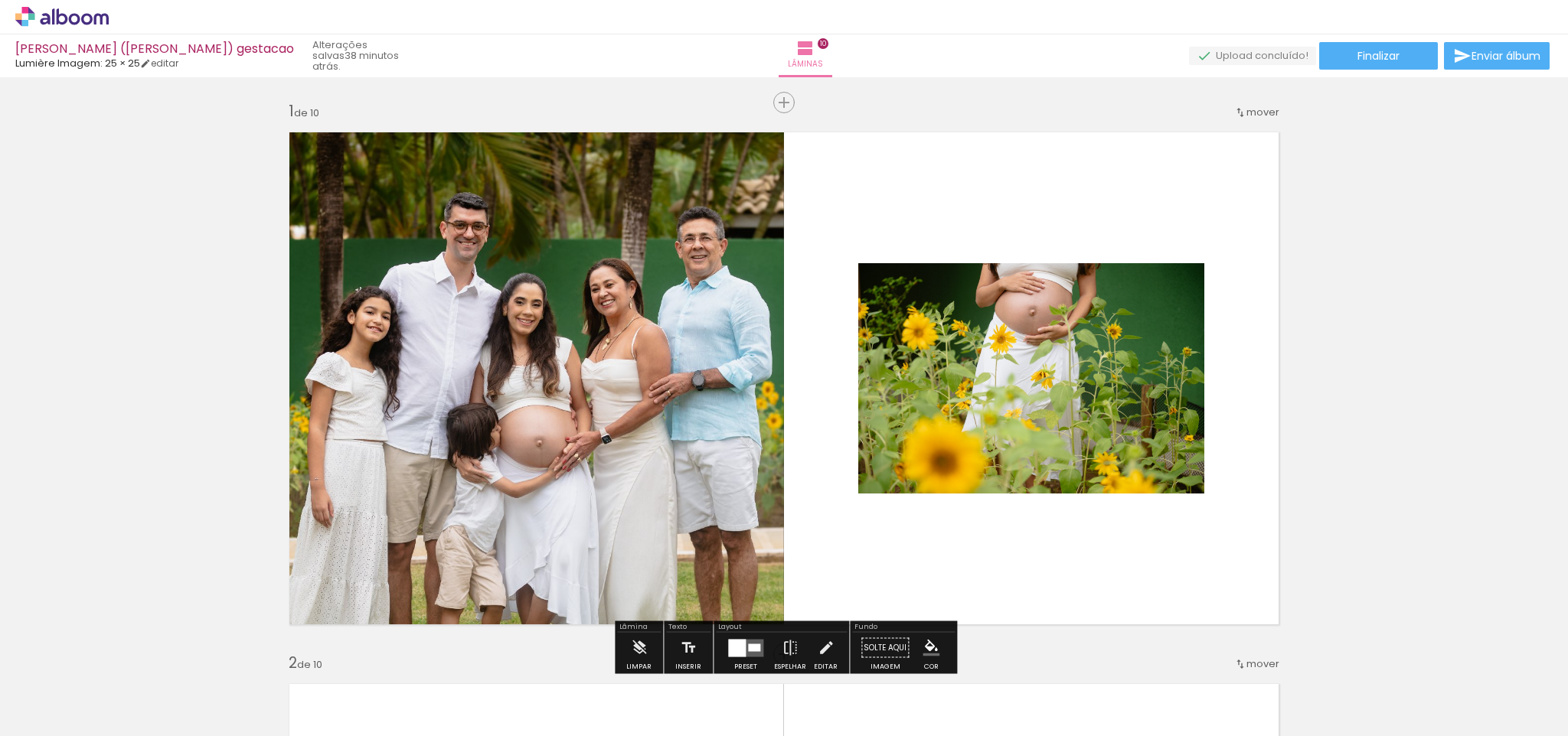
scroll to position [0, 0]
click at [1368, 58] on span "Finalizar" at bounding box center [1379, 56] width 42 height 11
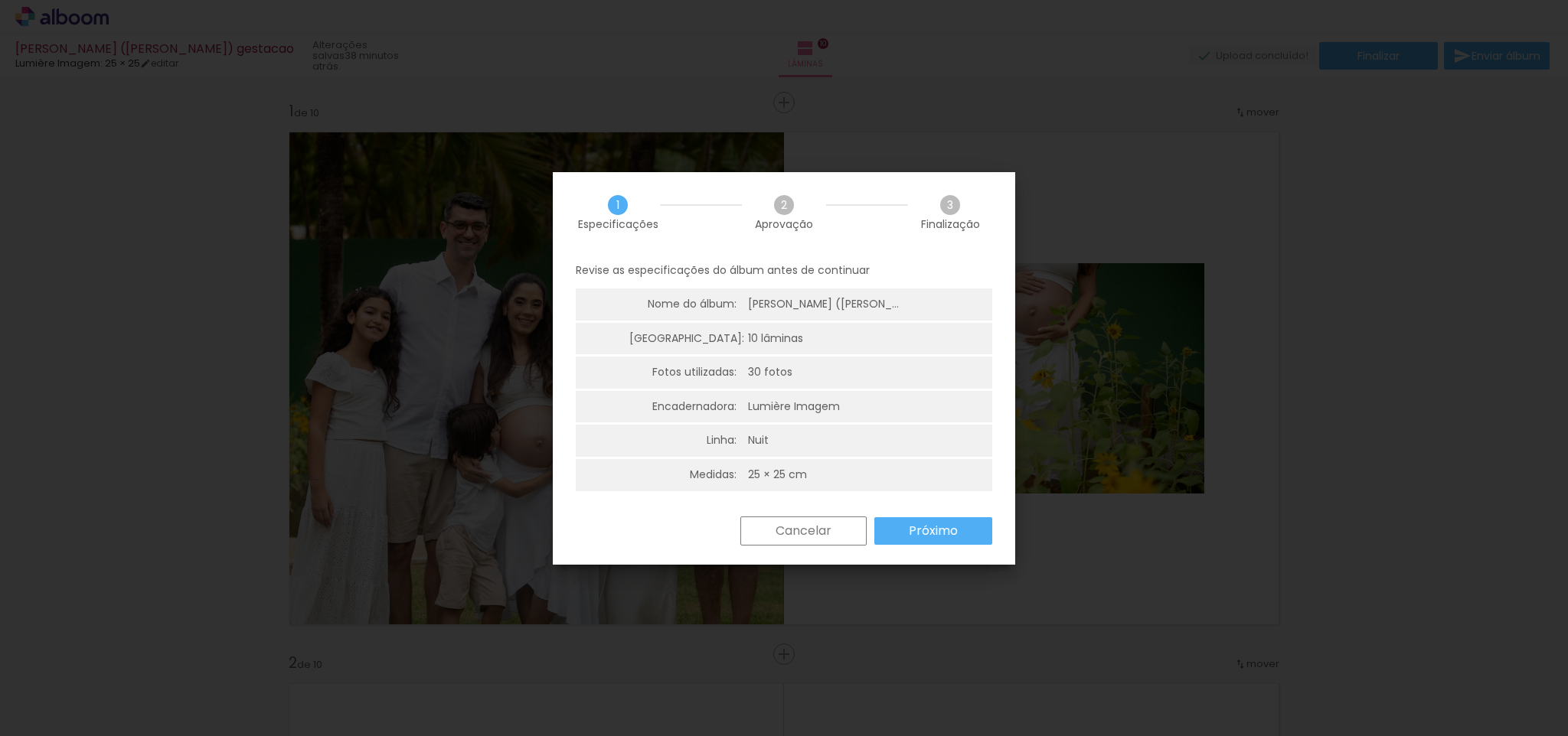
click at [0, 0] on slot "Próximo" at bounding box center [0, 0] width 0 height 0
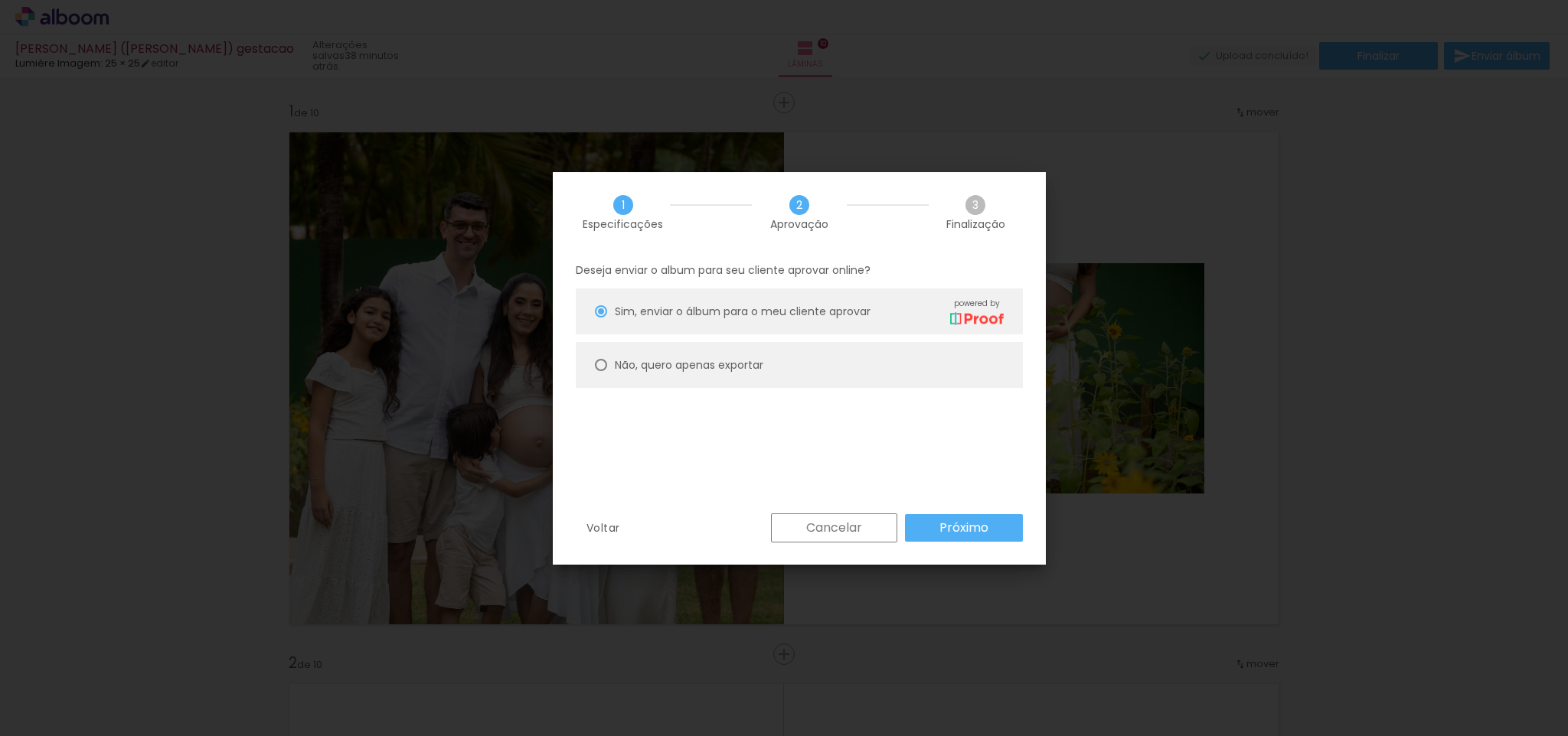
click at [934, 525] on paper-button "Próximo" at bounding box center [964, 528] width 118 height 27
